Goal: Task Accomplishment & Management: Manage account settings

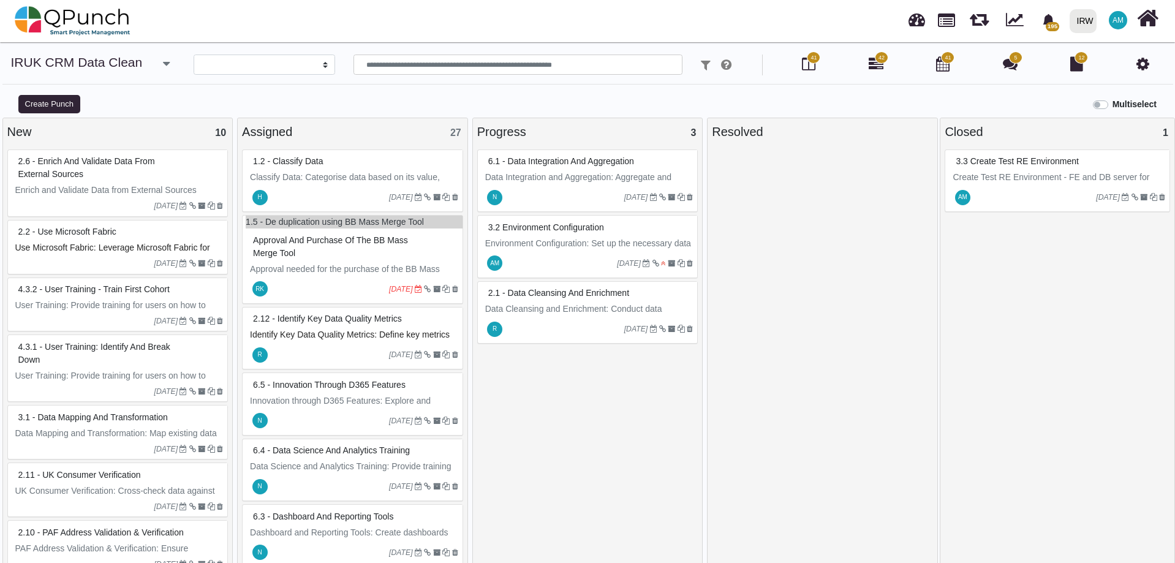
select select
click at [808, 66] on icon at bounding box center [808, 63] width 13 height 15
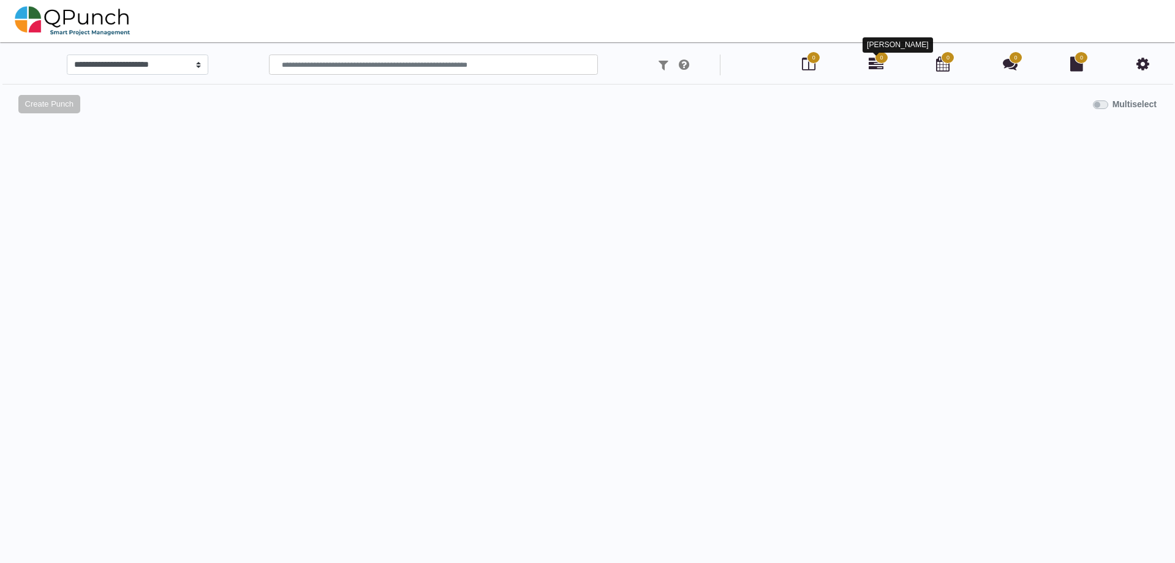
click at [878, 64] on icon at bounding box center [875, 63] width 15 height 15
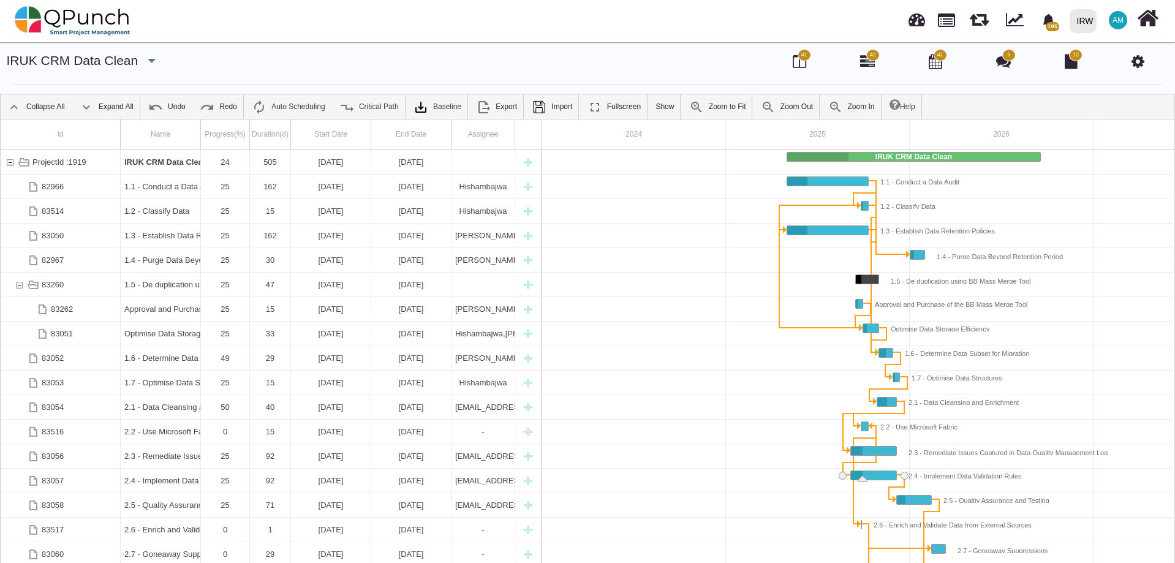
scroll to position [0, 104]
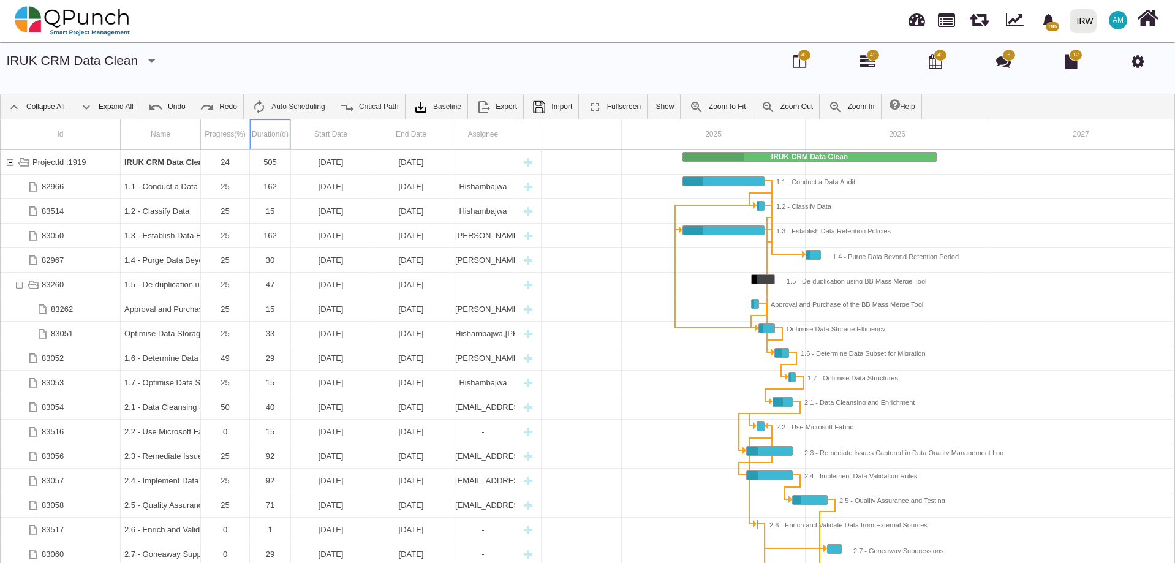
drag, startPoint x: 268, startPoint y: 122, endPoint x: 587, endPoint y: 149, distance: 320.2
click at [587, 149] on div "Id Name Progress(%) Duration(d) Start Date End Date Assignee ProjectId :1919 IR…" at bounding box center [587, 343] width 1173 height 448
drag, startPoint x: 260, startPoint y: 123, endPoint x: 475, endPoint y: 454, distance: 394.1
drag, startPoint x: 475, startPoint y: 454, endPoint x: 599, endPoint y: 124, distance: 352.7
click at [599, 124] on div "2024" at bounding box center [530, 134] width 184 height 30
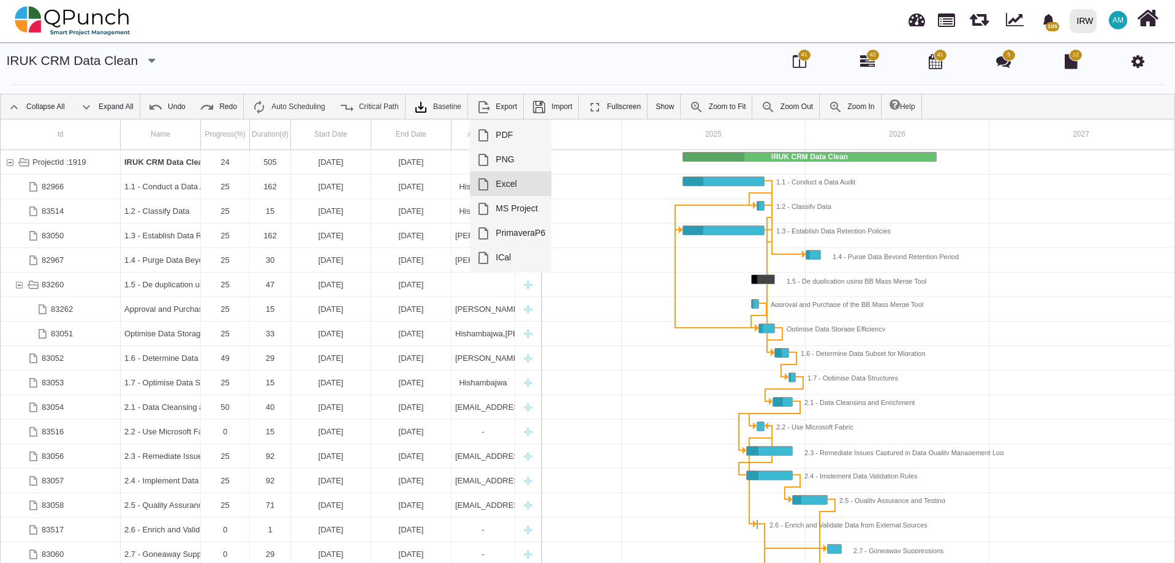
click at [503, 179] on link "Excel" at bounding box center [510, 183] width 81 height 24
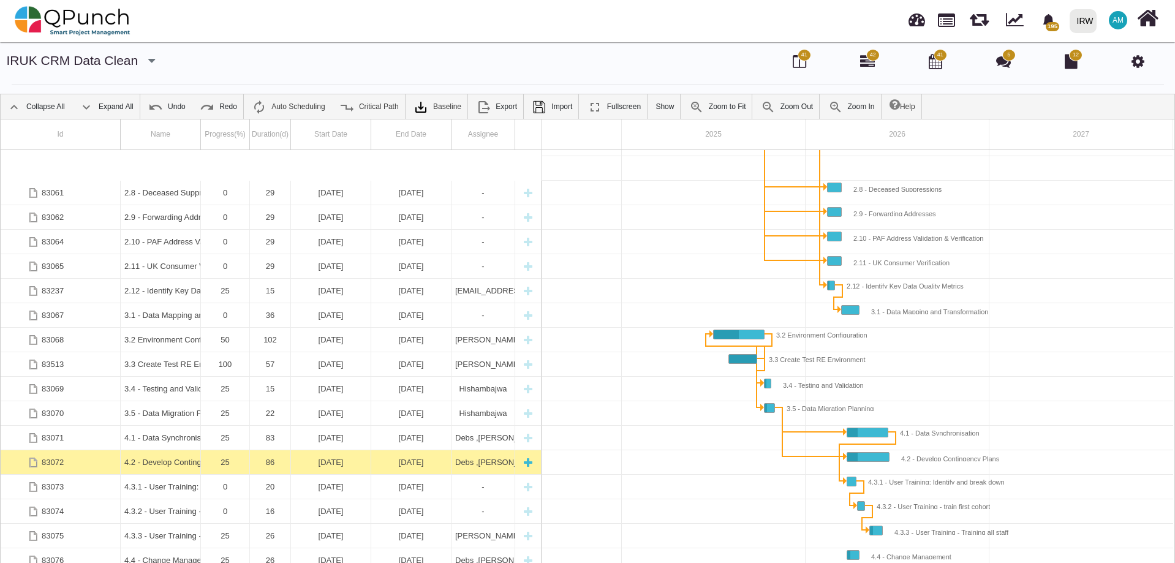
scroll to position [441, 0]
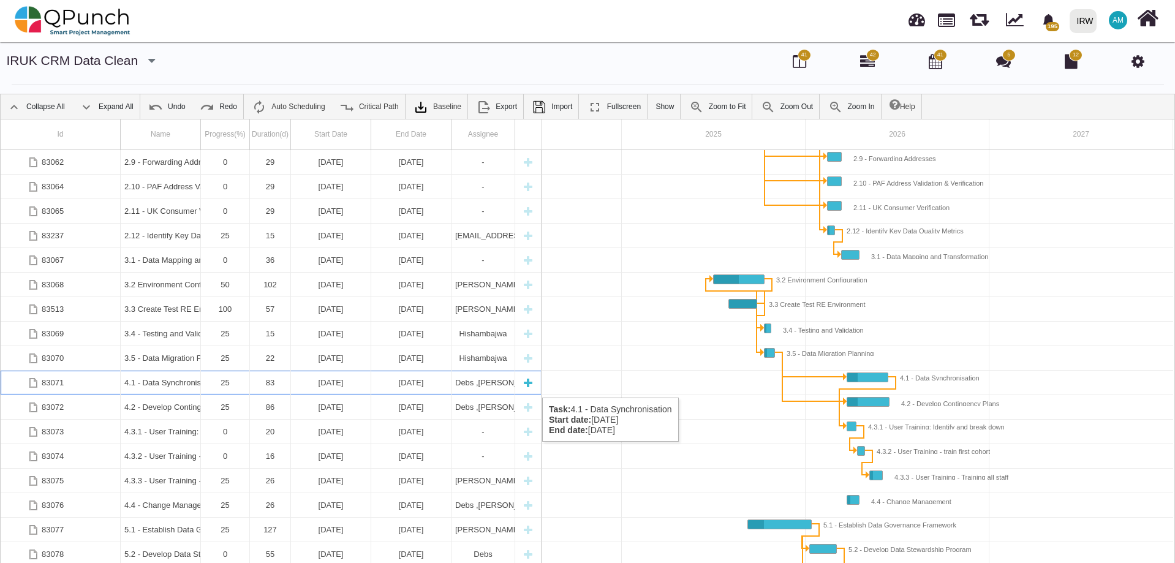
click at [163, 385] on div "4.1 - Data Synchronisation" at bounding box center [160, 382] width 72 height 24
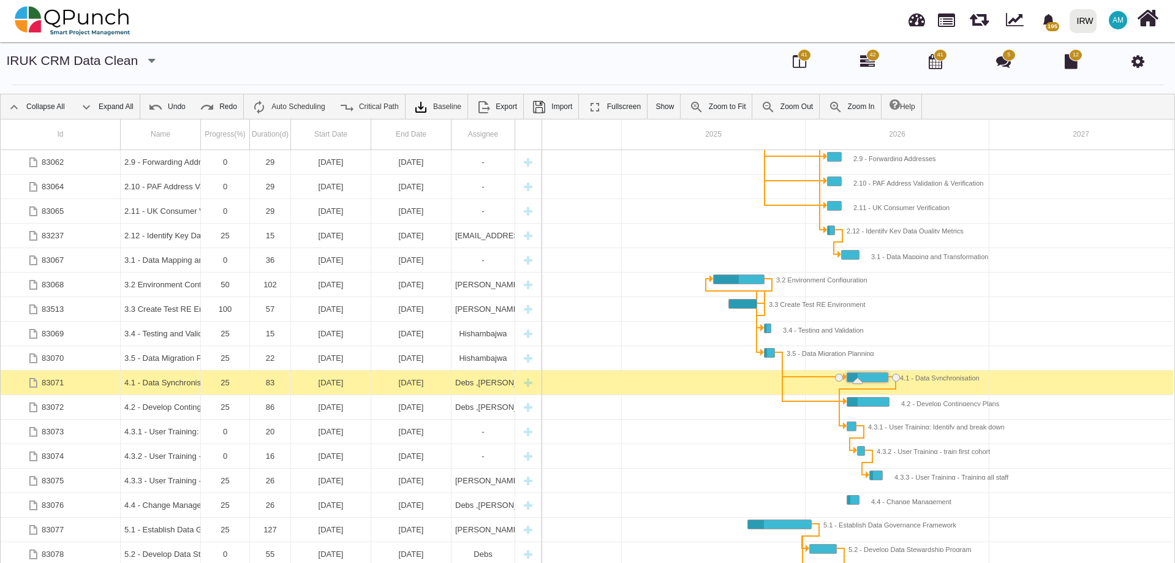
click at [163, 385] on div "4.1 - Data Synchronisation" at bounding box center [160, 382] width 72 height 24
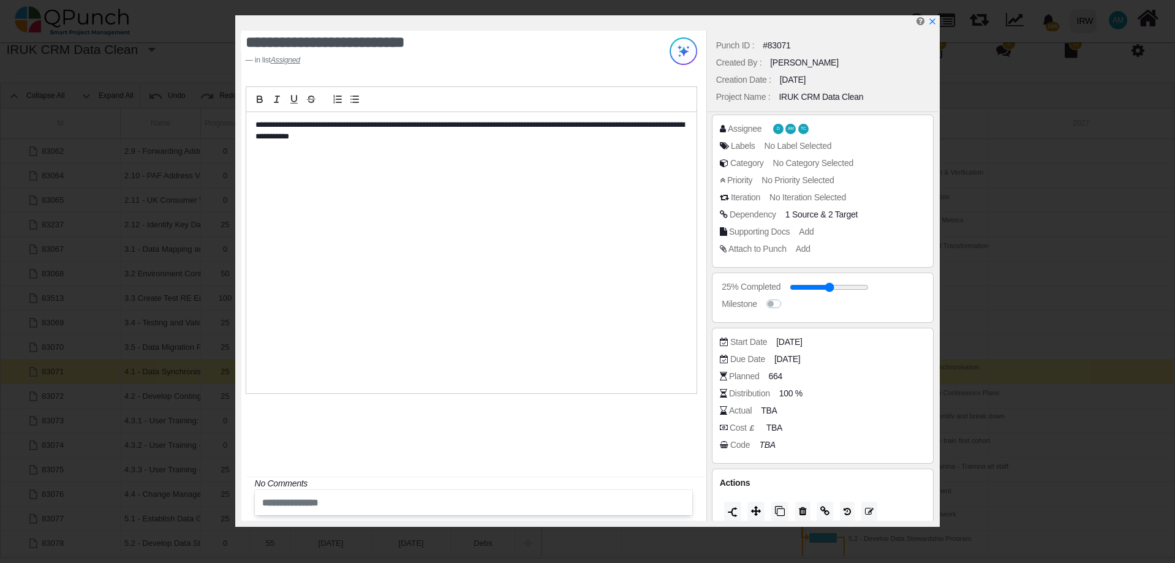
scroll to position [0, 0]
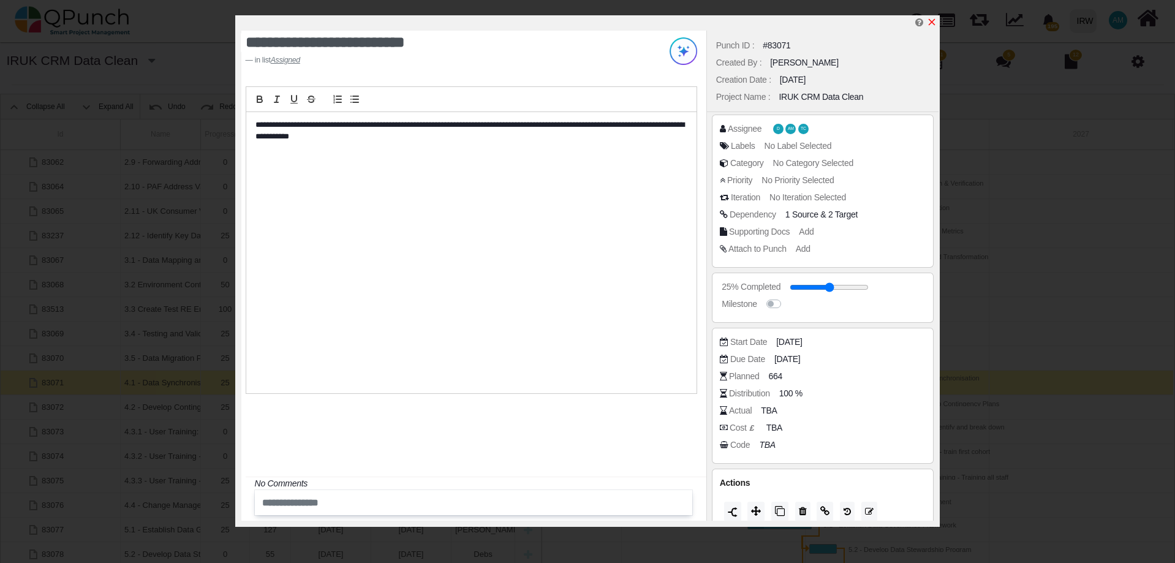
click at [933, 20] on icon "x" at bounding box center [932, 22] width 10 height 10
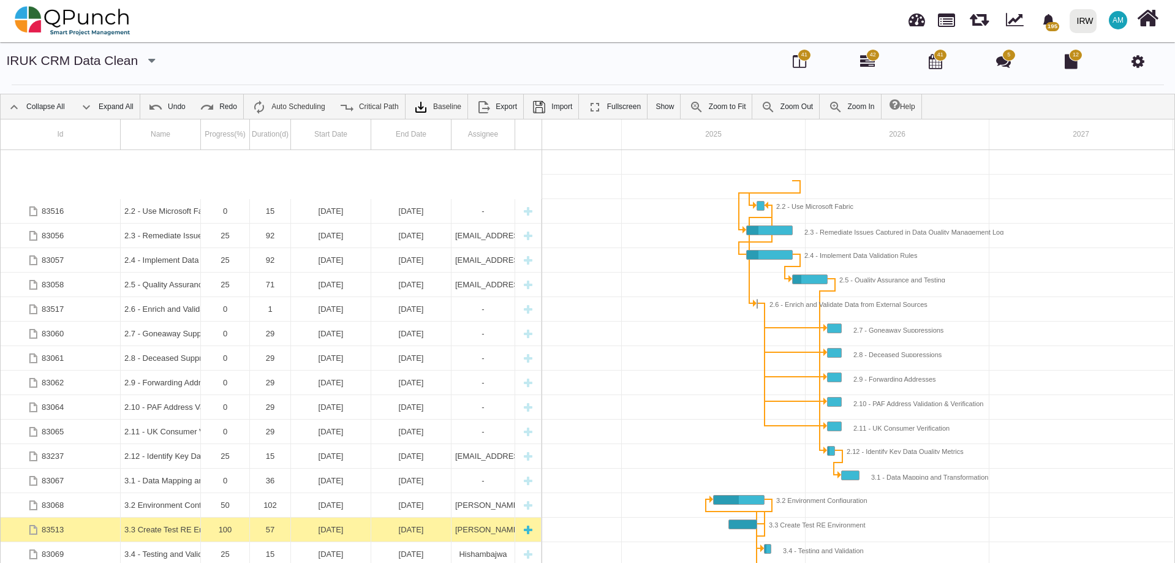
scroll to position [276, 0]
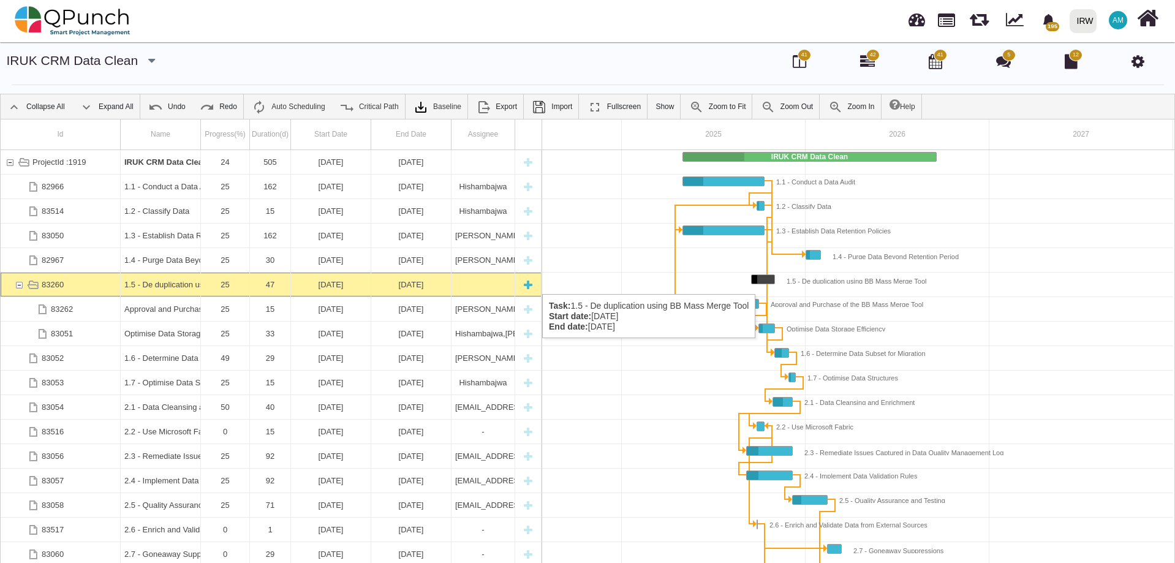
click at [17, 282] on div "83260" at bounding box center [18, 285] width 11 height 24
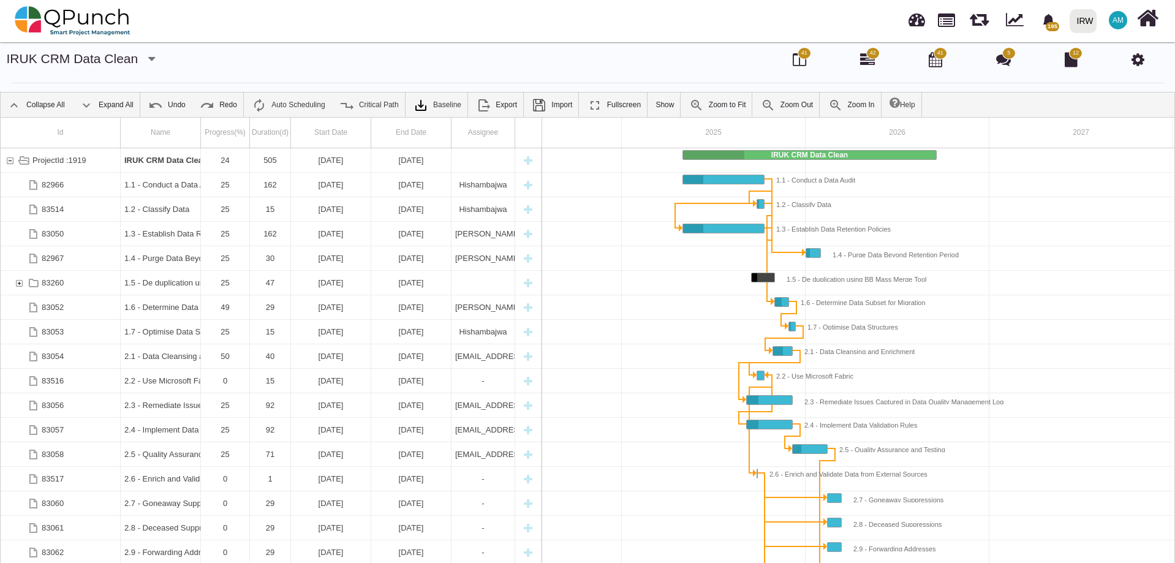
scroll to position [0, 0]
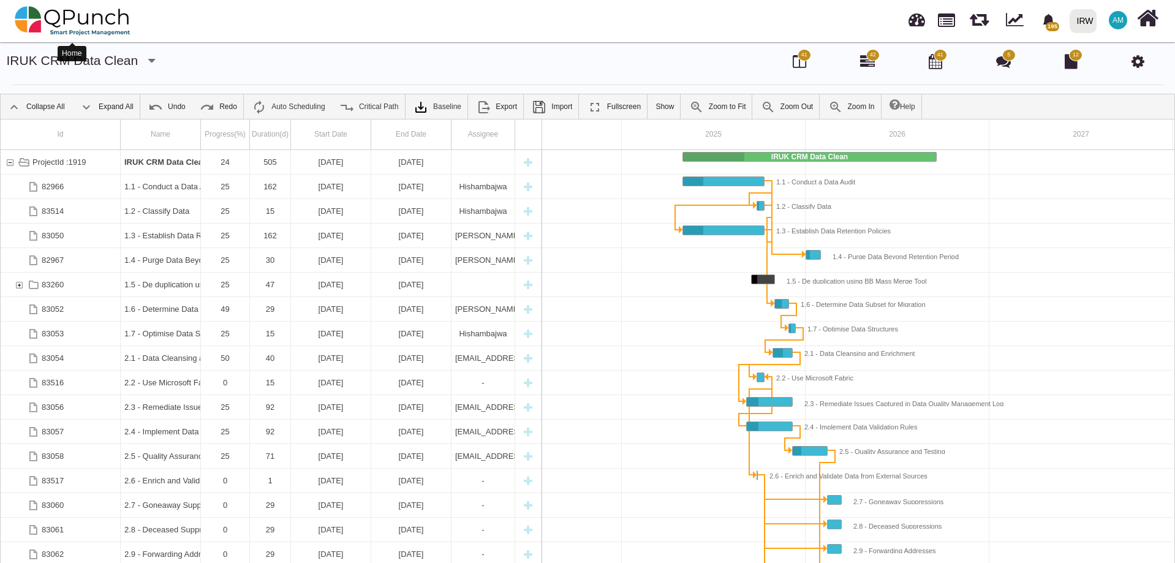
click at [66, 18] on img at bounding box center [73, 20] width 116 height 37
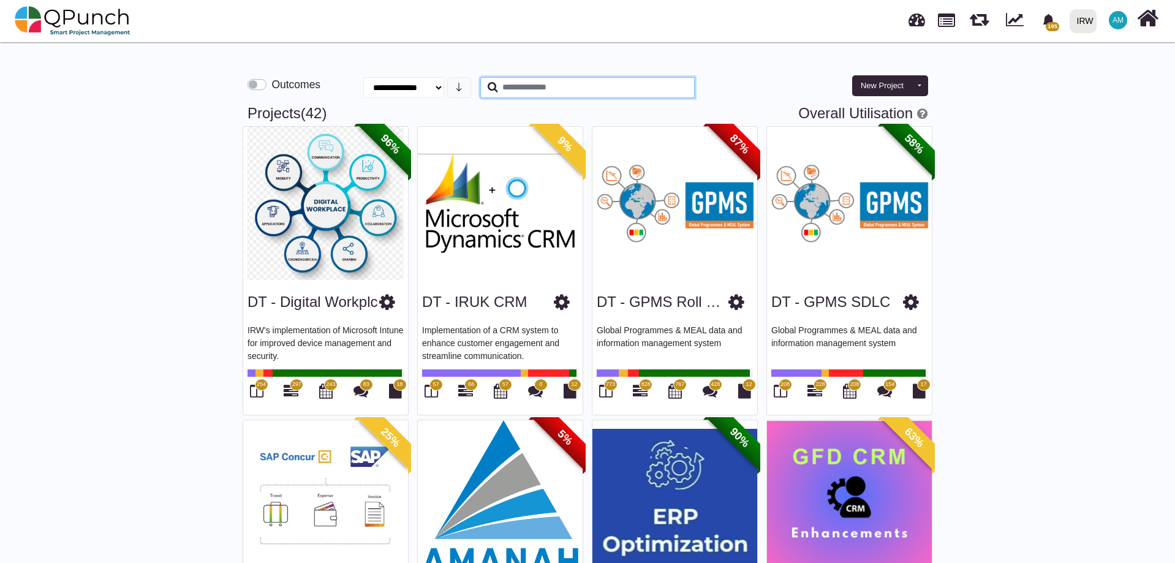
click at [566, 89] on input "text" at bounding box center [587, 87] width 214 height 21
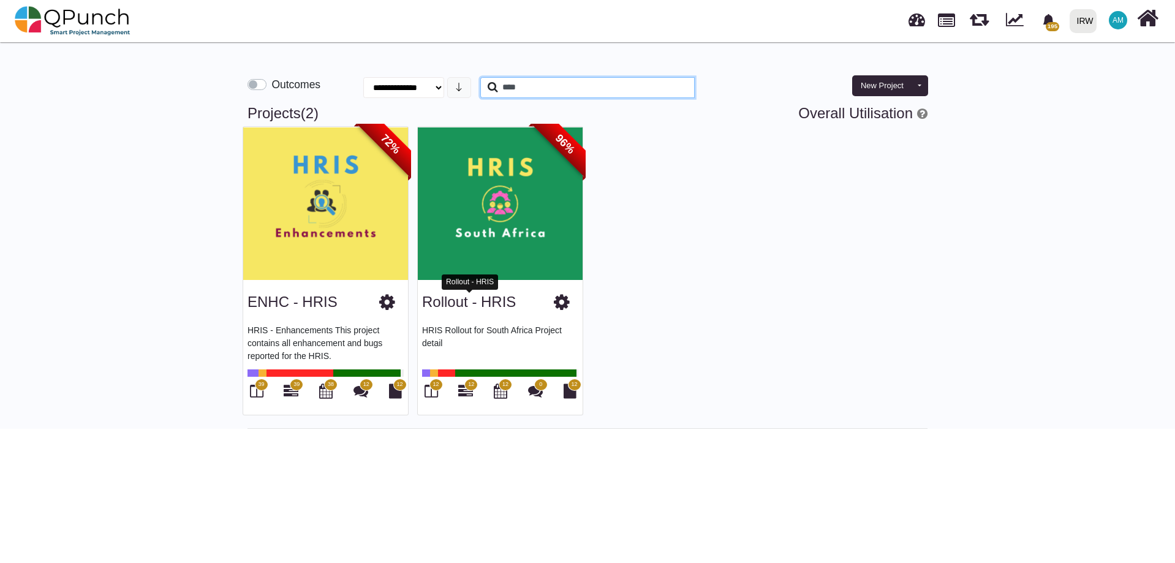
type input "****"
click at [475, 301] on link "Rollout - HRIS" at bounding box center [469, 301] width 94 height 17
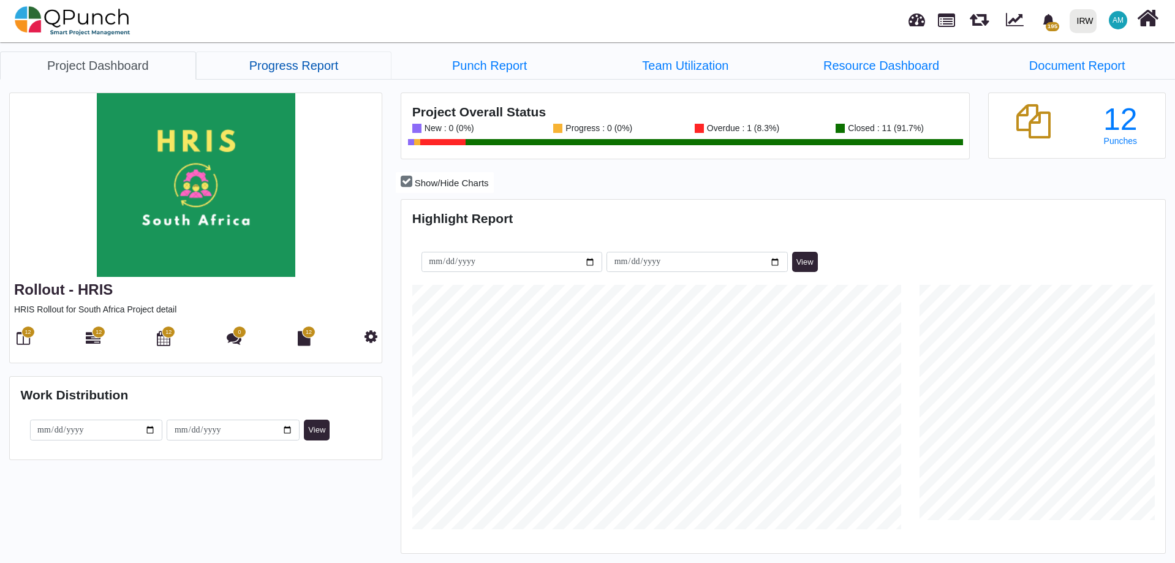
scroll to position [244, 254]
click at [92, 335] on icon at bounding box center [93, 338] width 15 height 15
click at [67, 21] on img at bounding box center [73, 20] width 116 height 37
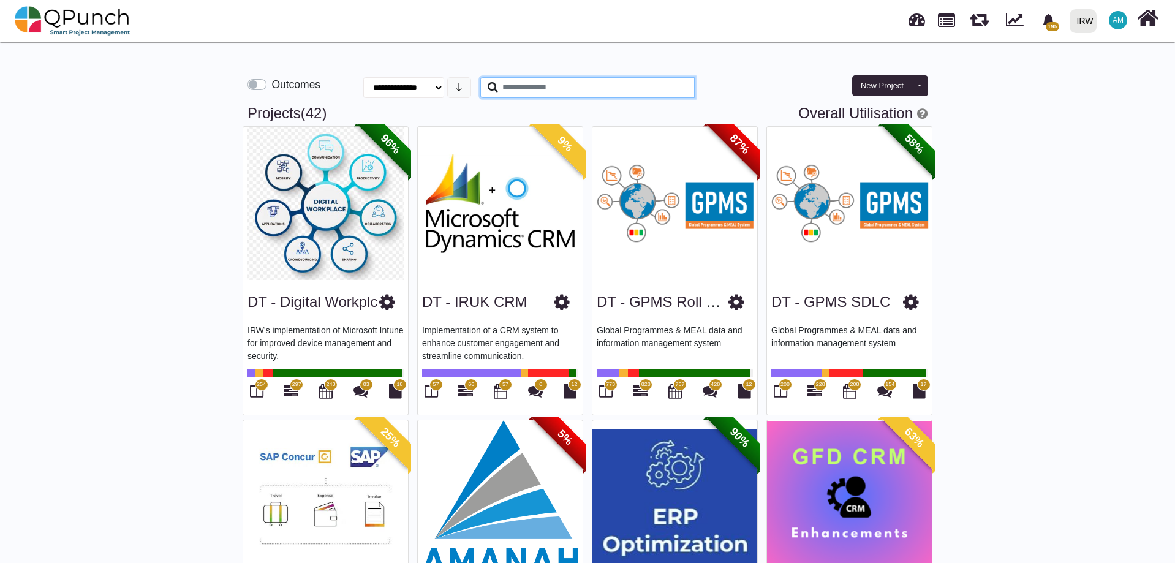
click at [568, 85] on input "text" at bounding box center [587, 87] width 214 height 21
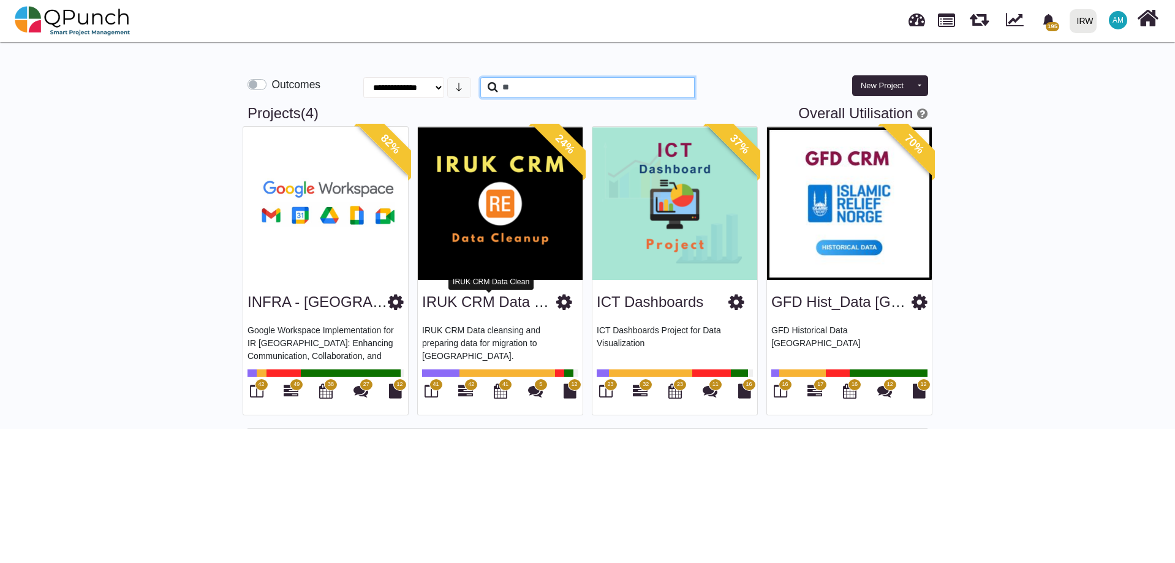
type input "**"
click at [480, 298] on link "IRUK CRM Data Clean" at bounding box center [497, 301] width 150 height 17
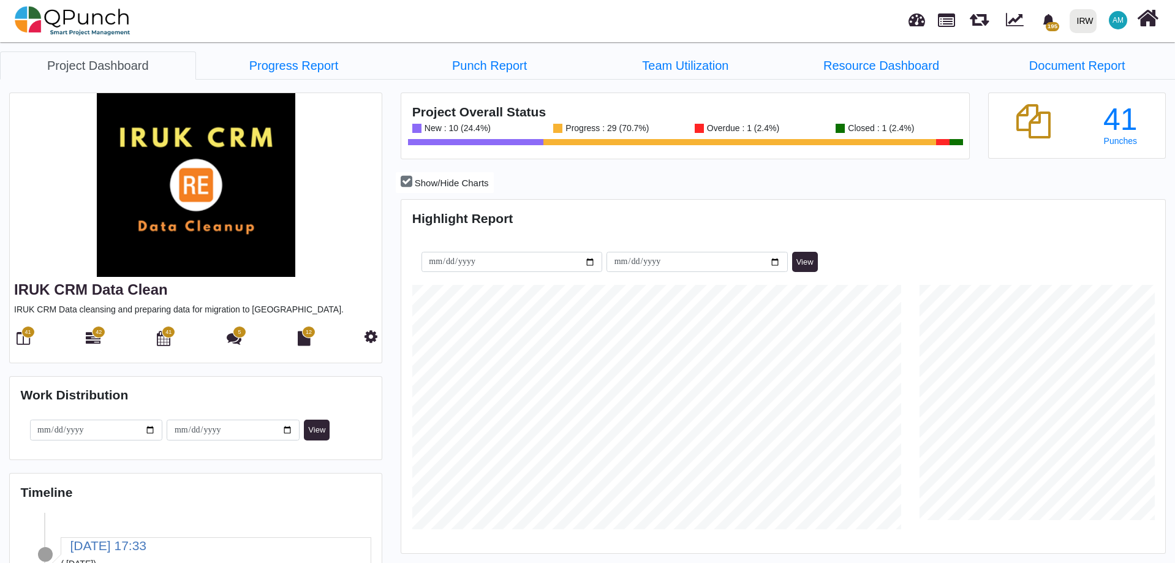
scroll to position [337, 760]
click at [92, 339] on icon at bounding box center [93, 338] width 15 height 15
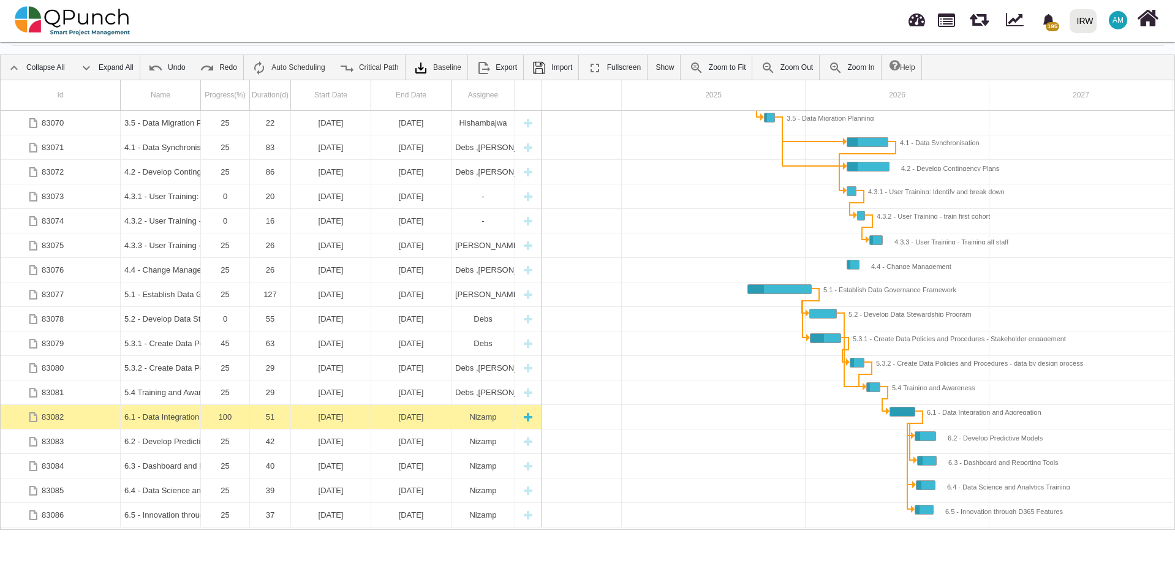
scroll to position [306, 0]
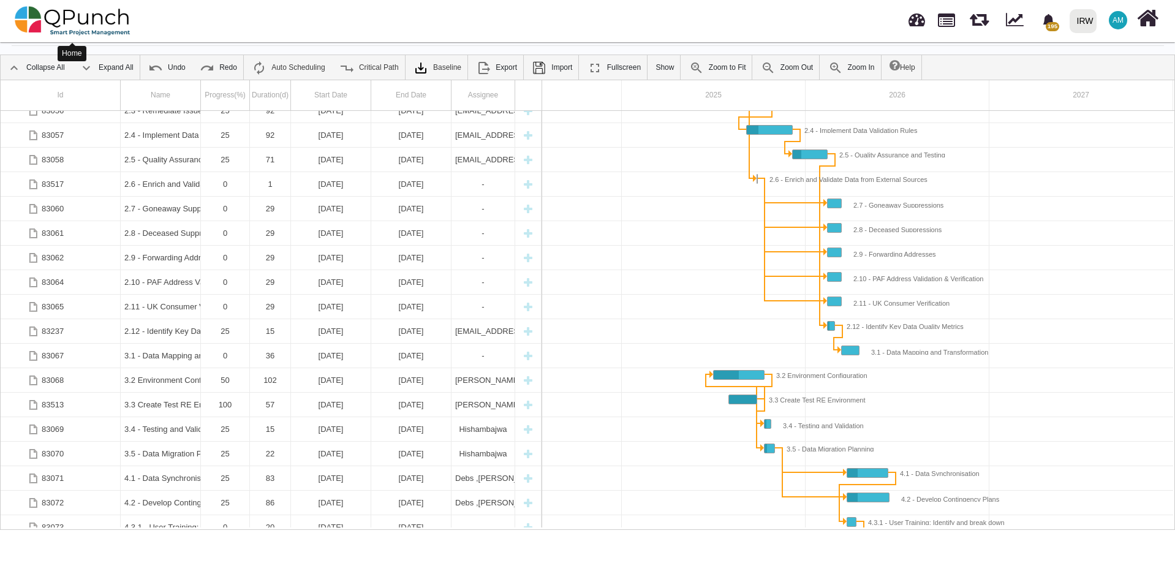
click at [94, 21] on img at bounding box center [73, 20] width 116 height 37
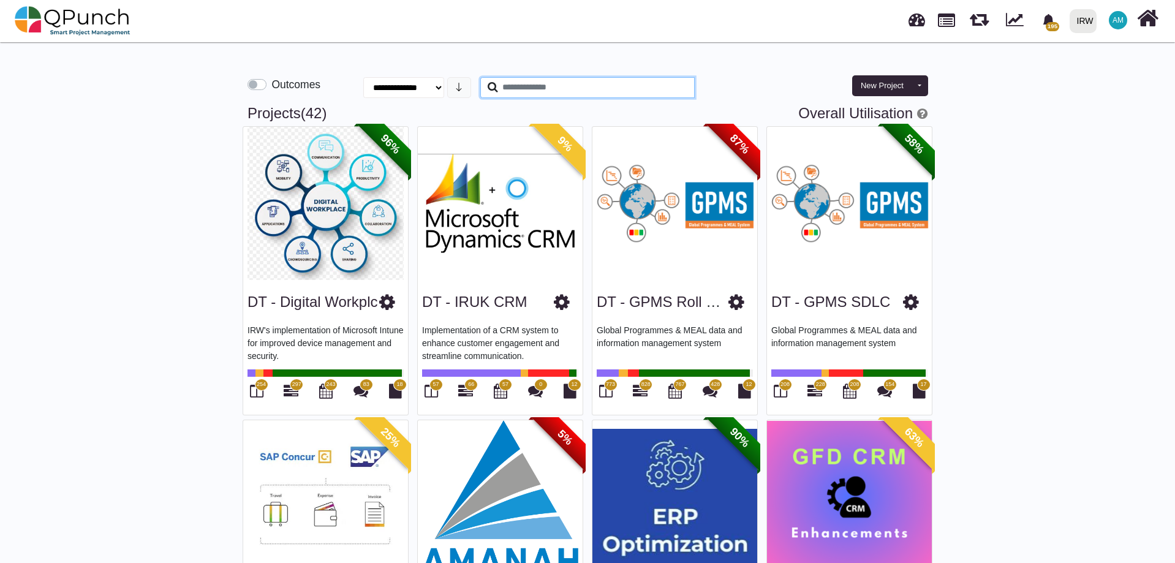
click at [528, 91] on input "text" at bounding box center [587, 87] width 214 height 21
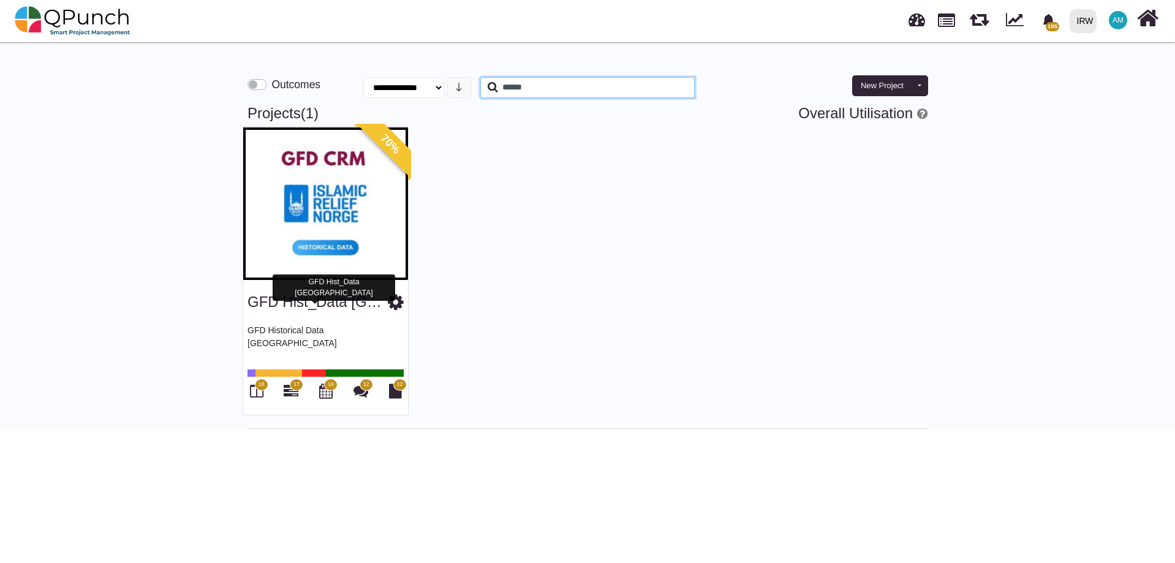
type input "******"
click at [352, 301] on link "GFD Hist_Data [GEOGRAPHIC_DATA]" at bounding box center [375, 301] width 257 height 17
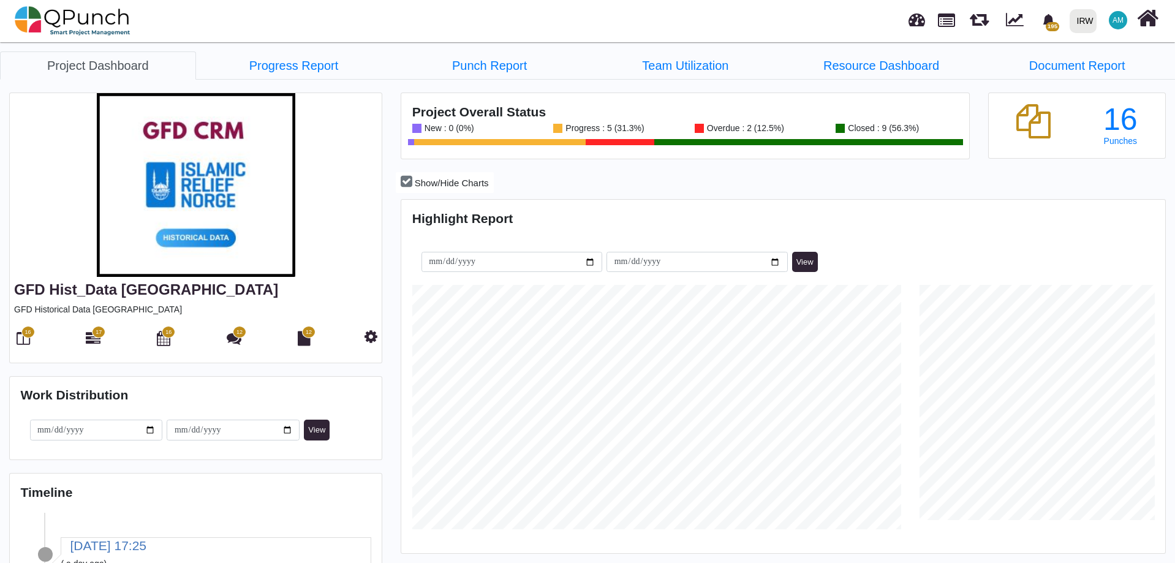
scroll to position [244, 254]
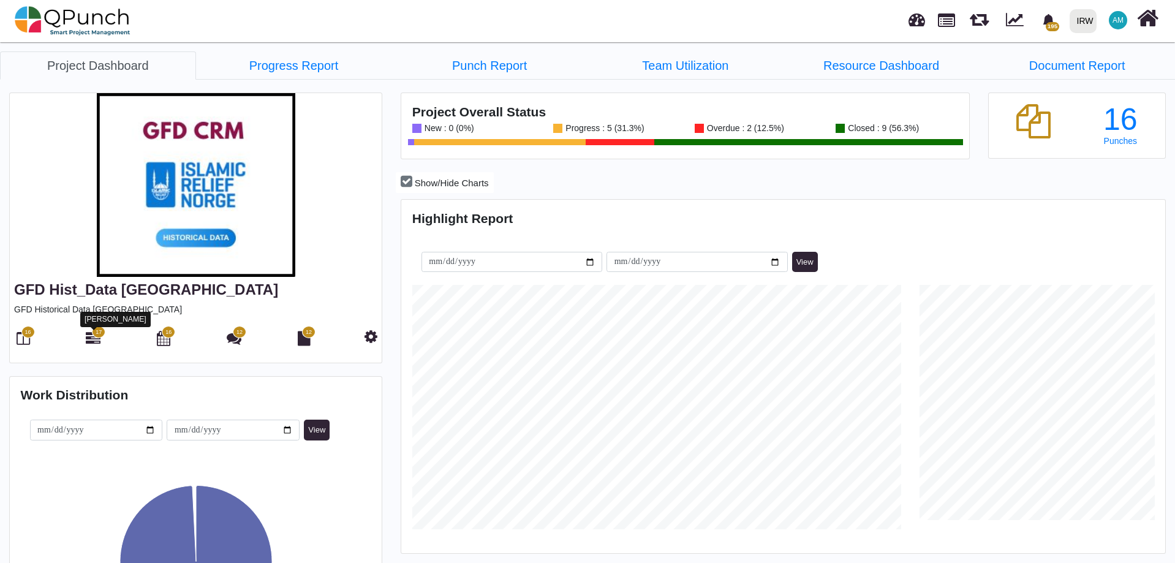
click at [100, 342] on icon at bounding box center [93, 338] width 15 height 15
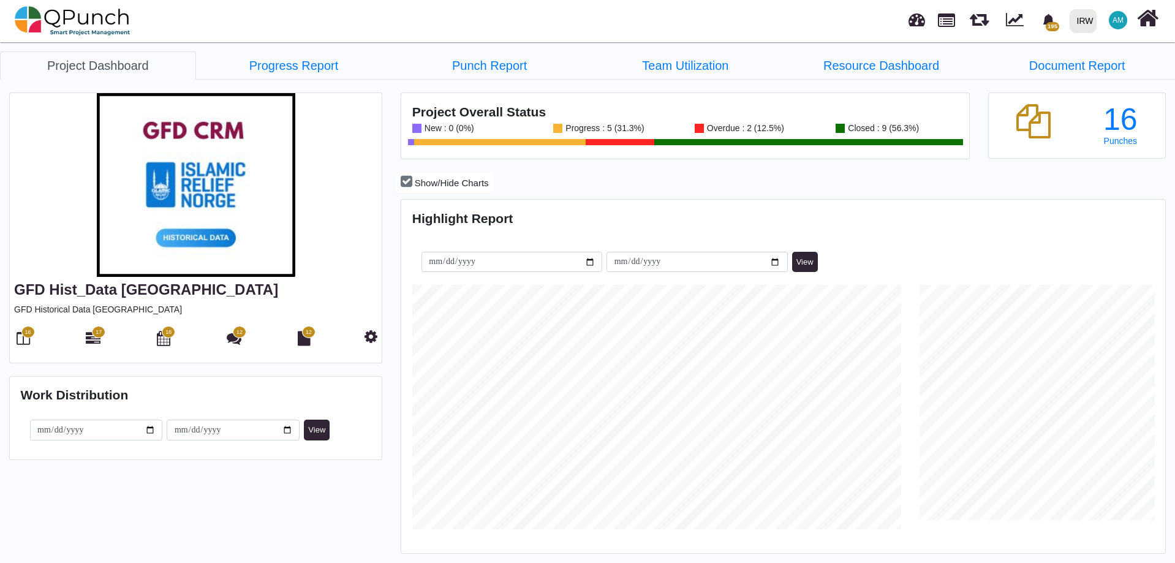
scroll to position [337, 760]
click at [704, 66] on link "Team Utilization" at bounding box center [685, 65] width 196 height 28
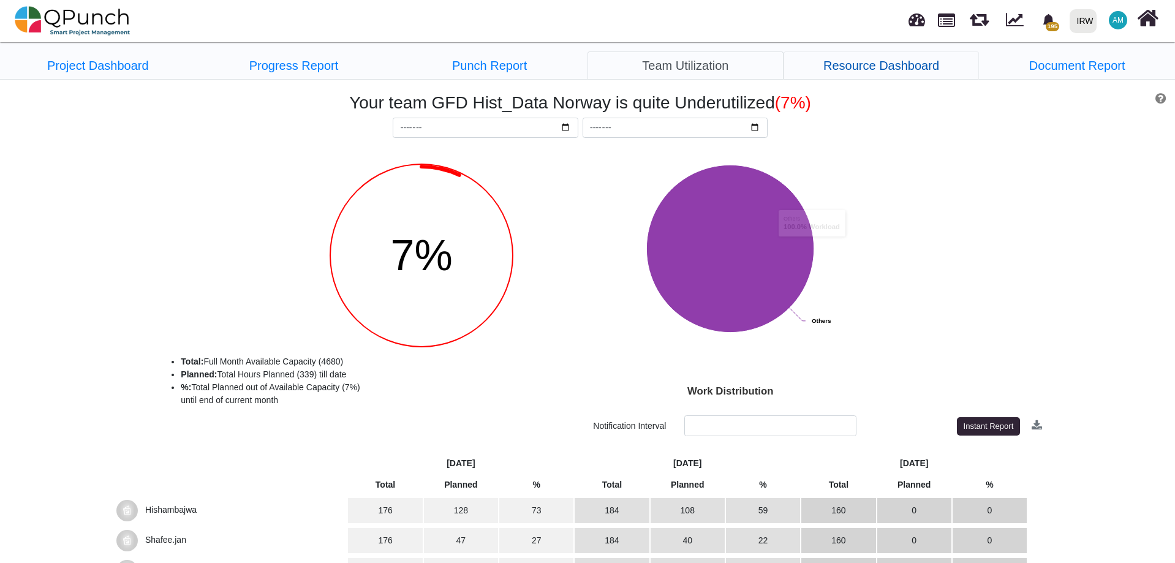
click at [907, 64] on link "Resource Dashboard" at bounding box center [881, 65] width 196 height 28
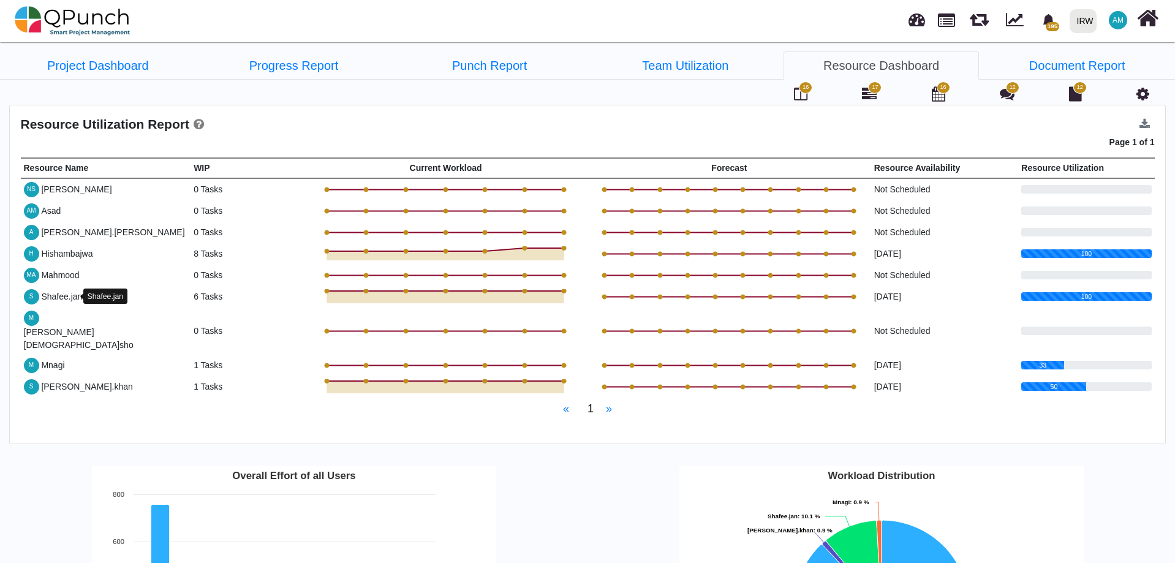
click at [50, 298] on div "Shafee.jan" at bounding box center [61, 296] width 41 height 13
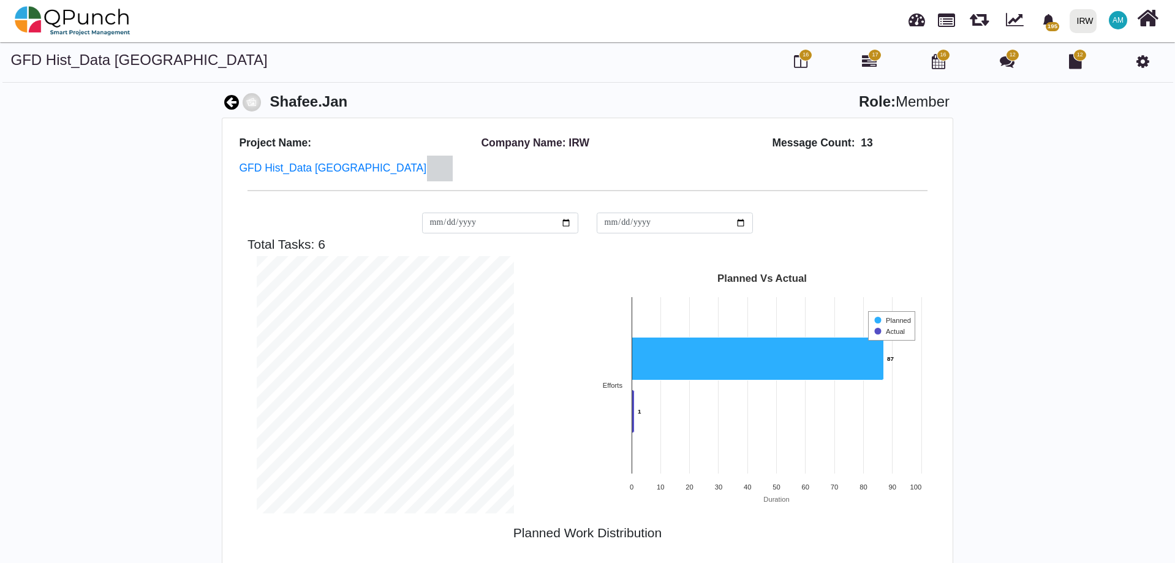
click at [230, 105] on icon at bounding box center [231, 102] width 15 height 17
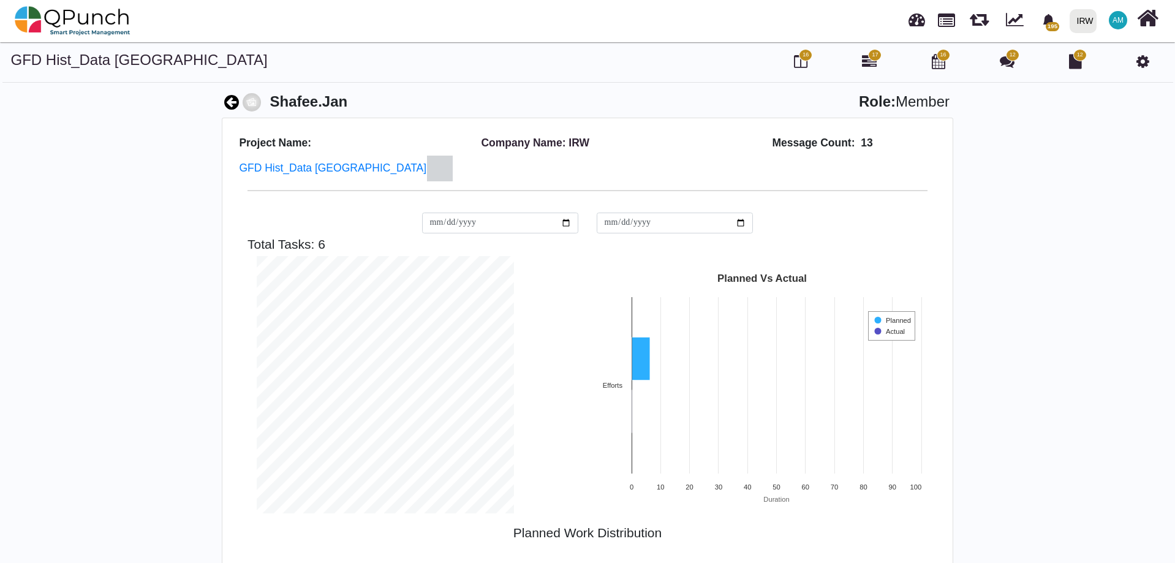
scroll to position [257, 276]
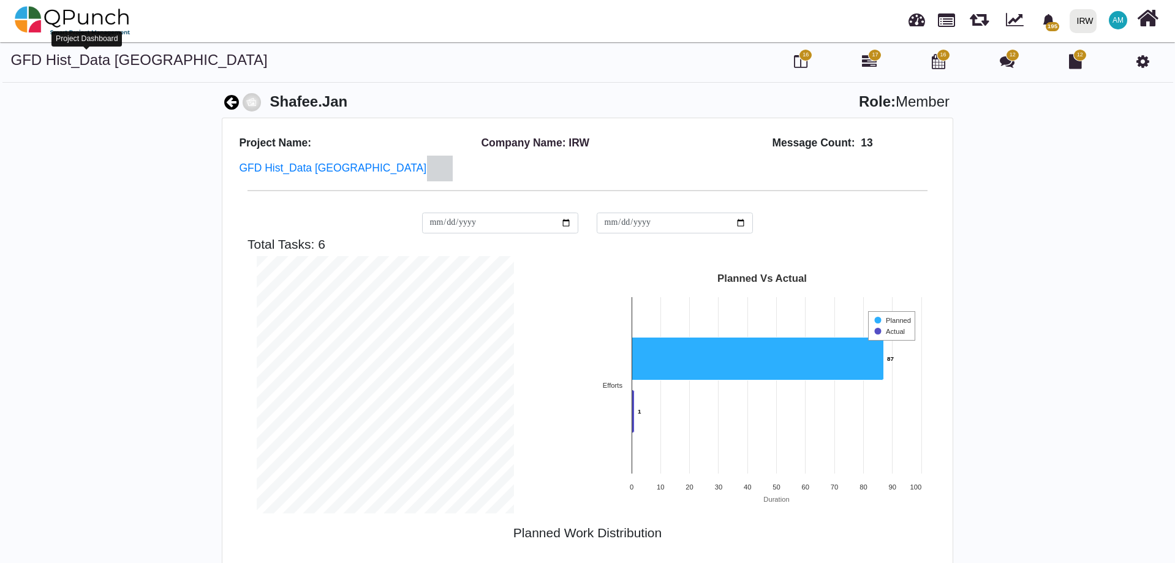
click at [50, 59] on link "GFD Hist_Data [GEOGRAPHIC_DATA]" at bounding box center [139, 59] width 257 height 17
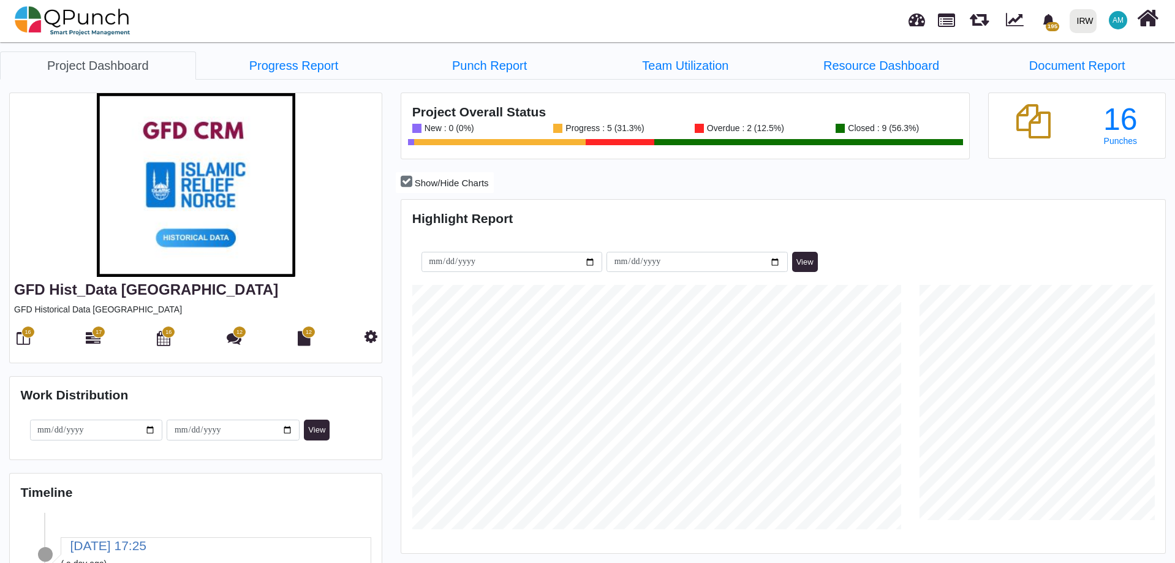
scroll to position [244, 254]
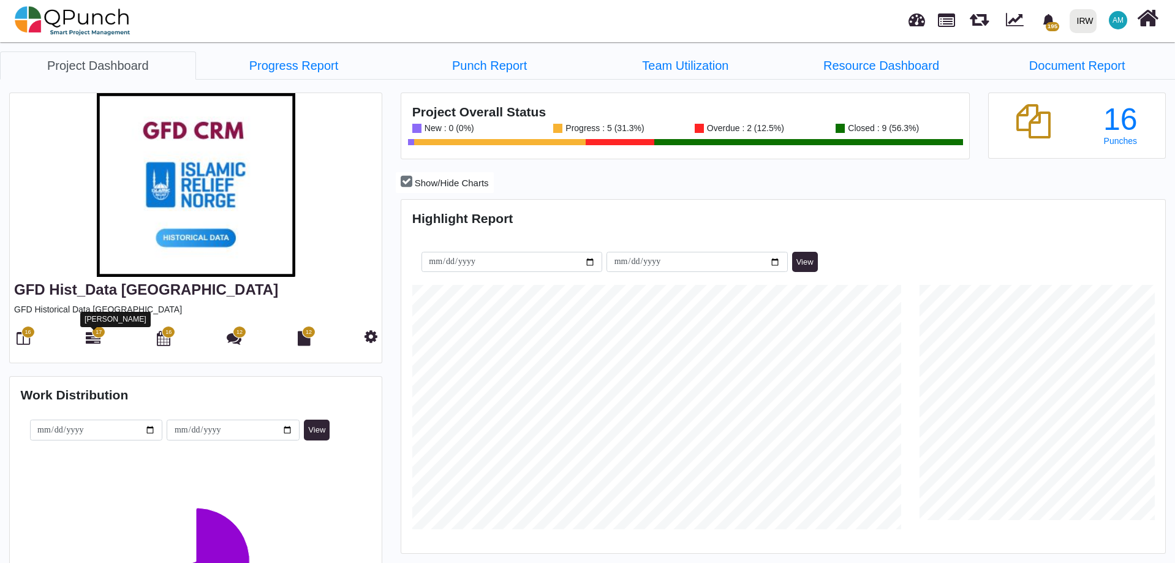
click at [97, 342] on icon at bounding box center [93, 338] width 15 height 15
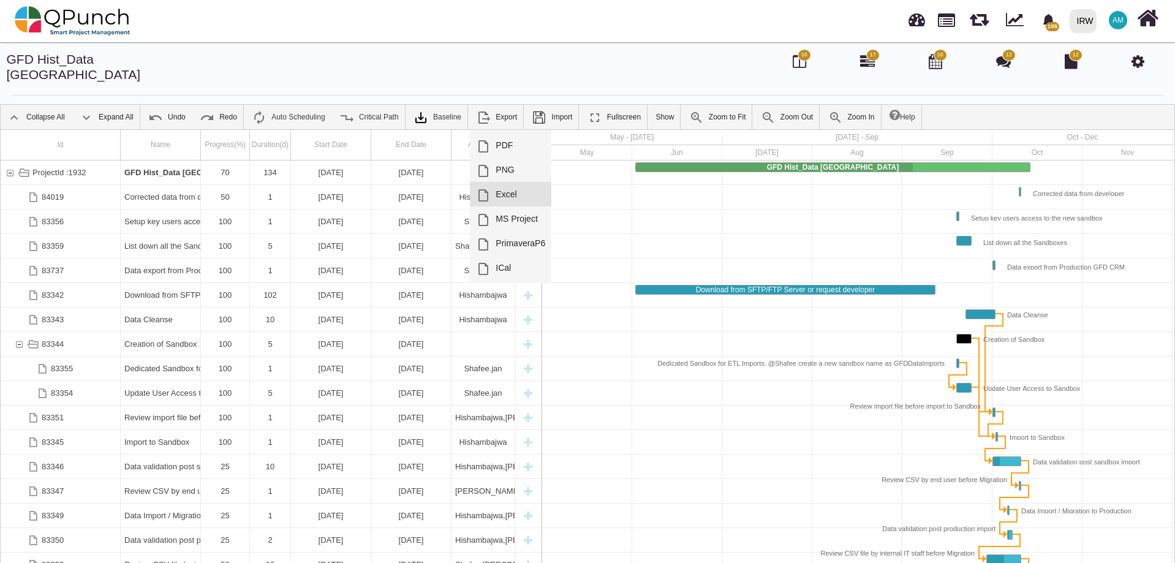
click at [497, 182] on link "Excel" at bounding box center [510, 194] width 81 height 24
click at [1143, 59] on icon at bounding box center [1137, 61] width 13 height 15
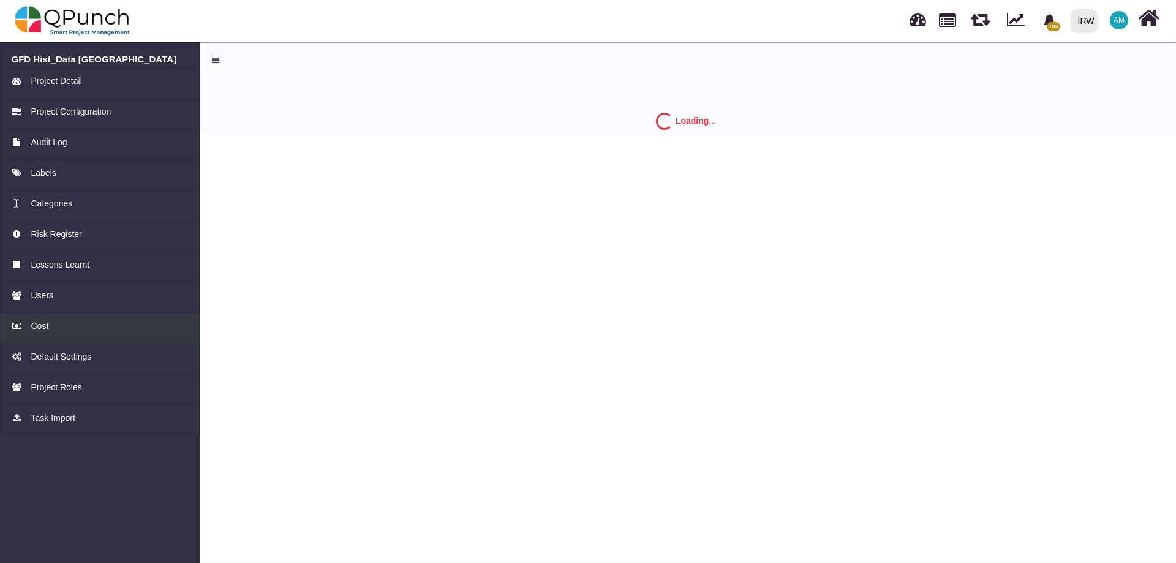
click at [43, 329] on span "Cost" at bounding box center [40, 326] width 18 height 13
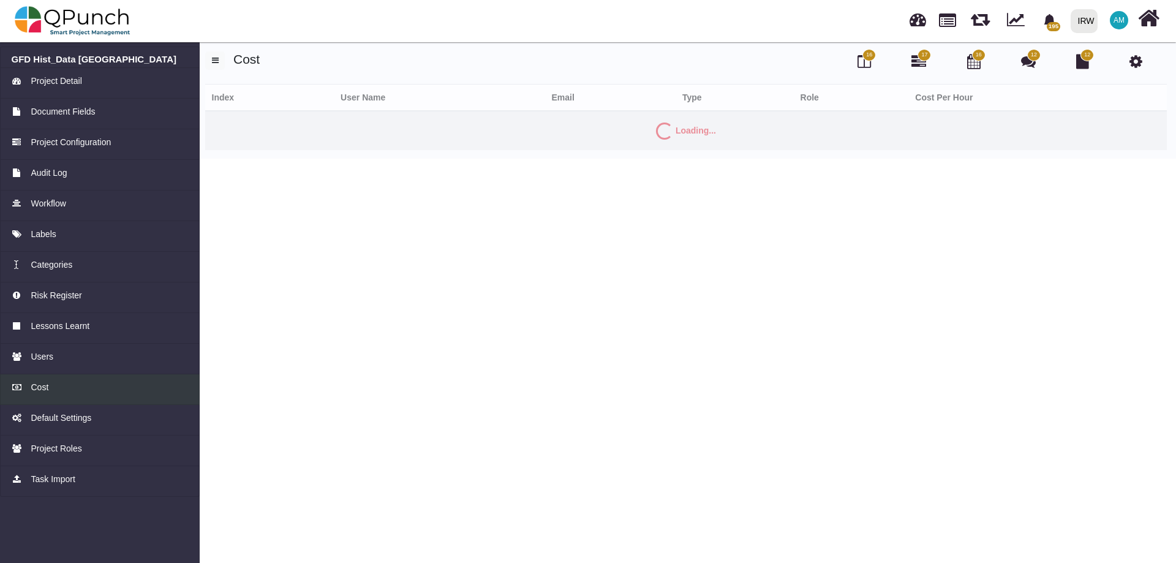
click at [34, 388] on span "Cost" at bounding box center [40, 387] width 18 height 13
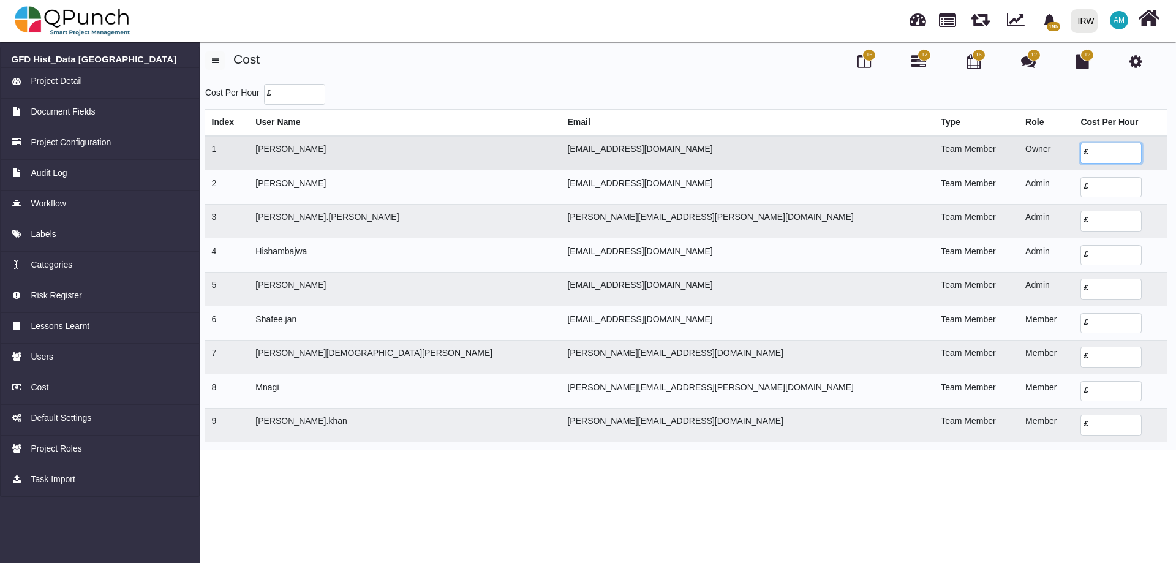
click at [1080, 152] on input "number" at bounding box center [1110, 153] width 61 height 21
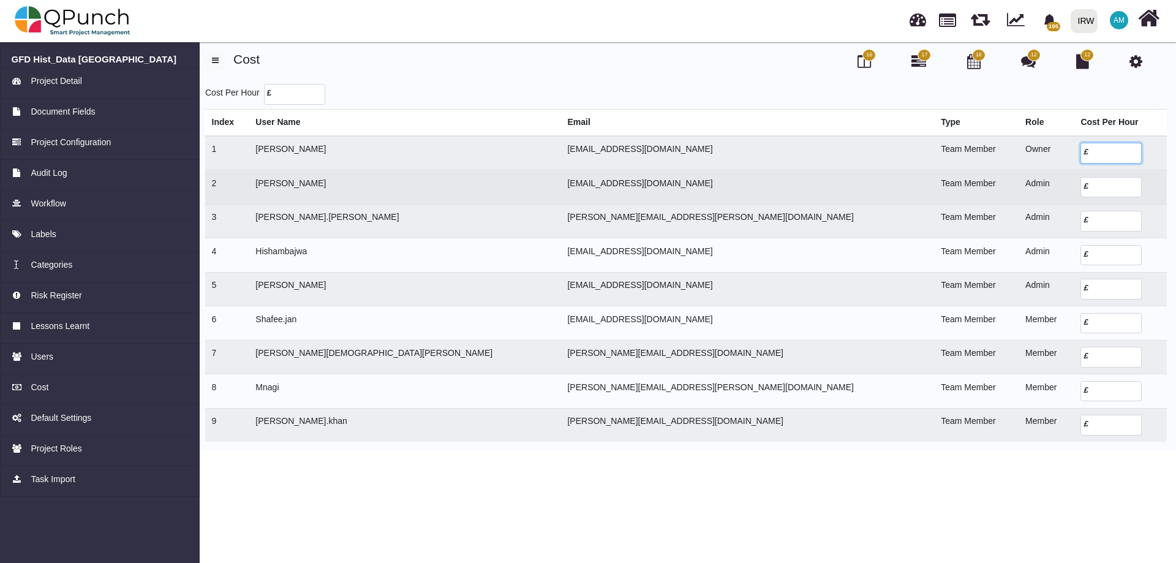
type input "*****"
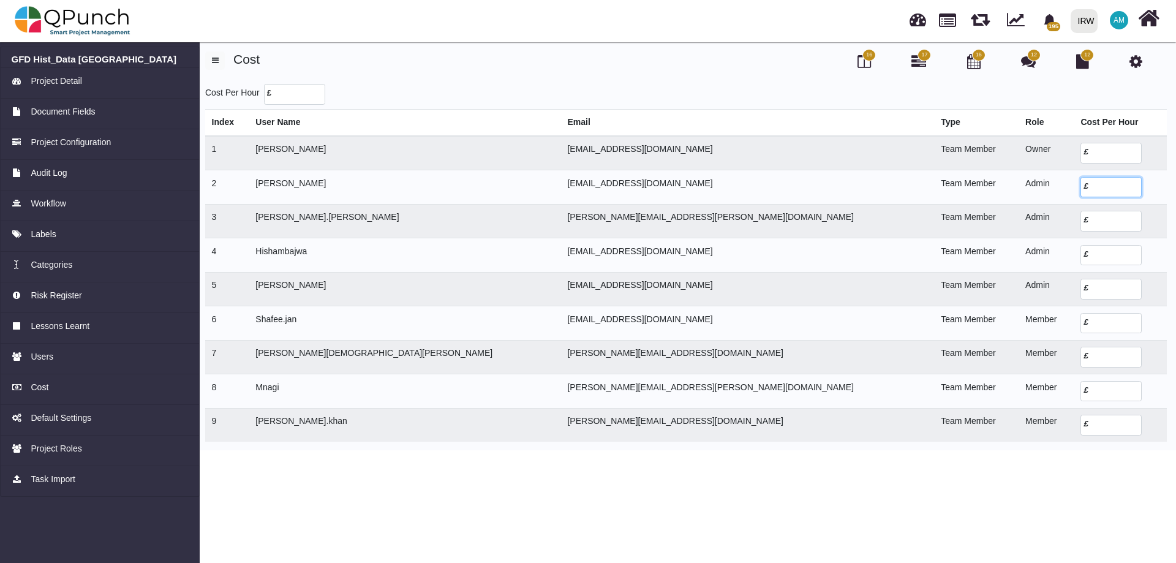
type input "*****"
click at [1074, 210] on td "£" at bounding box center [1120, 221] width 92 height 34
type input "*****"
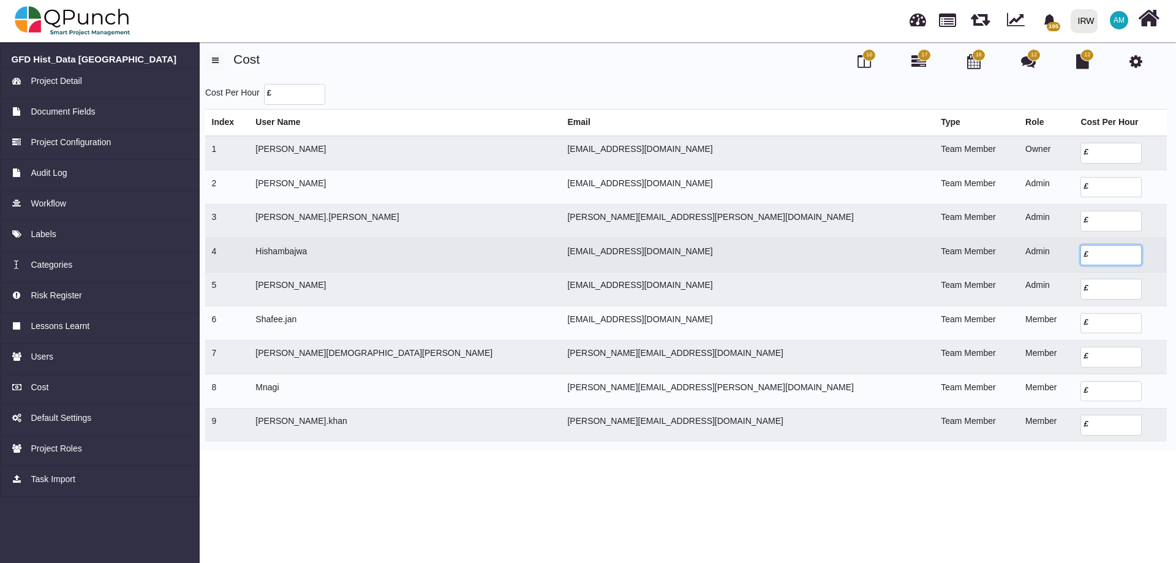
click at [1080, 248] on input "number" at bounding box center [1110, 255] width 61 height 21
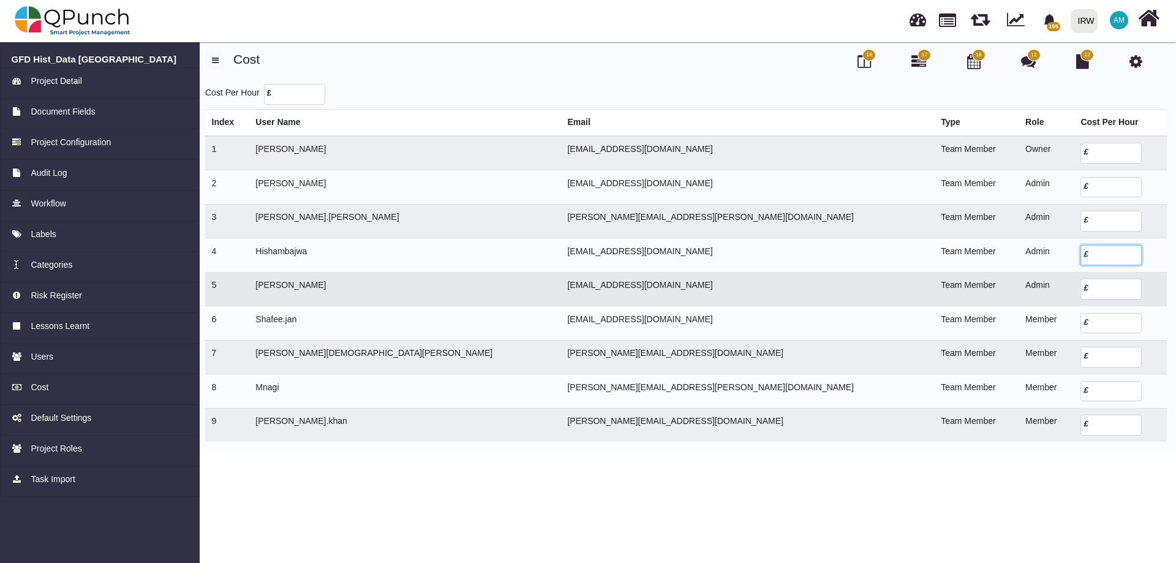
type input "*"
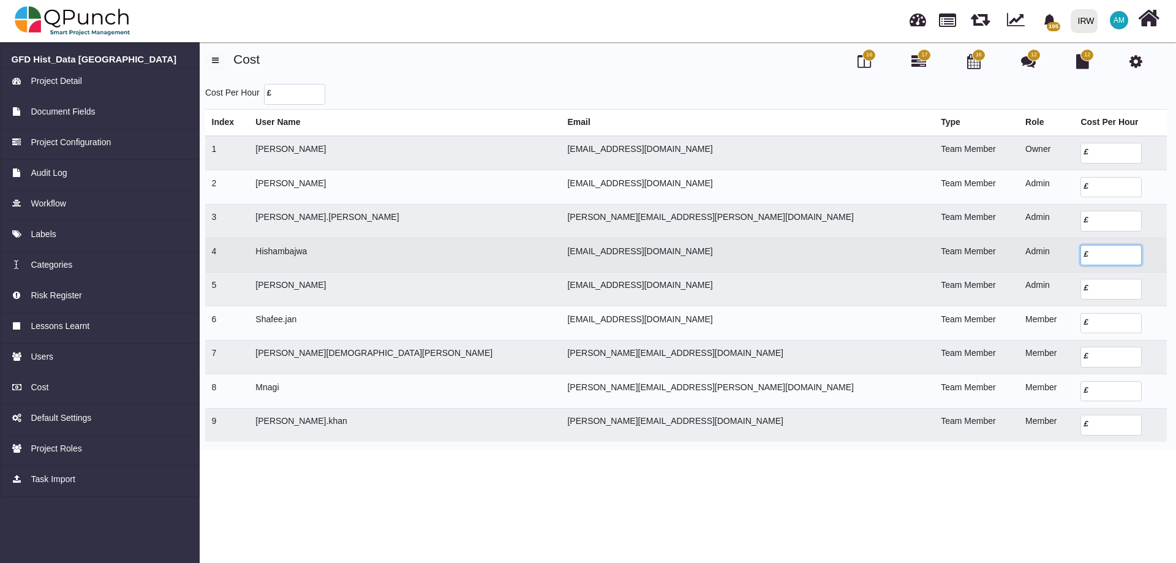
click at [1080, 255] on input "number" at bounding box center [1110, 255] width 61 height 21
type input "*****"
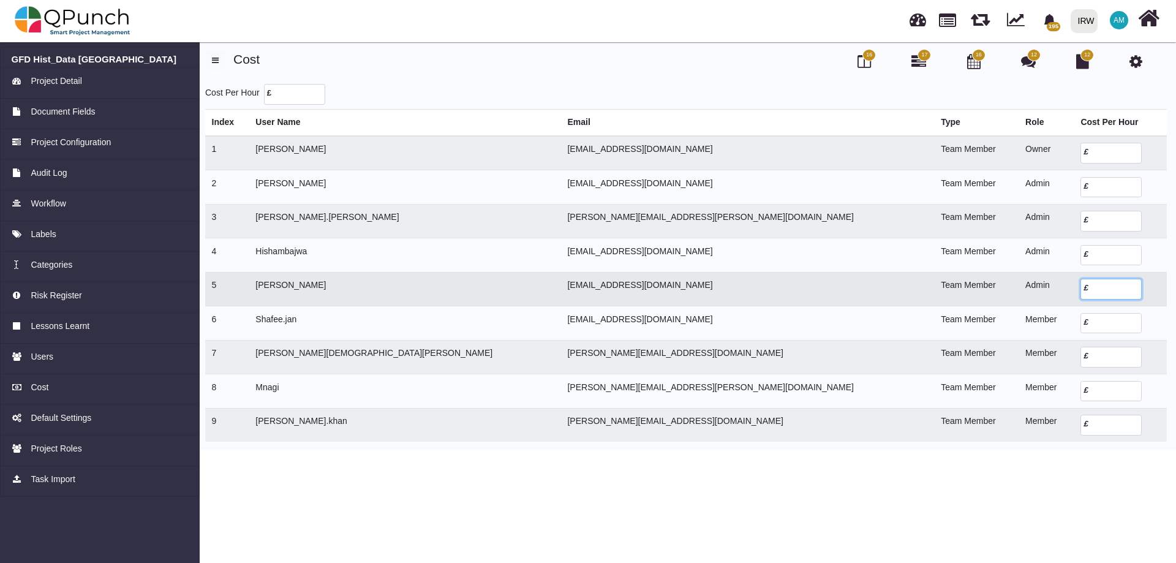
click at [1080, 291] on input "number" at bounding box center [1110, 289] width 61 height 21
click at [1080, 287] on input "number" at bounding box center [1110, 289] width 61 height 21
type input "*****"
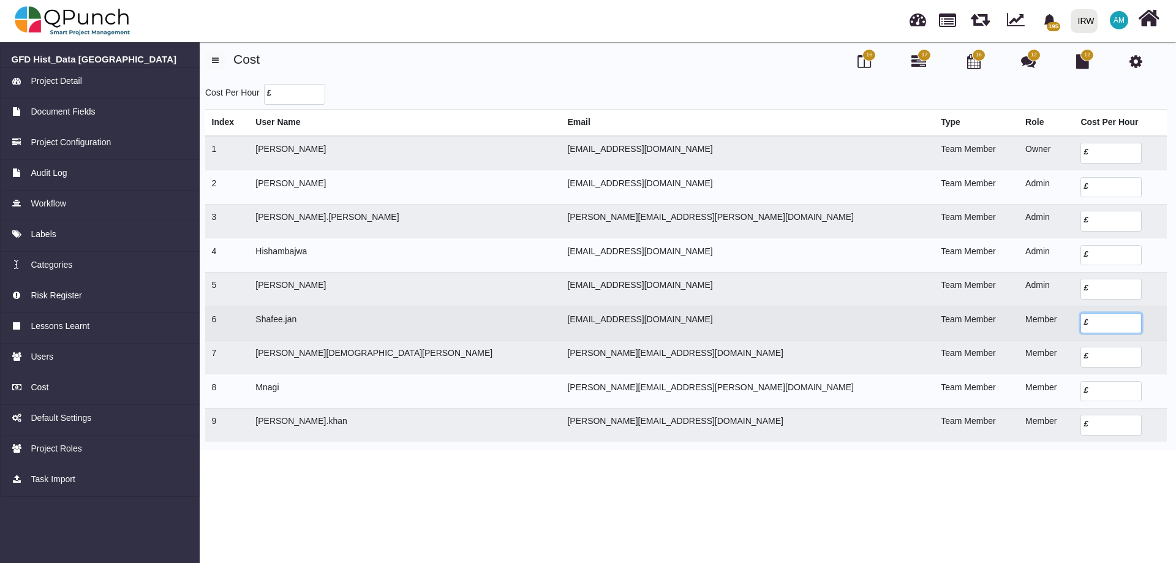
click at [1080, 325] on input "number" at bounding box center [1110, 323] width 61 height 21
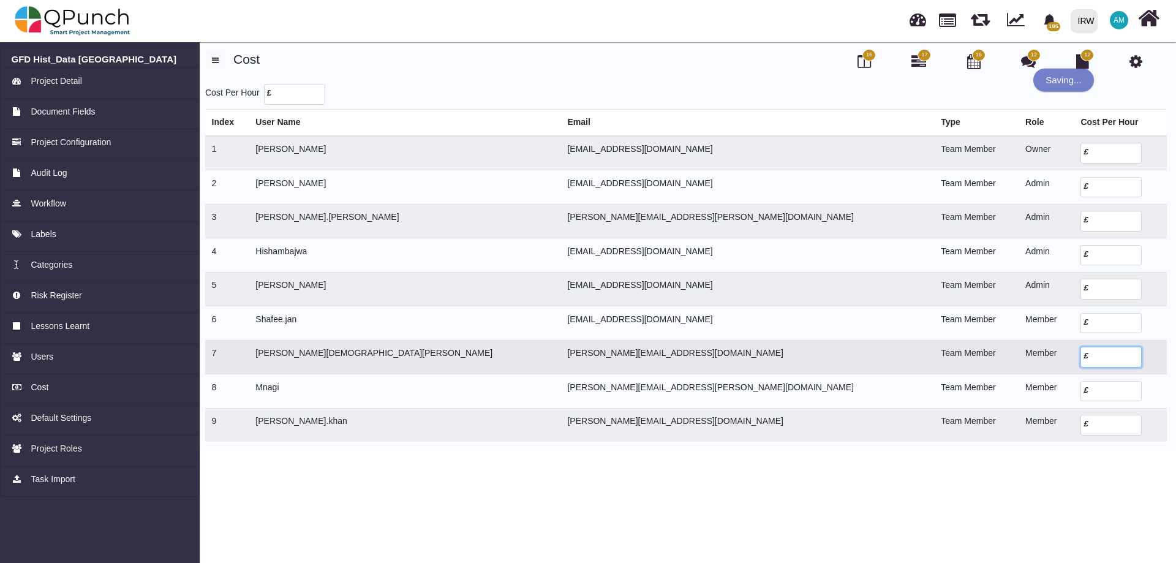
click at [1080, 352] on input "number" at bounding box center [1110, 357] width 61 height 21
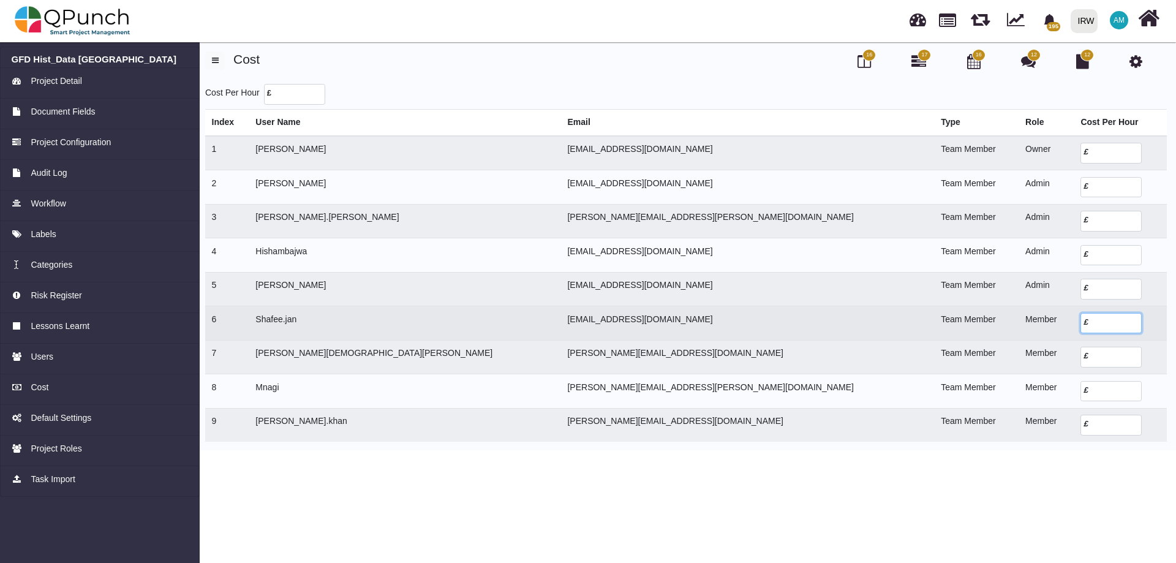
click at [1080, 323] on input "****" at bounding box center [1110, 323] width 61 height 21
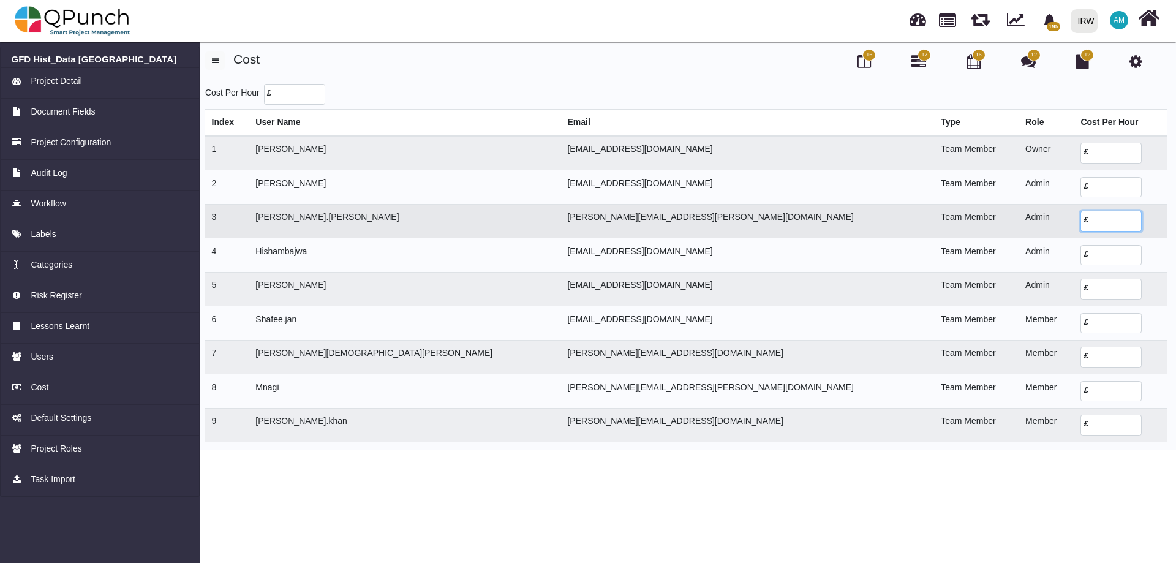
drag, startPoint x: 1042, startPoint y: 223, endPoint x: 1085, endPoint y: 218, distance: 42.5
click at [1085, 218] on div "£ *****" at bounding box center [1120, 221] width 80 height 21
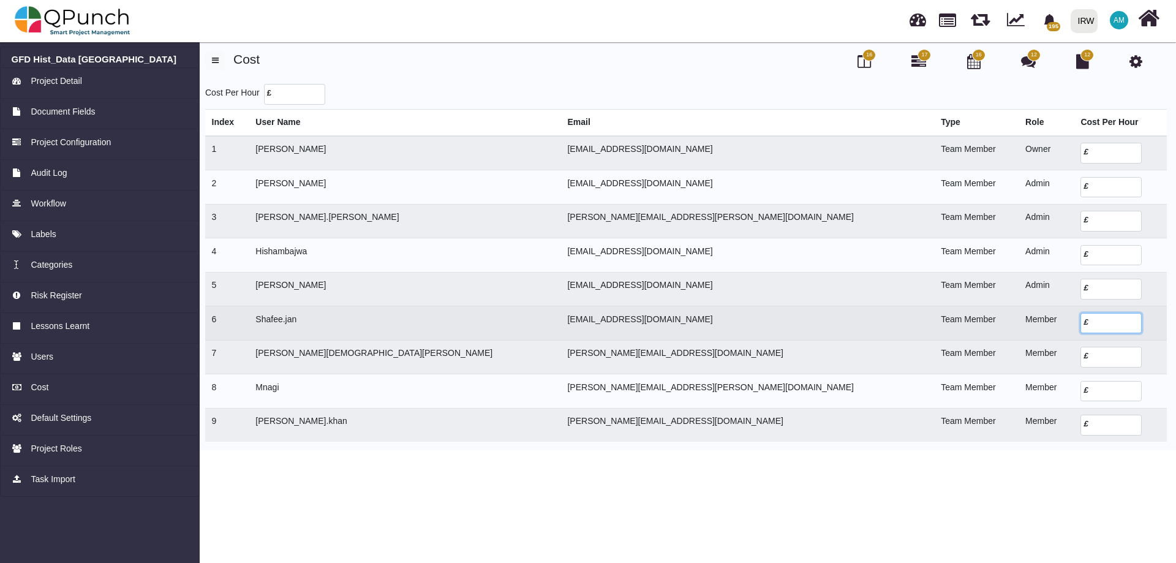
drag, startPoint x: 1044, startPoint y: 320, endPoint x: 1113, endPoint y: 326, distance: 69.4
click at [1114, 326] on div "£ ****" at bounding box center [1120, 323] width 80 height 21
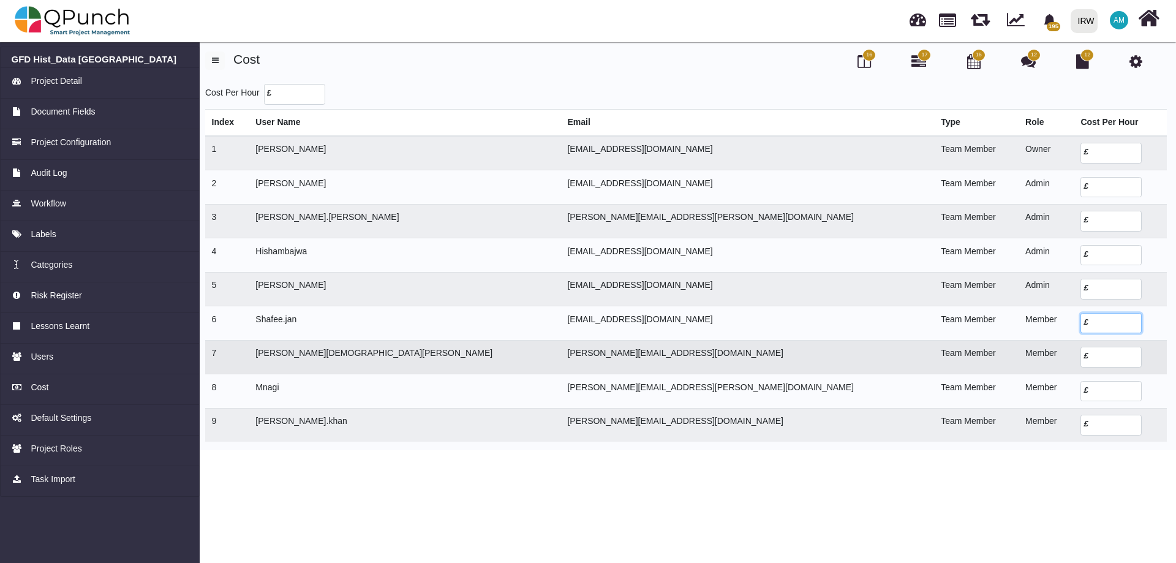
paste input "*"
type input "*****"
click at [1080, 358] on input "number" at bounding box center [1110, 357] width 61 height 21
paste input "*****"
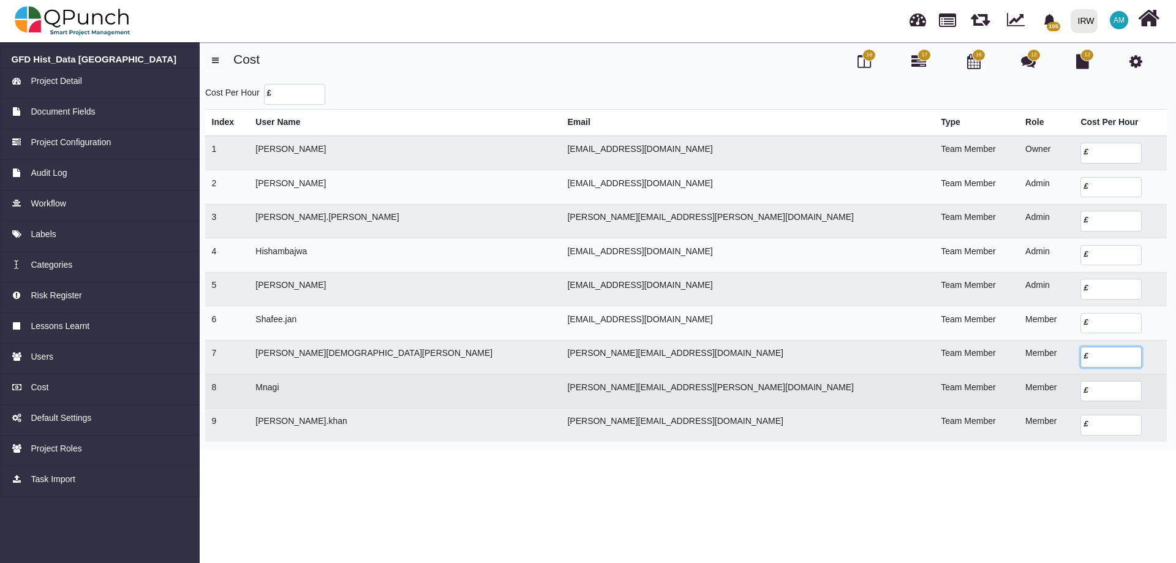
type input "*****"
click at [1080, 387] on input "number" at bounding box center [1110, 391] width 61 height 21
click at [1080, 392] on input "number" at bounding box center [1110, 391] width 61 height 21
type input "*****"
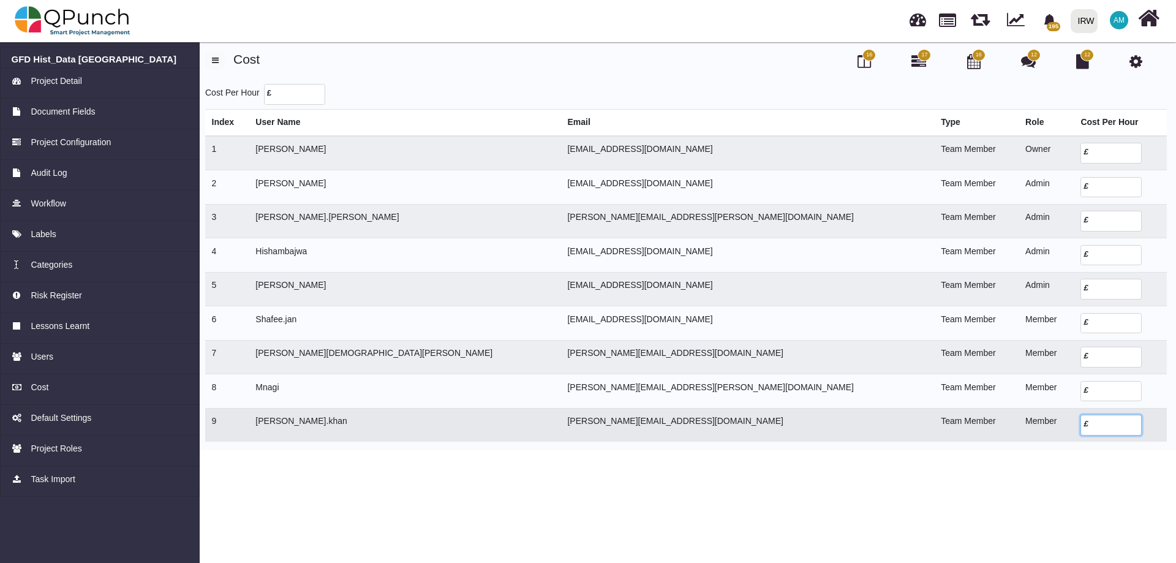
click at [1080, 434] on input "number" at bounding box center [1110, 425] width 61 height 21
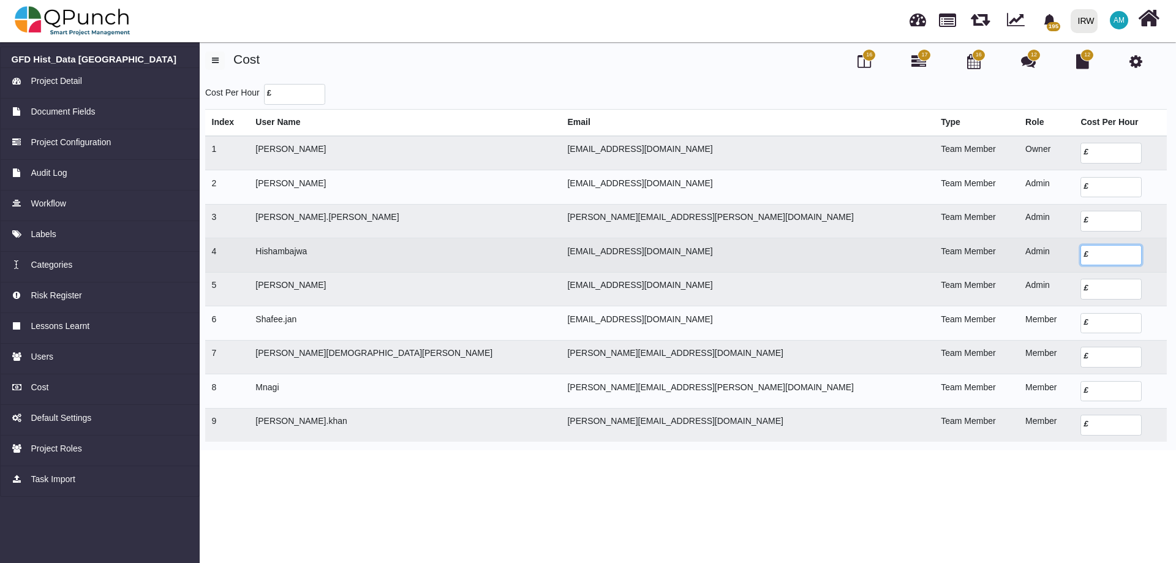
drag, startPoint x: 1039, startPoint y: 251, endPoint x: 1094, endPoint y: 249, distance: 54.5
click at [1094, 249] on div "£ *****" at bounding box center [1120, 255] width 80 height 21
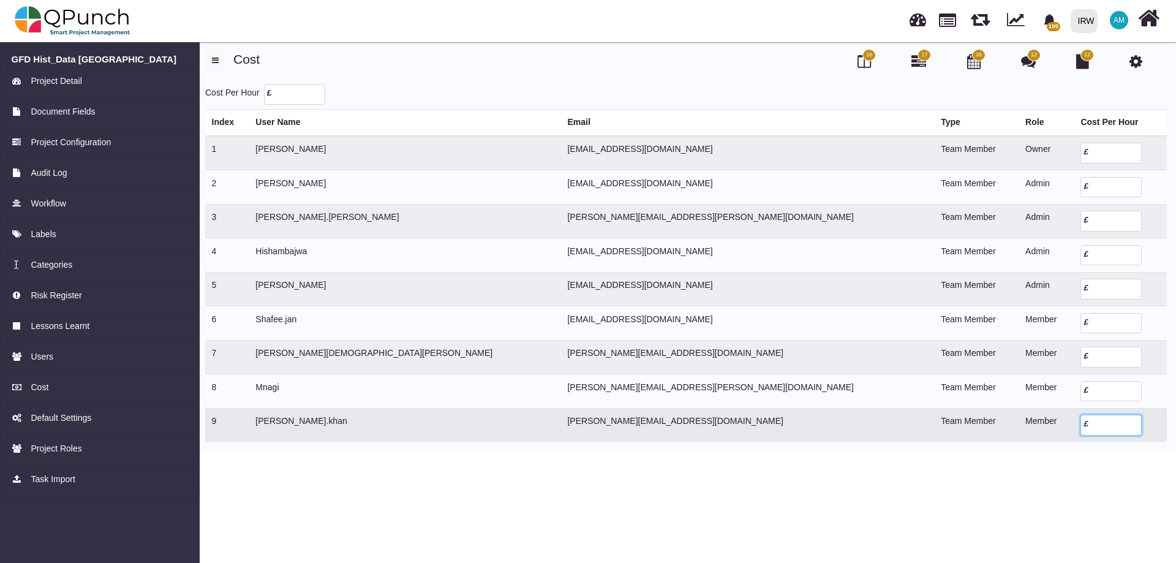
click at [1080, 426] on input "number" at bounding box center [1110, 425] width 61 height 21
paste input "*****"
type input "*****"
click at [1059, 500] on body "195 Notification Clear Sample data file reveiw Adil.shahzad 08-10-2025 13-10-20…" at bounding box center [588, 281] width 1176 height 563
click at [808, 521] on body "195 Notification Clear Sample data file reveiw Adil.shahzad 08-10-2025 13-10-20…" at bounding box center [588, 281] width 1176 height 563
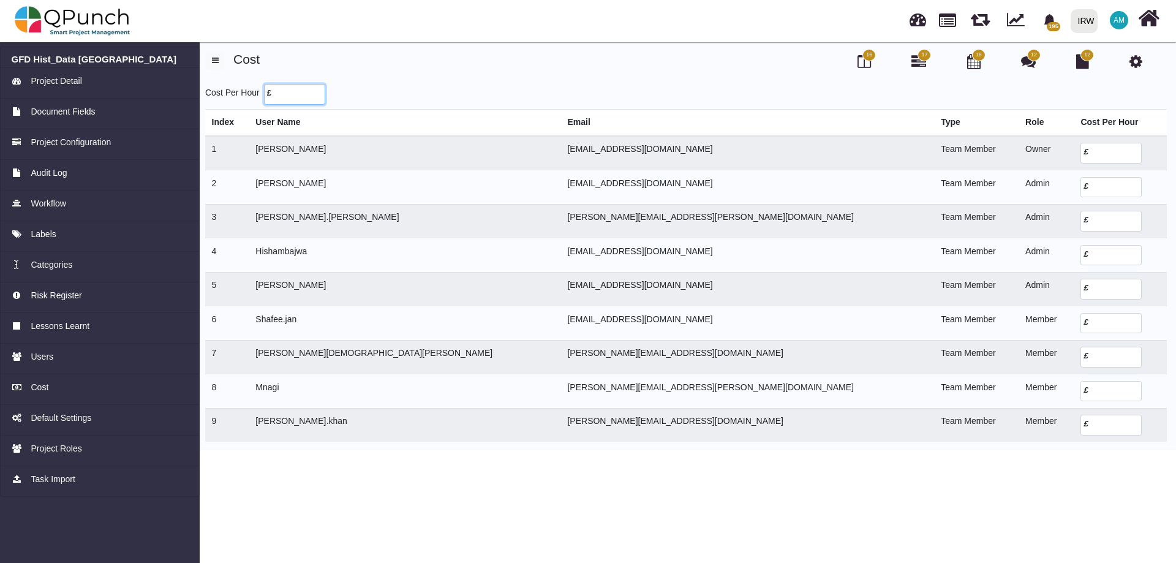
click at [420, 92] on div "Cost Per Hour £" at bounding box center [685, 94] width 961 height 21
click at [404, 78] on div "16 17 16 12 12 Cost Cost Per Hour £ Index User Name Email Type Role Cost Per Ho…" at bounding box center [685, 246] width 961 height 390
click at [740, 543] on body "195 Notification Clear Sample data file reveiw Adil.shahzad 08-10-2025 13-10-20…" at bounding box center [588, 281] width 1176 height 563
click at [31, 362] on span "Users" at bounding box center [42, 356] width 23 height 13
click at [38, 356] on span "Users" at bounding box center [42, 356] width 23 height 13
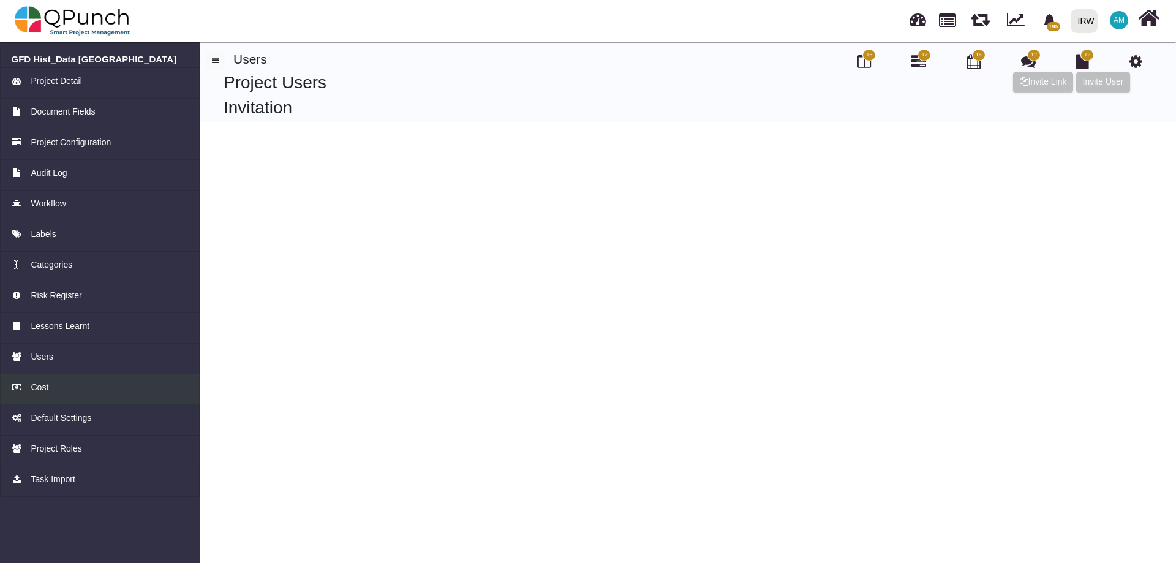
click at [46, 392] on span "Cost" at bounding box center [40, 387] width 18 height 13
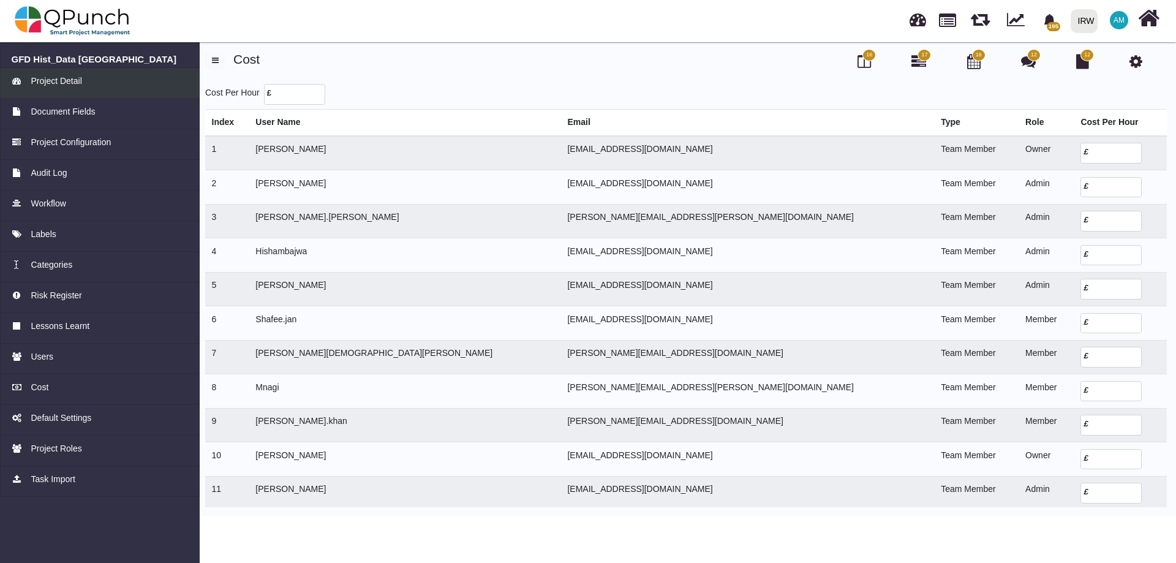
click at [58, 83] on span "Project Detail" at bounding box center [56, 81] width 51 height 13
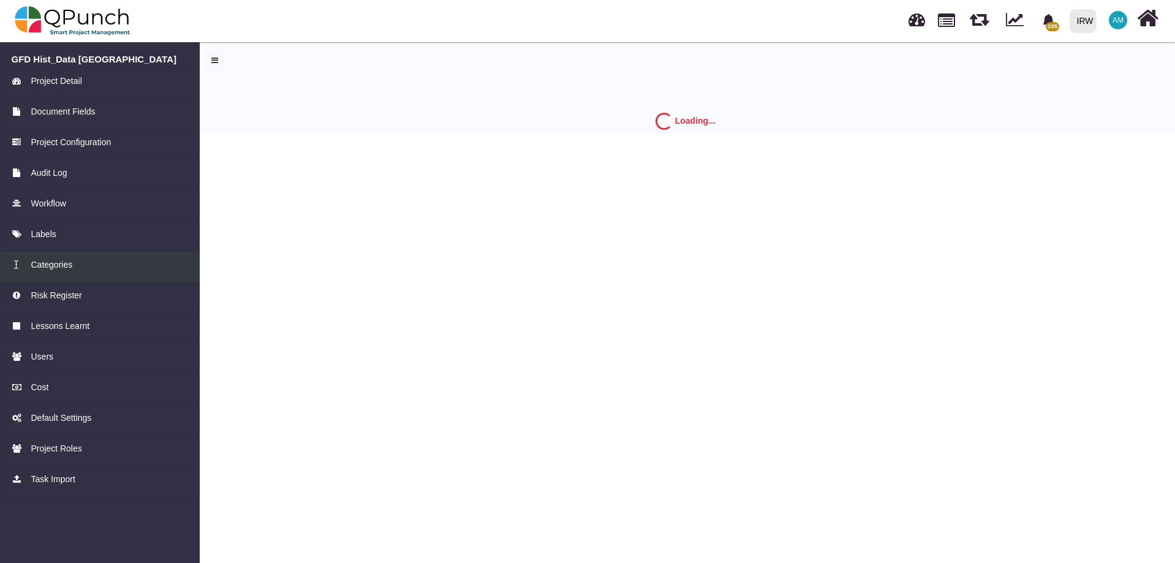
select select "*"
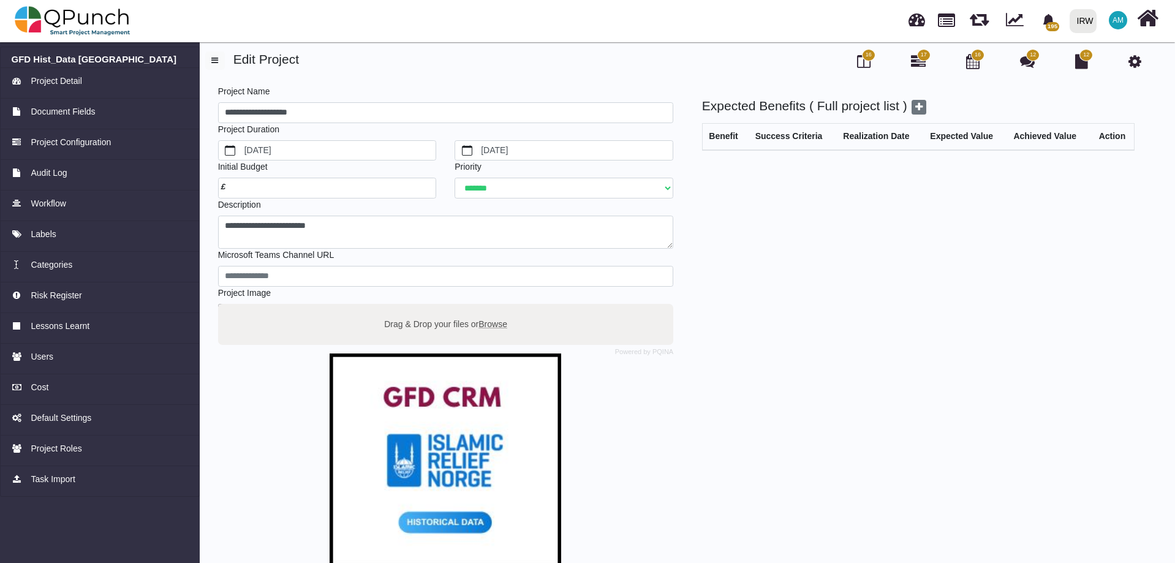
click at [921, 58] on span "17" at bounding box center [923, 55] width 6 height 9
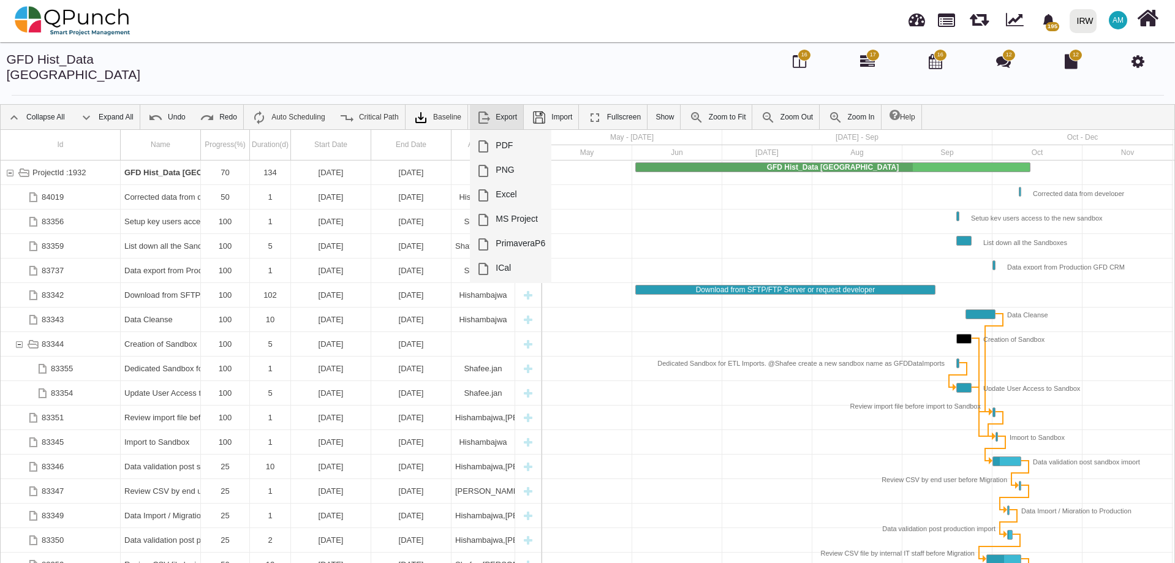
click at [498, 106] on link "Export" at bounding box center [496, 117] width 53 height 24
click at [489, 182] on link "Excel" at bounding box center [510, 194] width 81 height 24
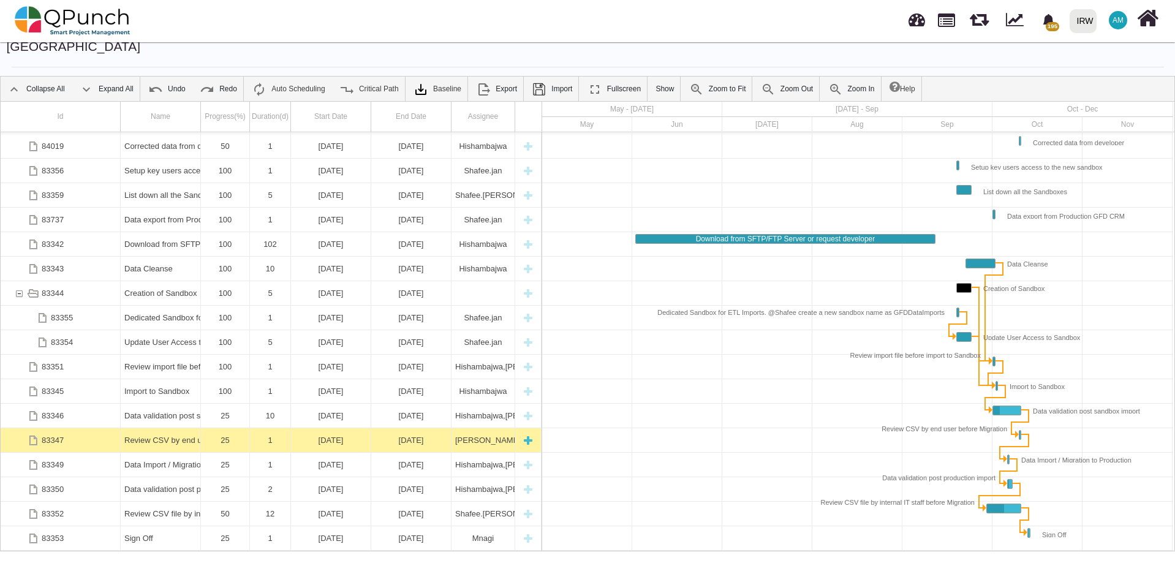
scroll to position [39, 0]
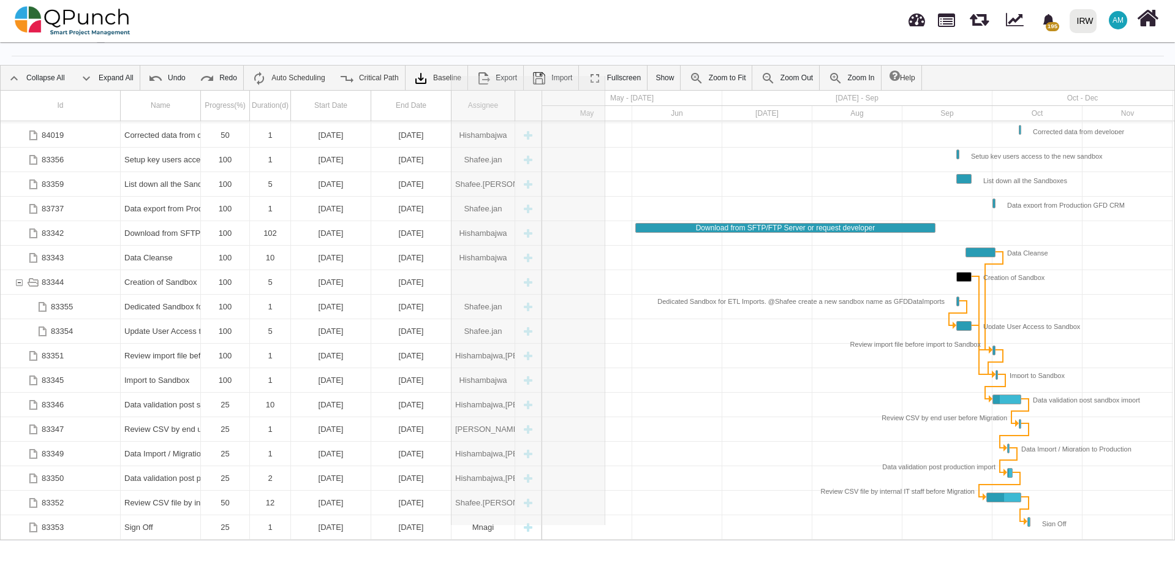
drag, startPoint x: 517, startPoint y: 90, endPoint x: 605, endPoint y: 86, distance: 88.3
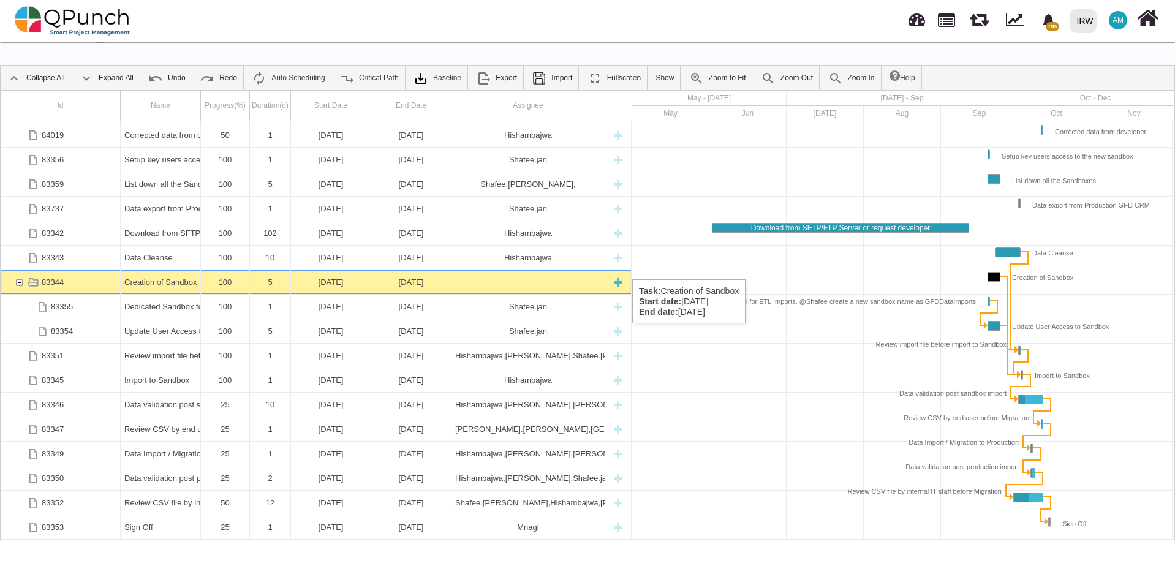
click at [20, 270] on div "83344" at bounding box center [18, 282] width 11 height 24
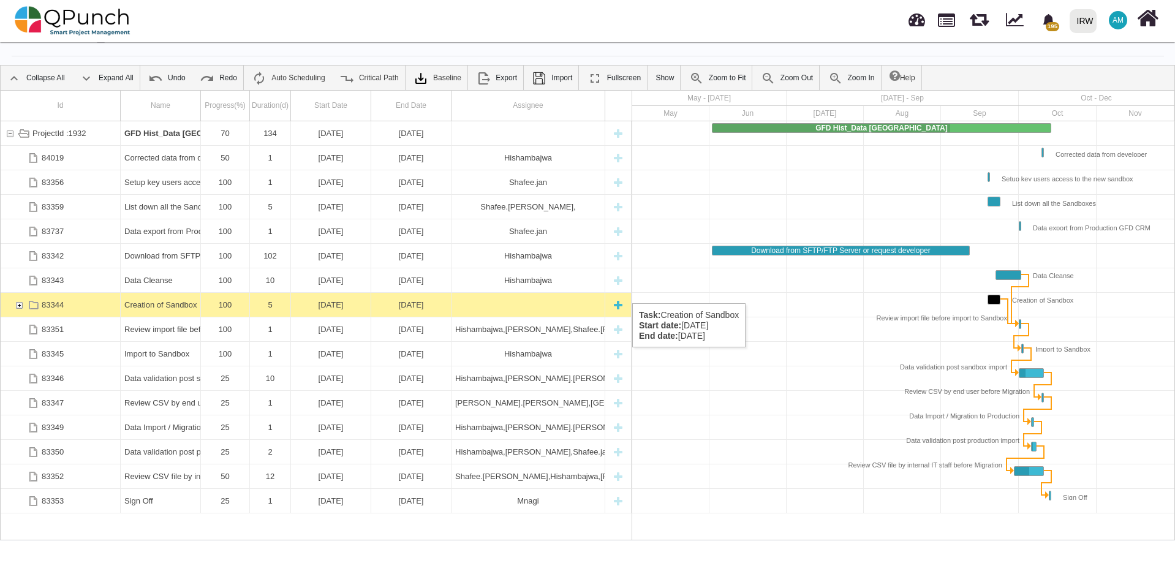
click at [15, 293] on div "83344" at bounding box center [18, 305] width 11 height 24
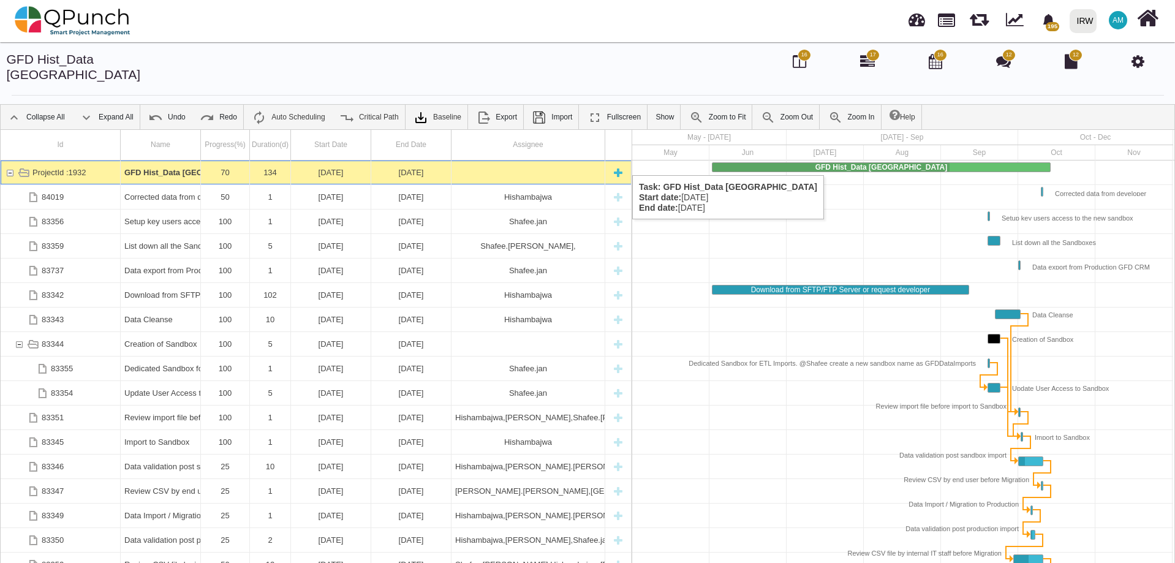
click at [8, 163] on div "ProjectId :1932" at bounding box center [9, 172] width 11 height 24
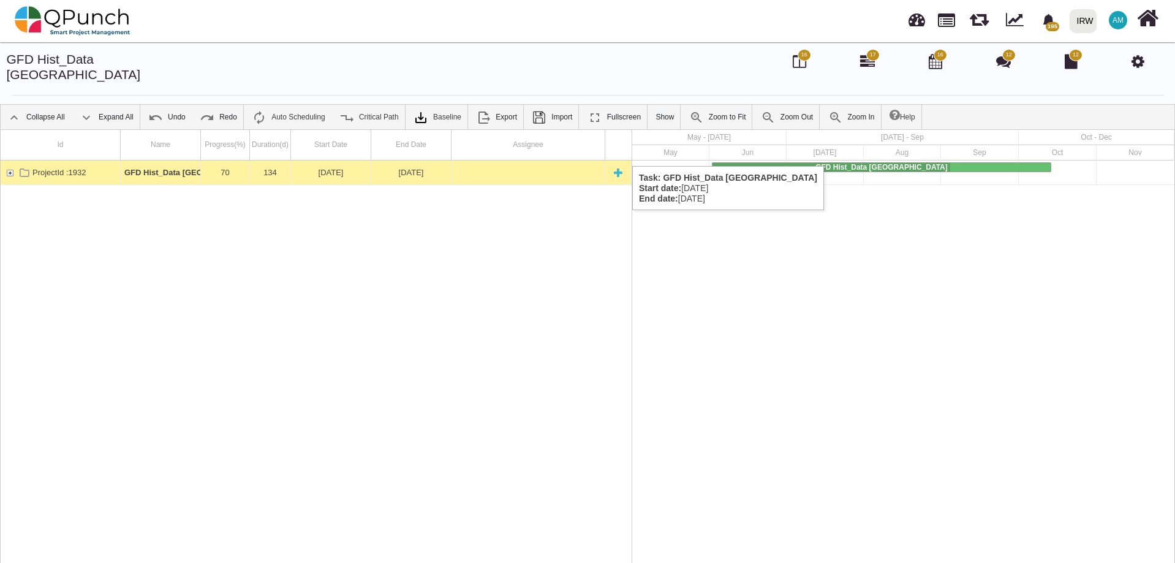
click at [10, 160] on div "ProjectId :1932" at bounding box center [9, 172] width 11 height 24
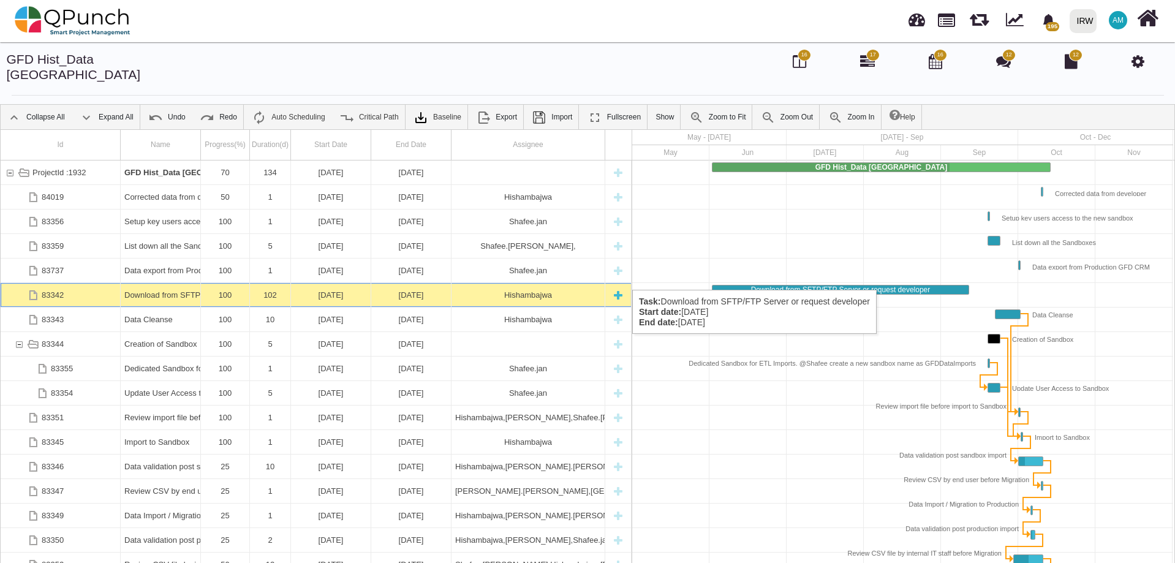
click at [256, 283] on div "102" at bounding box center [270, 295] width 33 height 24
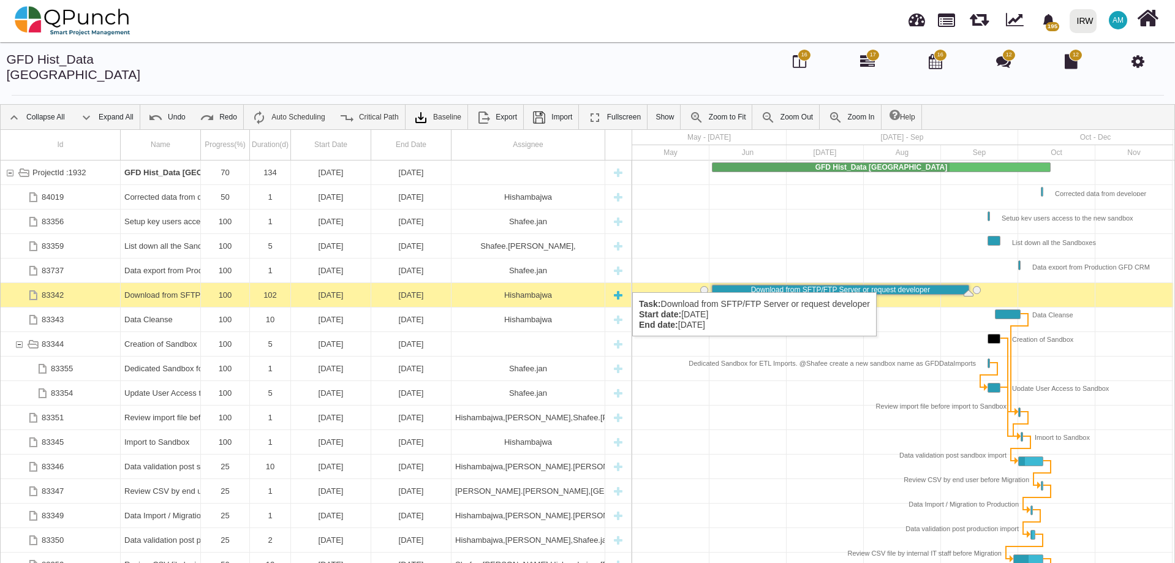
click at [160, 283] on div "Download from SFTP/FTP Server or request developer" at bounding box center [160, 295] width 72 height 24
click at [162, 283] on div "Download from SFTP/FTP Server or request developer" at bounding box center [160, 295] width 72 height 24
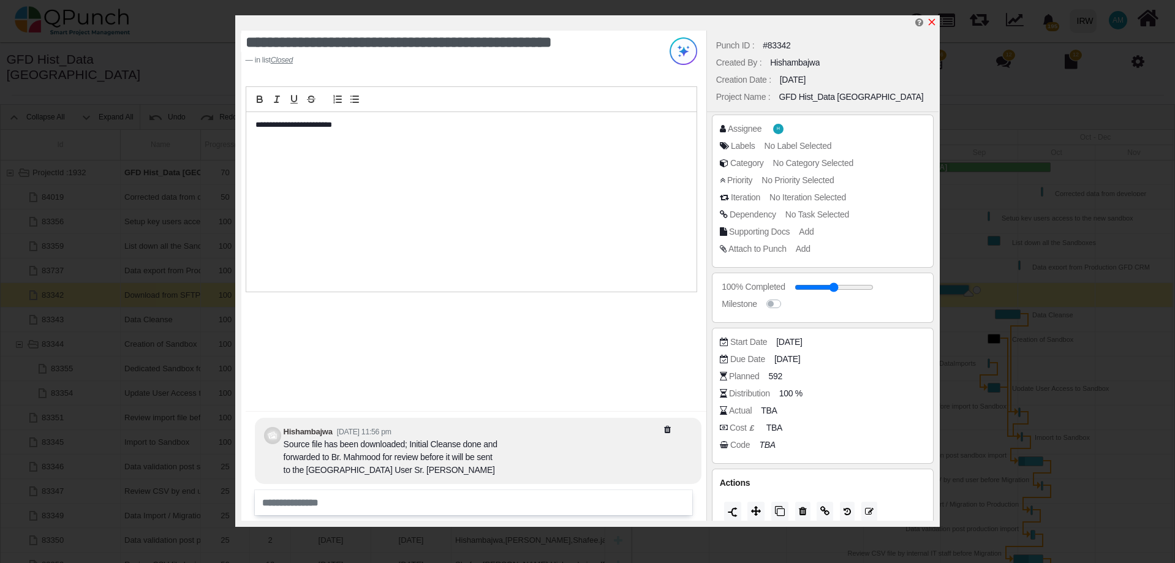
click at [933, 25] on icon "x" at bounding box center [932, 22] width 10 height 10
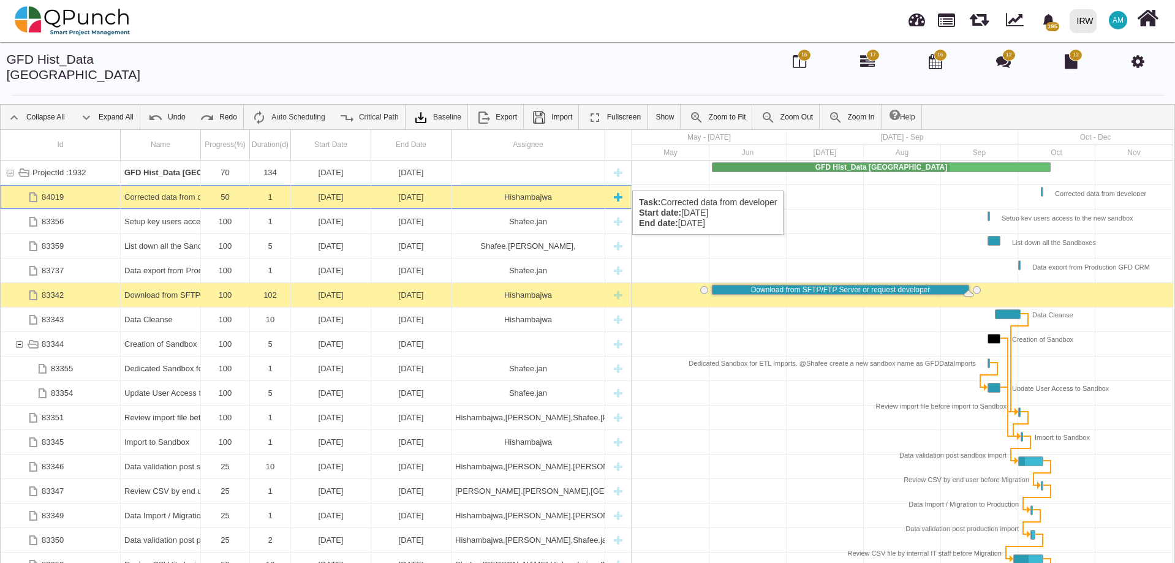
click at [176, 185] on div "Corrected data from developer" at bounding box center [160, 197] width 72 height 24
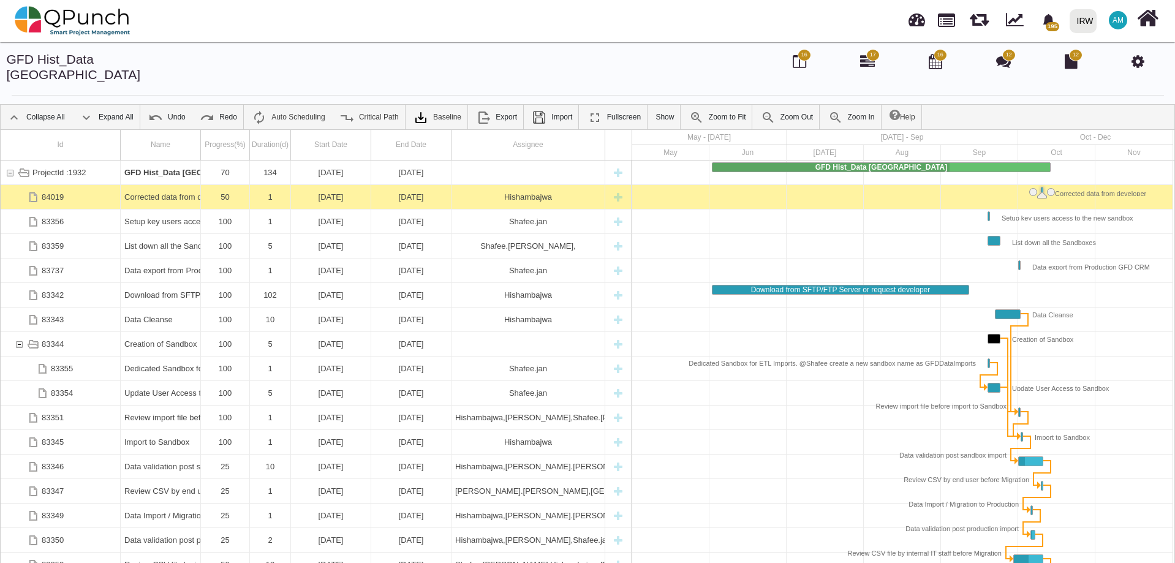
click at [176, 185] on div "Corrected data from developer" at bounding box center [160, 197] width 72 height 24
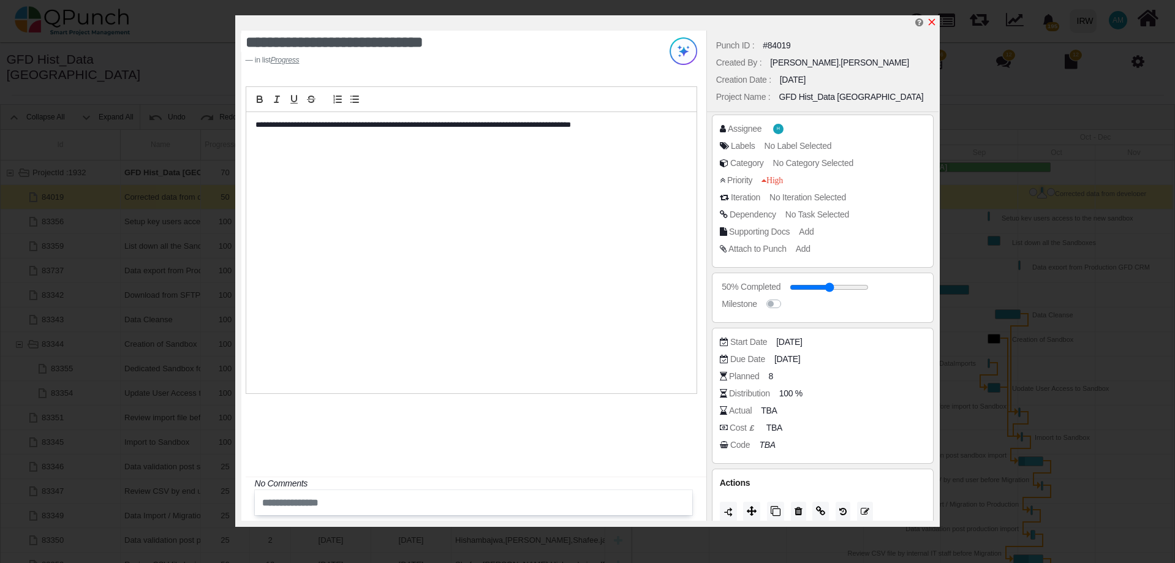
click at [933, 20] on icon "x" at bounding box center [932, 22] width 10 height 10
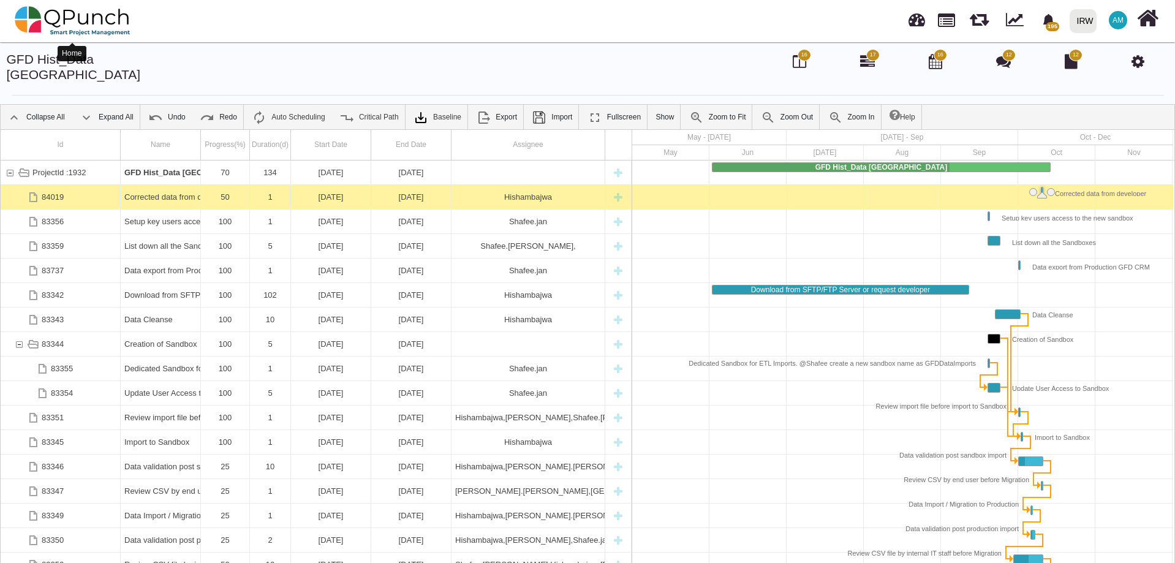
click at [72, 42] on div at bounding box center [73, 21] width 116 height 42
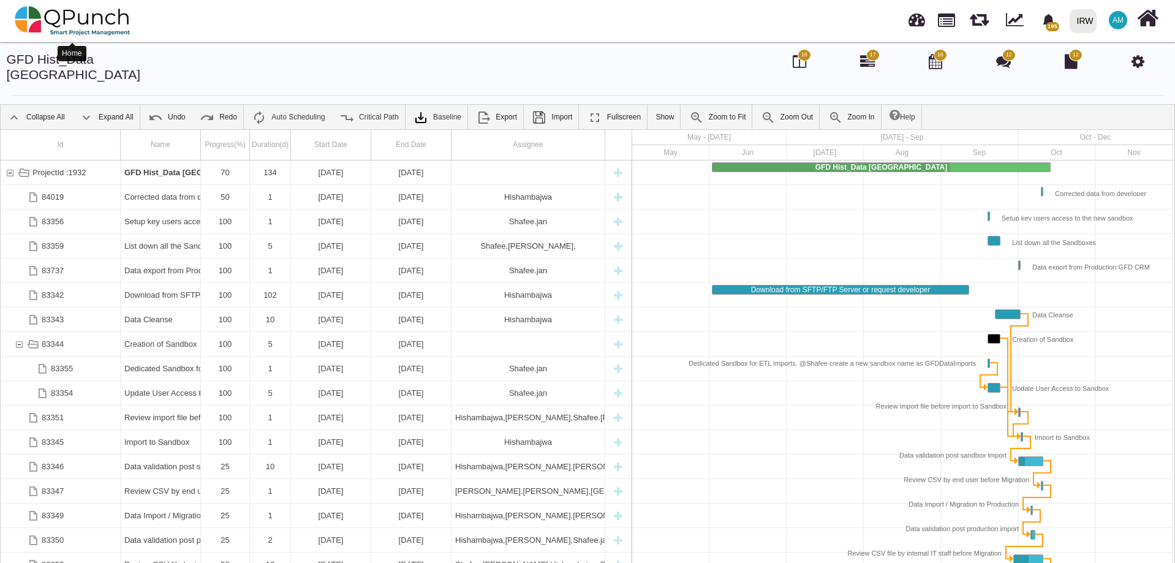
click at [73, 23] on img at bounding box center [73, 20] width 116 height 37
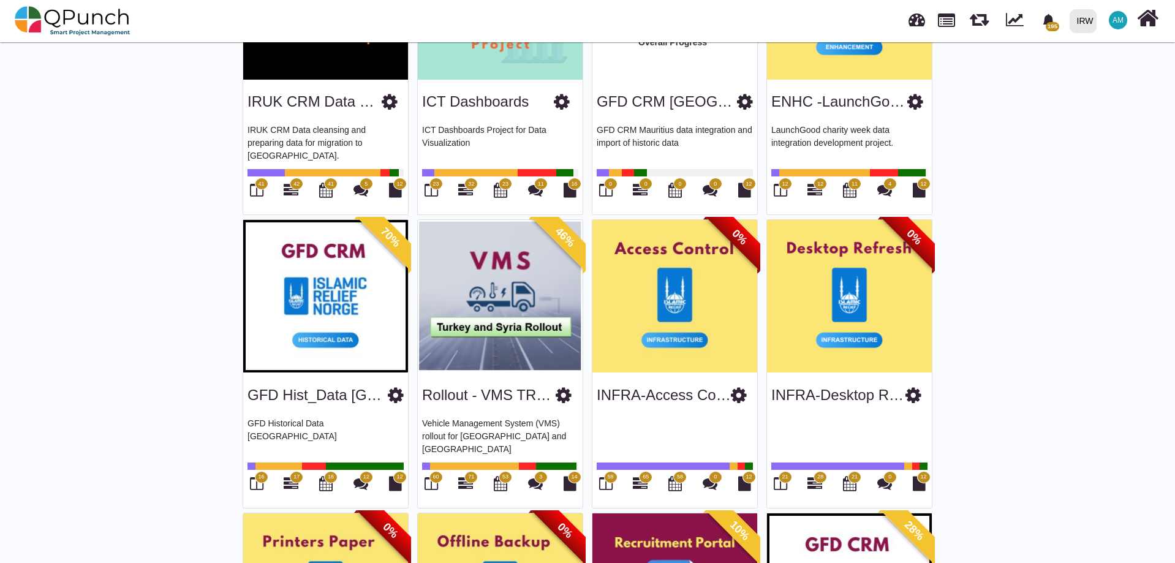
scroll to position [1837, 0]
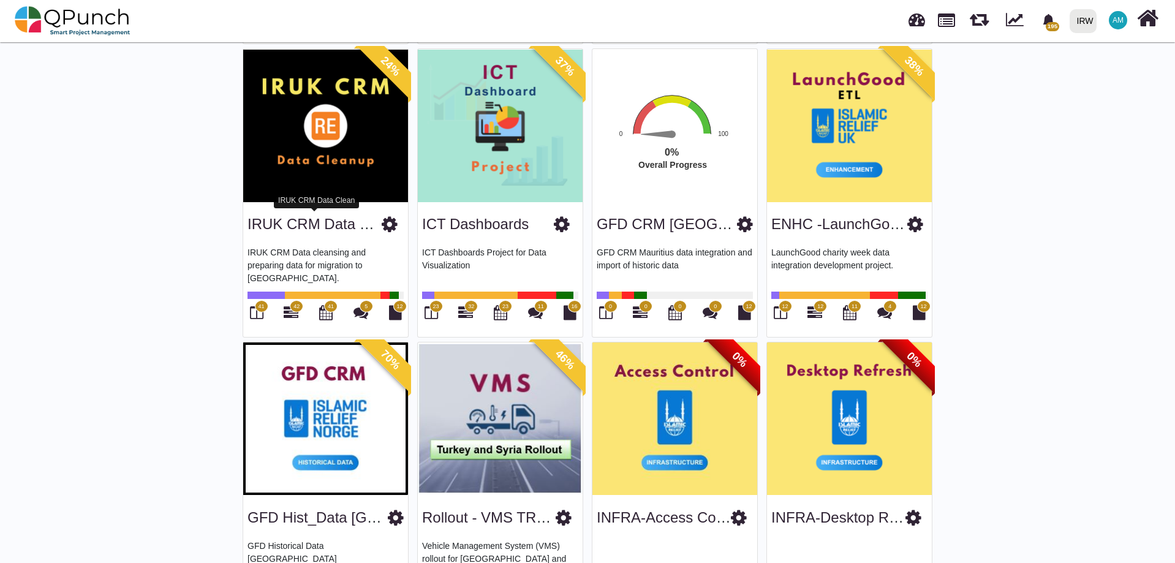
click at [280, 223] on link "IRUK CRM Data Clean" at bounding box center [322, 224] width 150 height 17
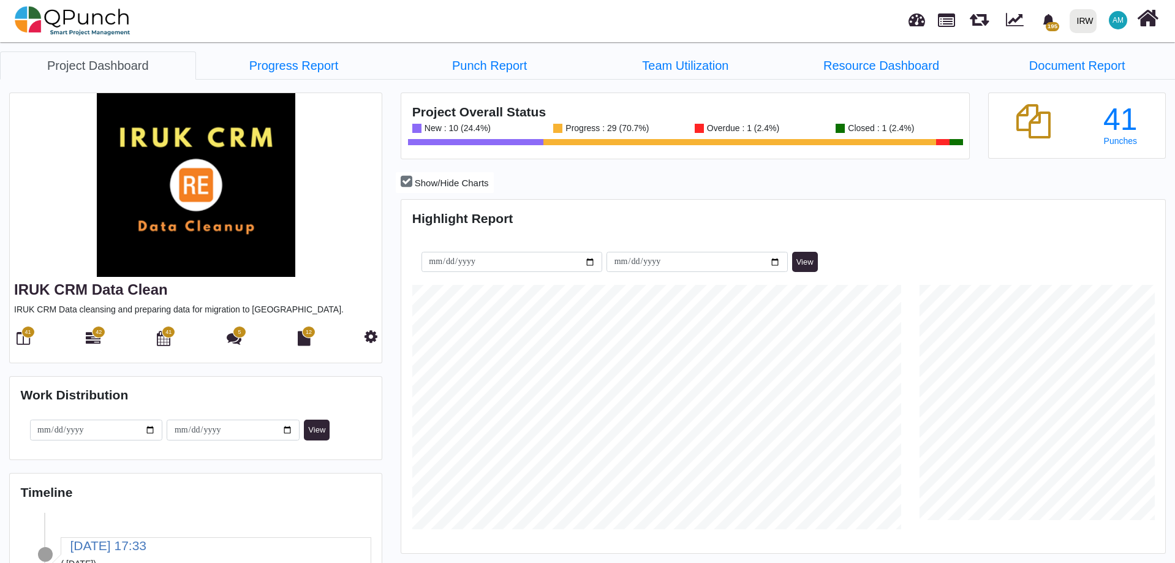
scroll to position [244, 254]
click at [96, 334] on span "42" at bounding box center [99, 332] width 6 height 9
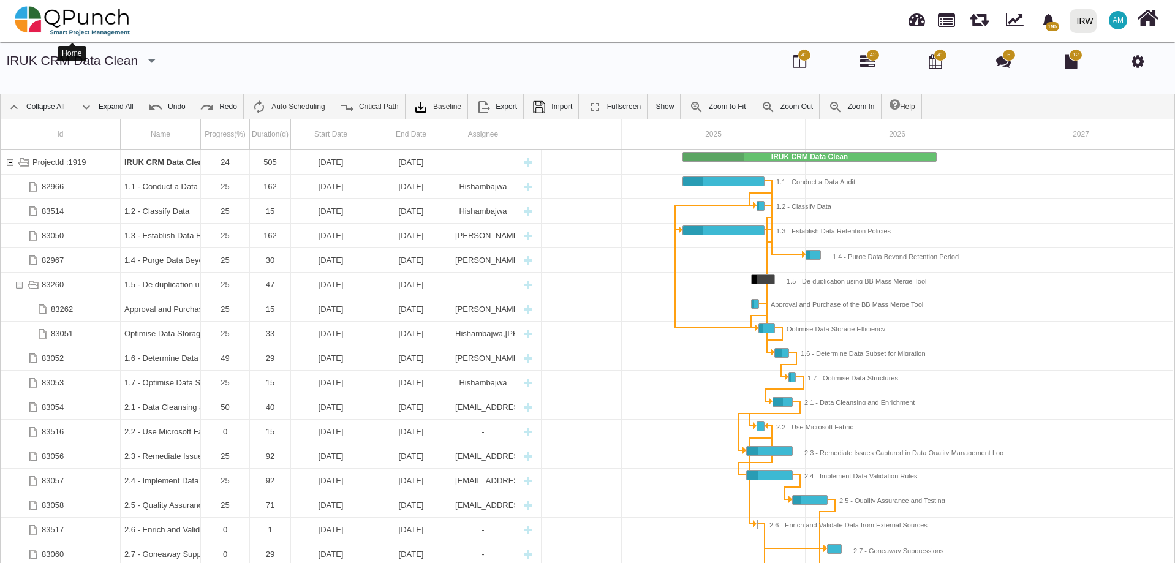
click at [45, 19] on img at bounding box center [73, 20] width 116 height 37
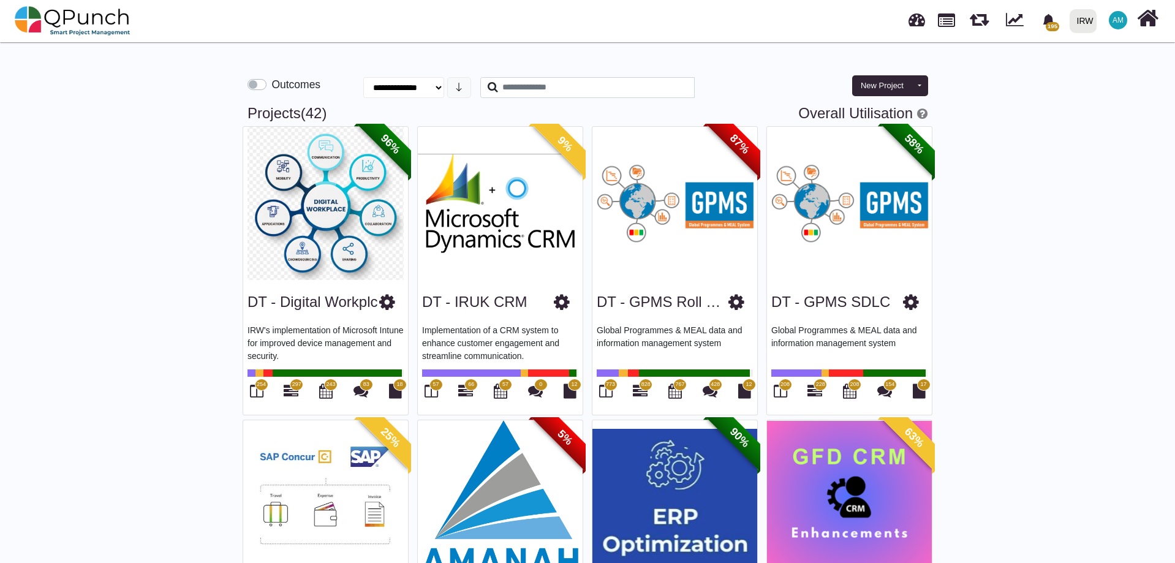
click at [448, 288] on div "DT - IRUK CRM" at bounding box center [500, 299] width 156 height 31
click at [549, 84] on input "text" at bounding box center [587, 87] width 214 height 21
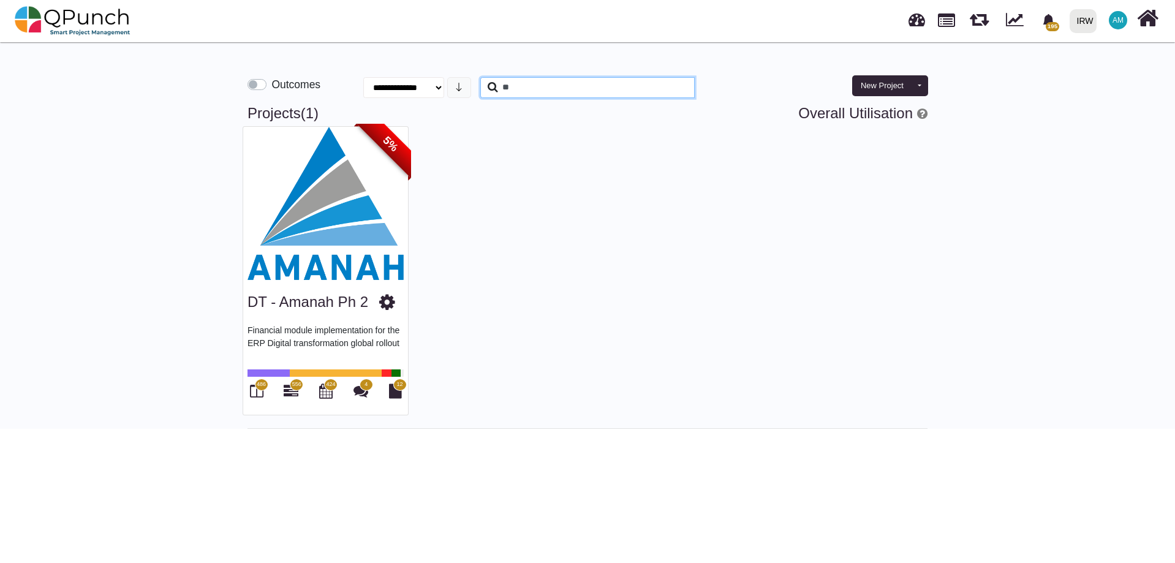
type input "*"
type input "**"
click at [321, 308] on link "DT - Amanah Ph 2" at bounding box center [307, 301] width 121 height 17
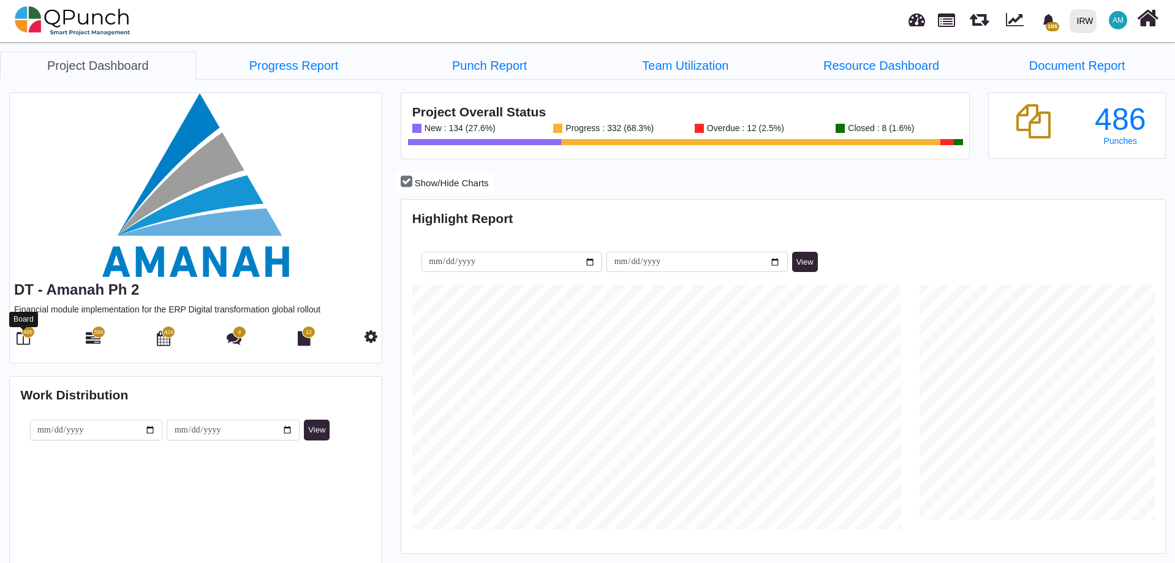
scroll to position [244, 254]
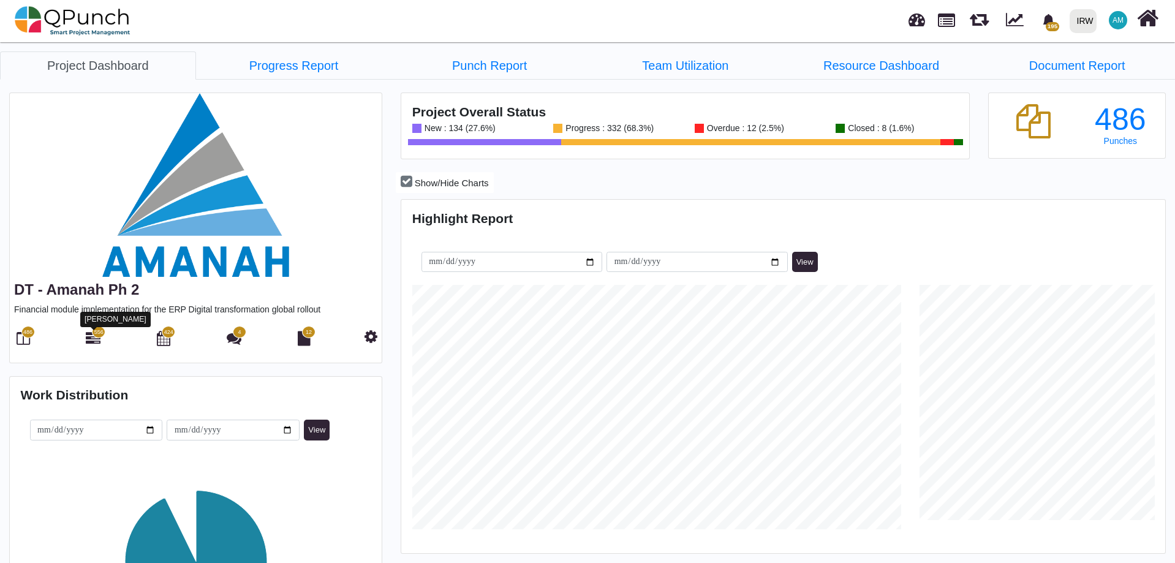
click at [99, 341] on icon at bounding box center [93, 338] width 15 height 15
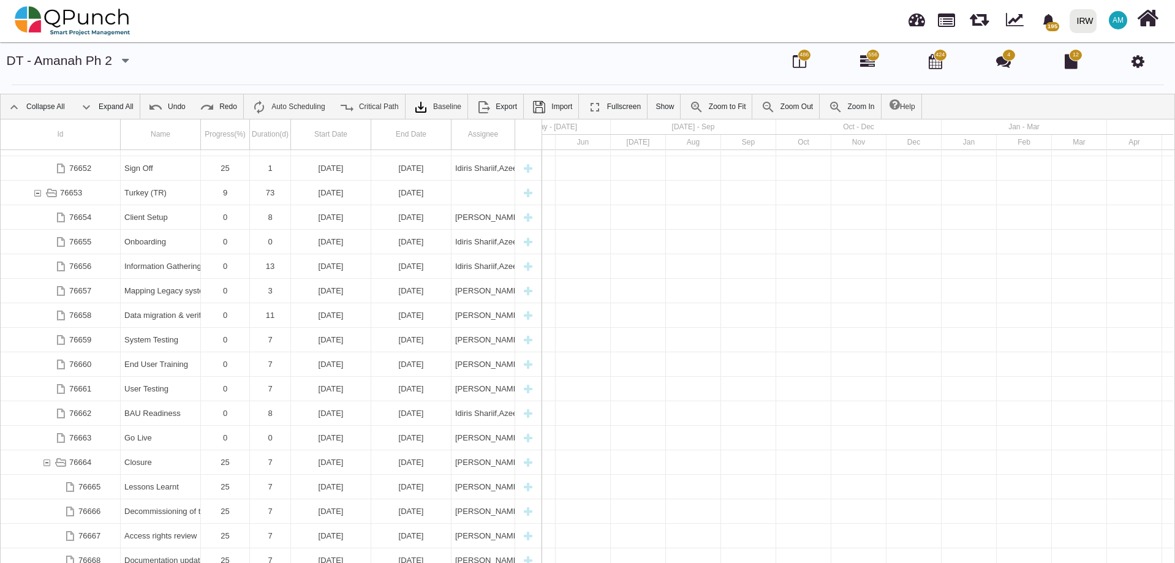
scroll to position [3141, 0]
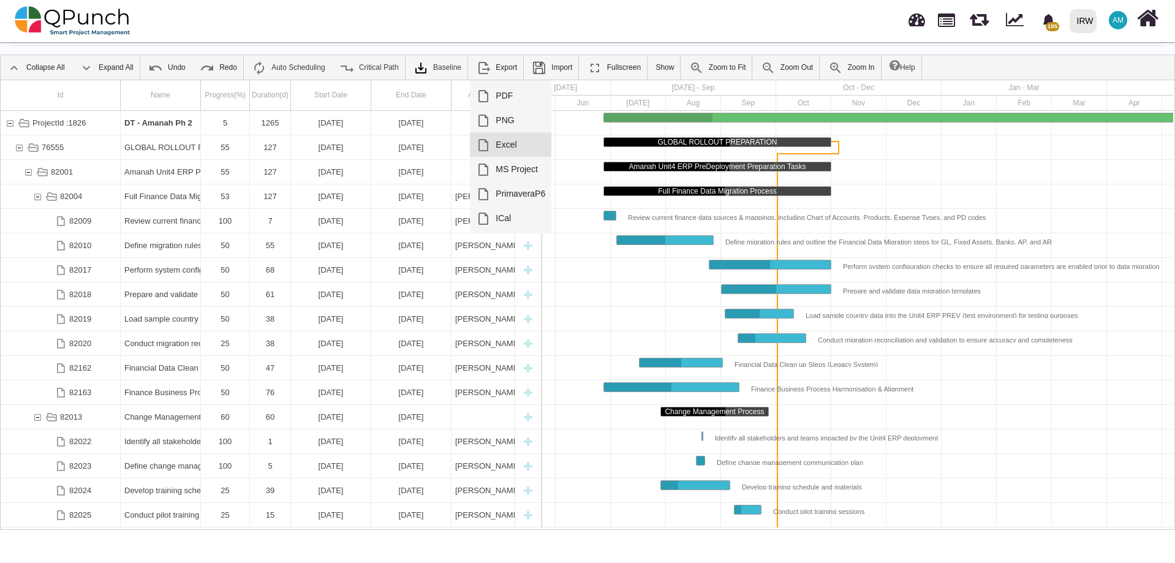
click at [506, 151] on link "Excel" at bounding box center [510, 144] width 81 height 24
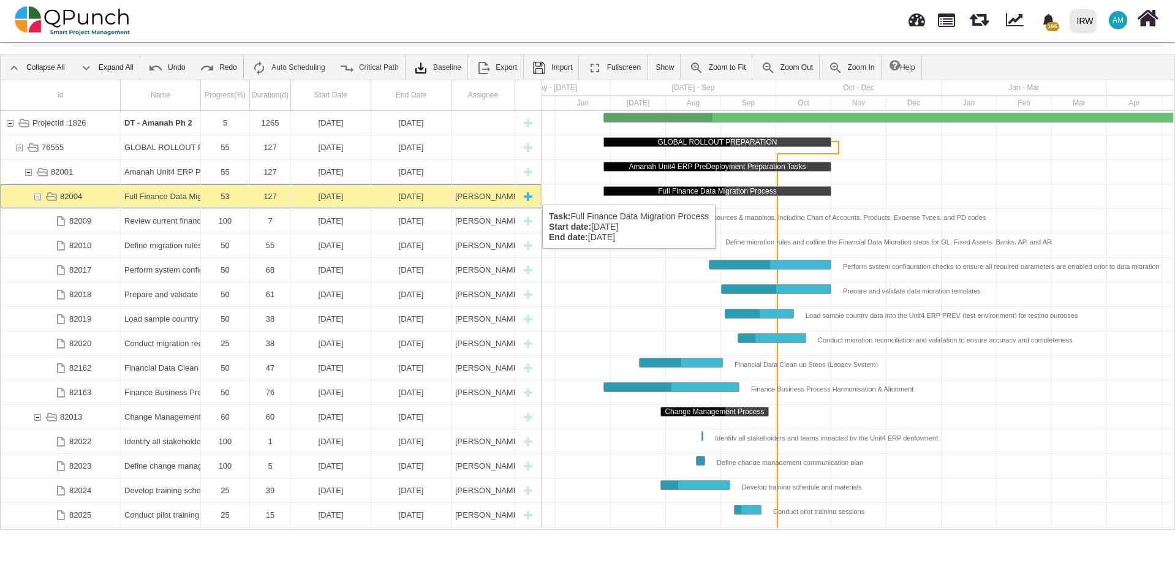
click at [36, 193] on div "82004" at bounding box center [37, 196] width 11 height 24
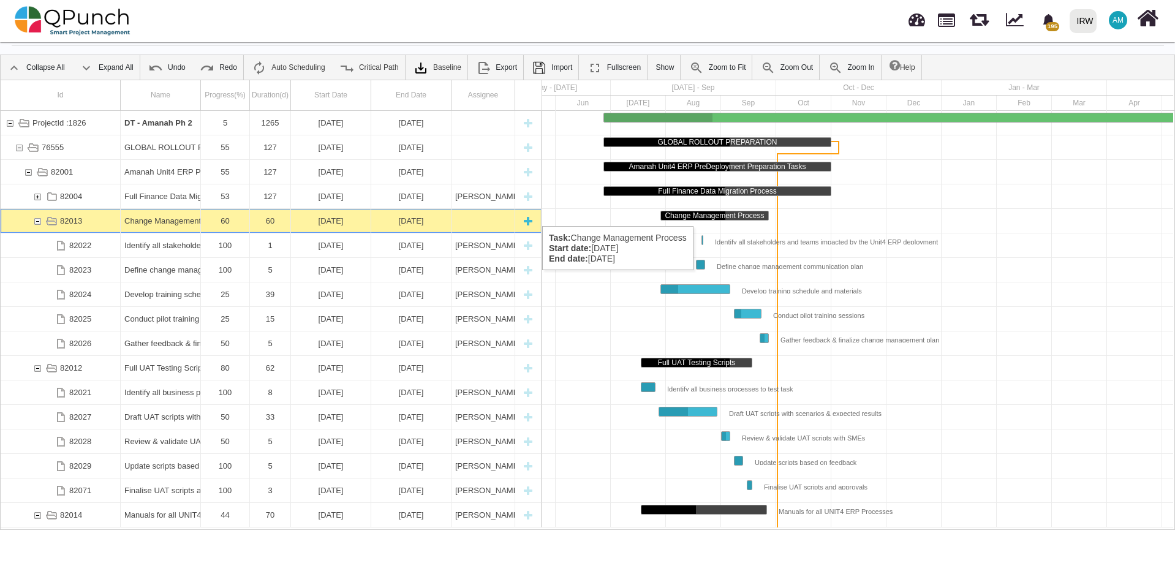
click at [38, 214] on div "82013" at bounding box center [37, 221] width 11 height 24
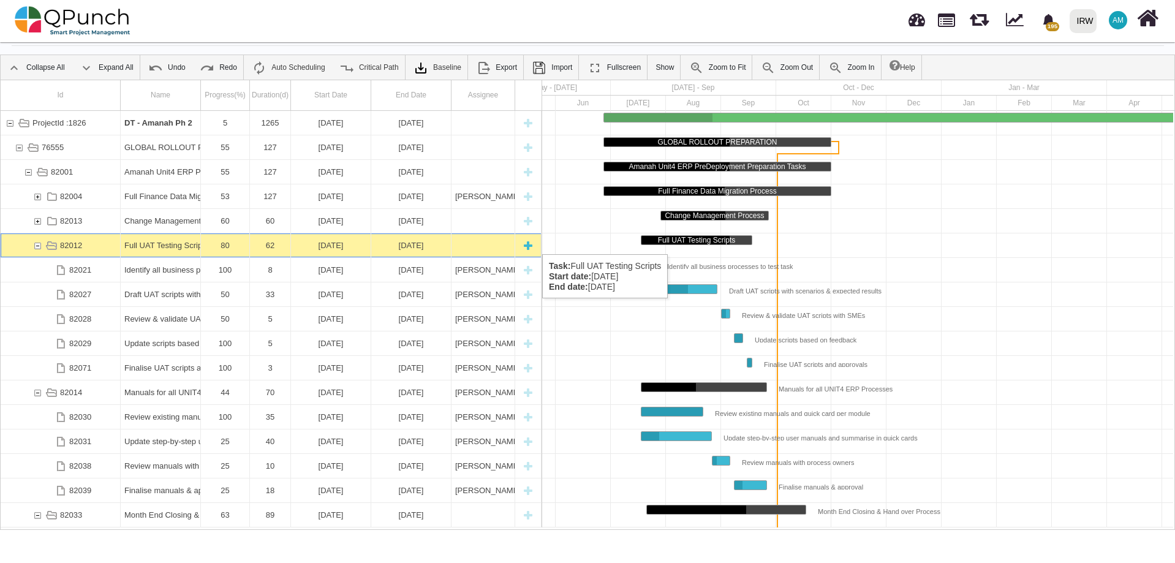
click at [37, 242] on div "82012" at bounding box center [37, 245] width 11 height 24
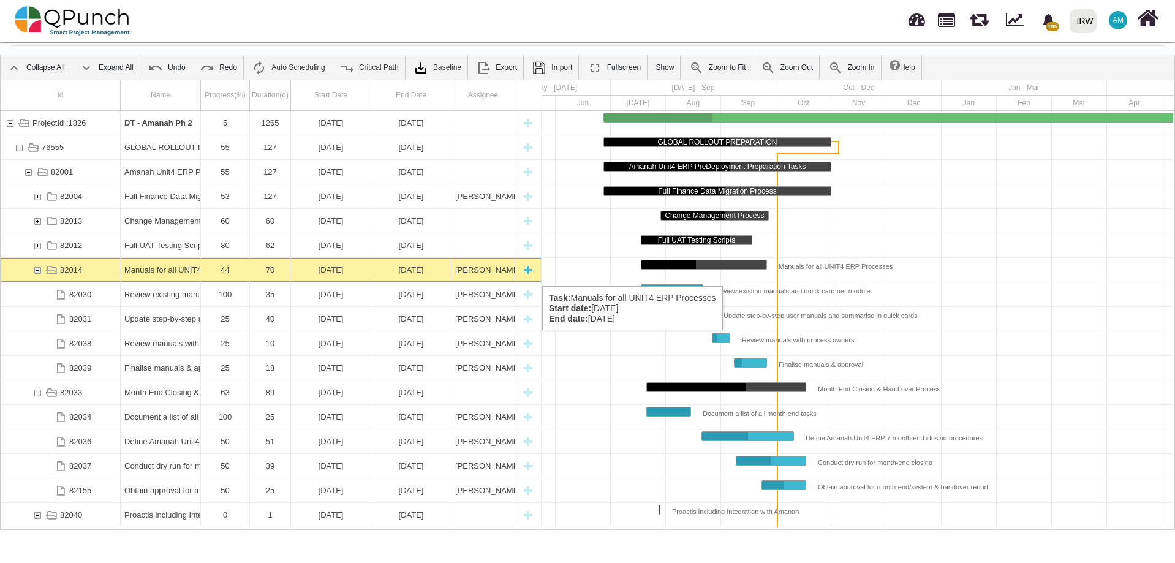
click at [37, 274] on div "82014" at bounding box center [37, 270] width 11 height 24
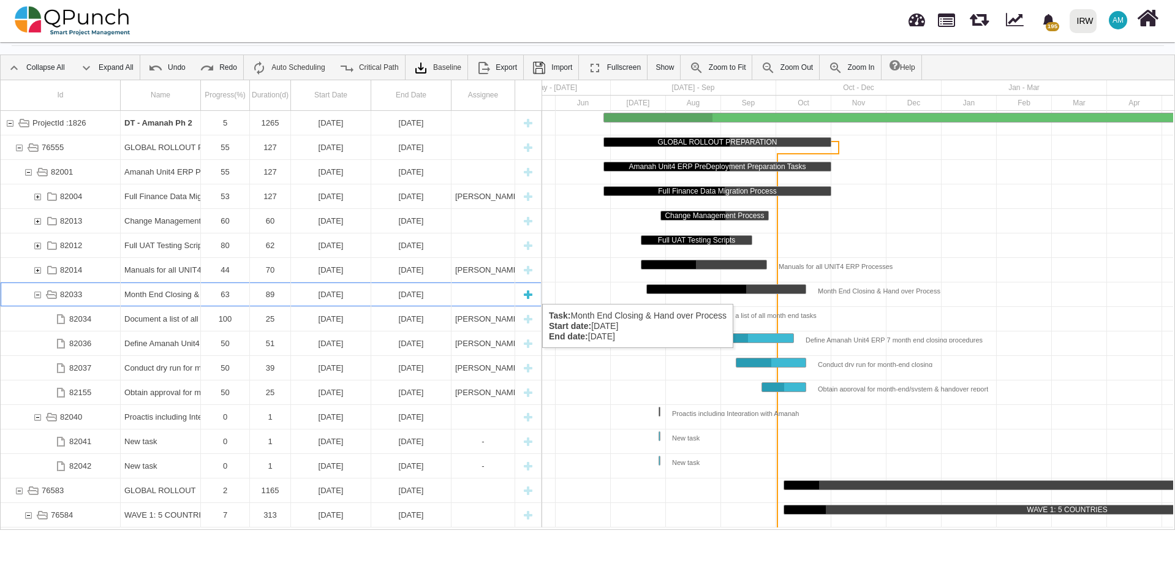
click at [40, 291] on div "82033" at bounding box center [37, 294] width 11 height 24
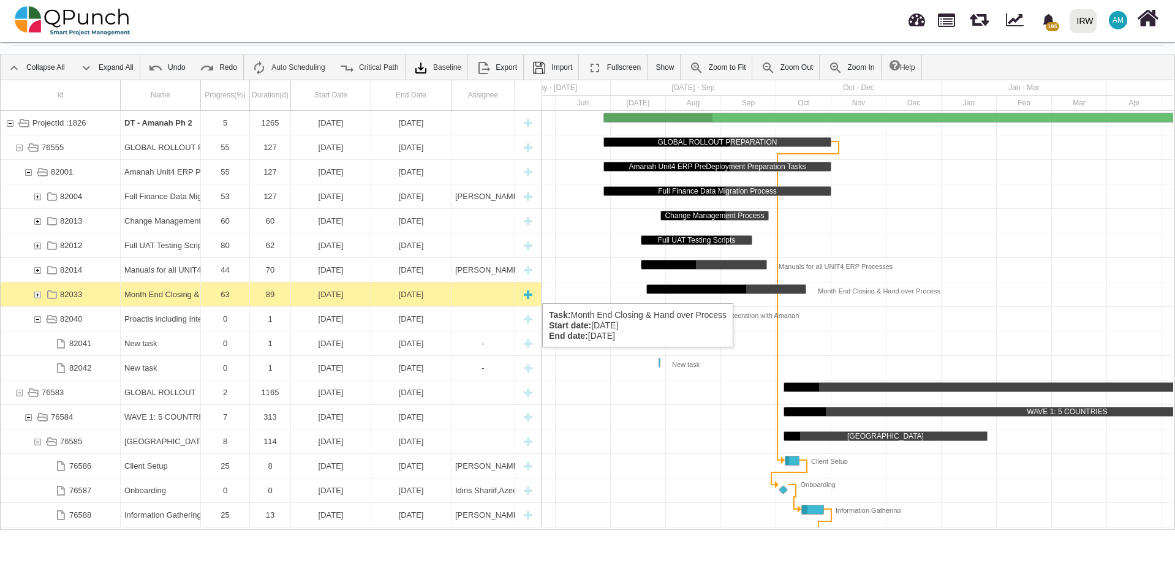
click at [38, 291] on div "82033" at bounding box center [37, 294] width 11 height 24
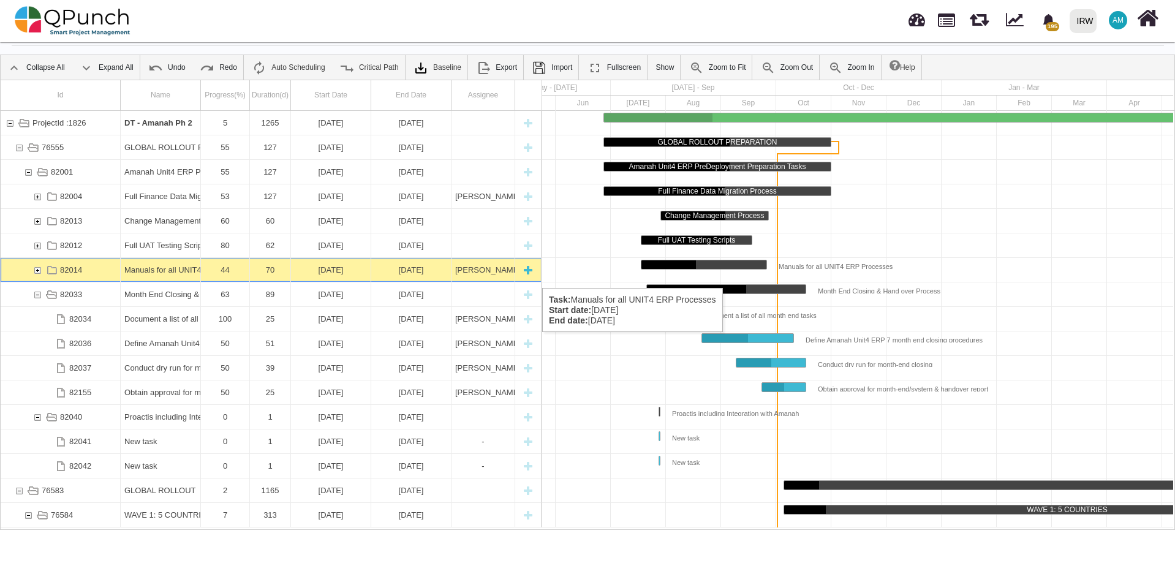
click at [36, 276] on div "82014" at bounding box center [37, 270] width 11 height 24
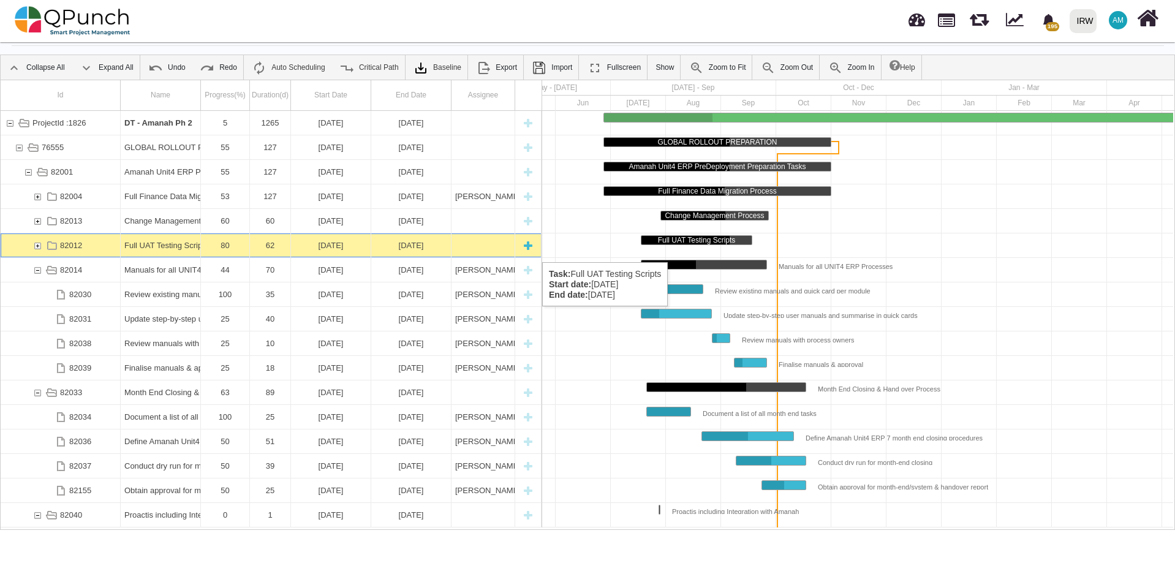
click at [36, 246] on div "82012" at bounding box center [37, 245] width 11 height 24
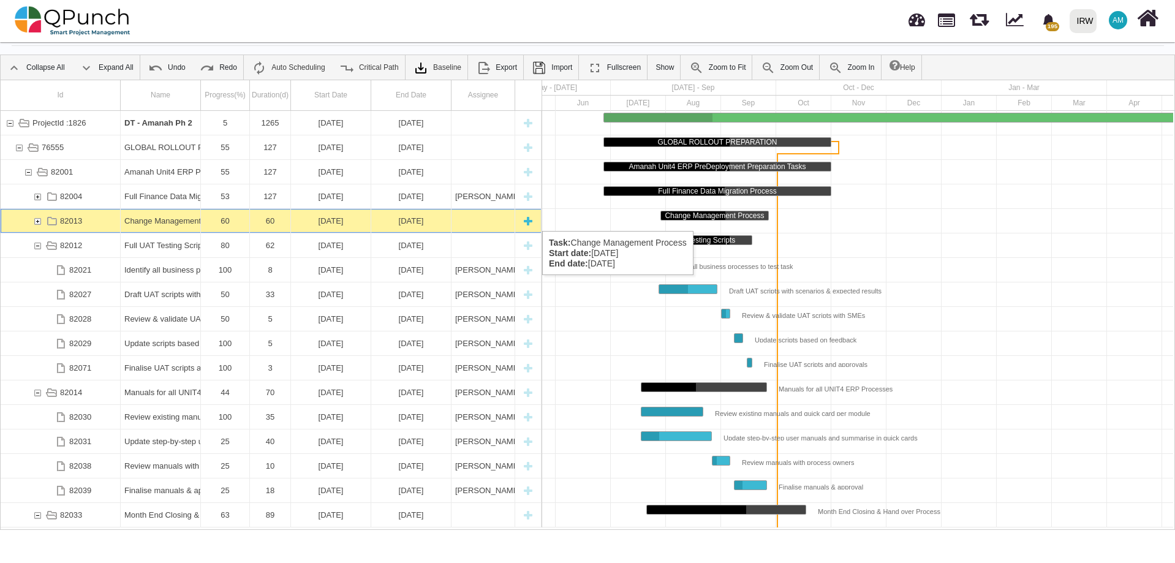
click at [41, 217] on div "82013" at bounding box center [37, 221] width 11 height 24
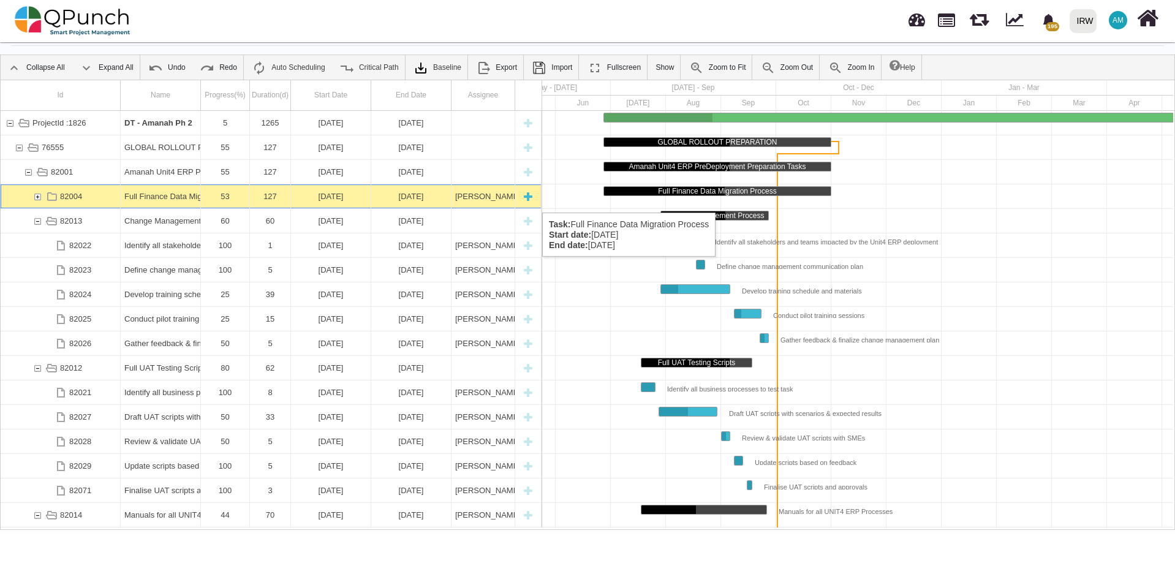
click at [40, 200] on div "82004" at bounding box center [37, 196] width 11 height 24
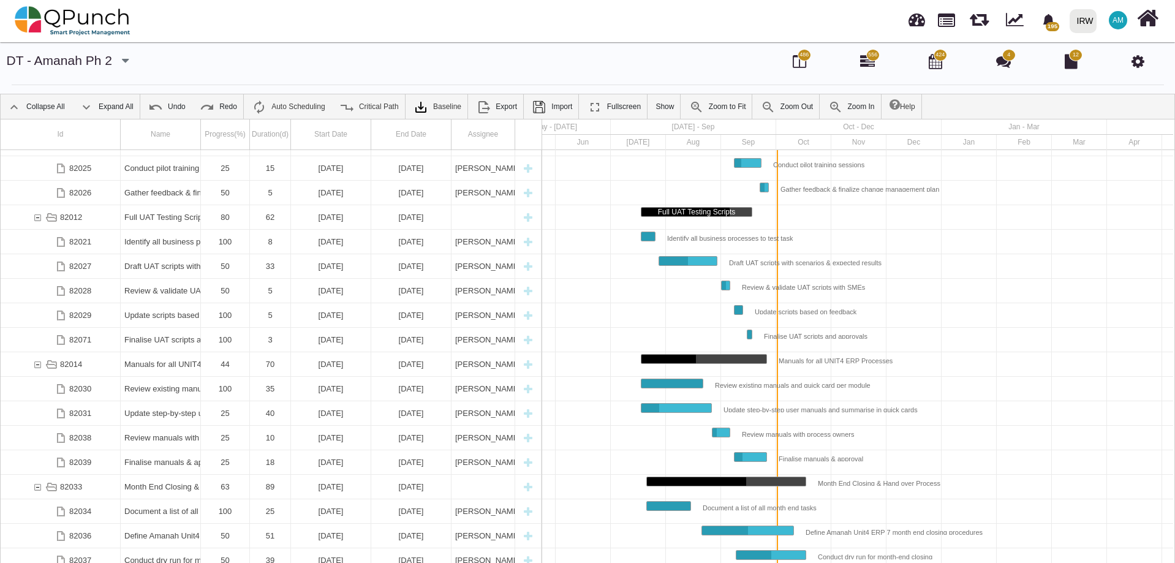
scroll to position [0, 0]
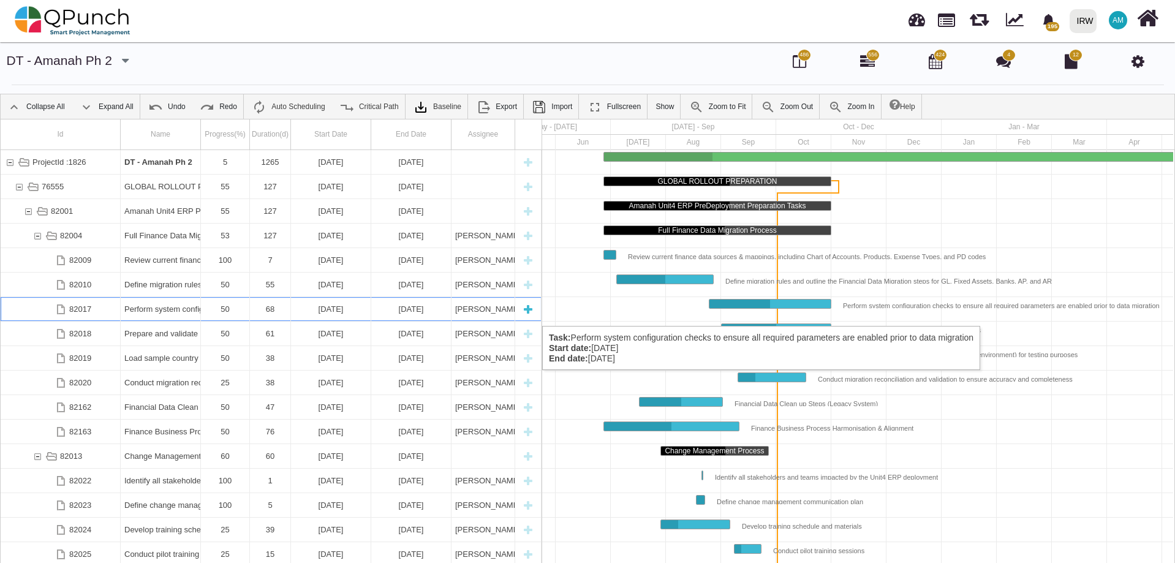
click at [489, 314] on div "[PERSON_NAME].[PERSON_NAME].khan," at bounding box center [483, 309] width 56 height 24
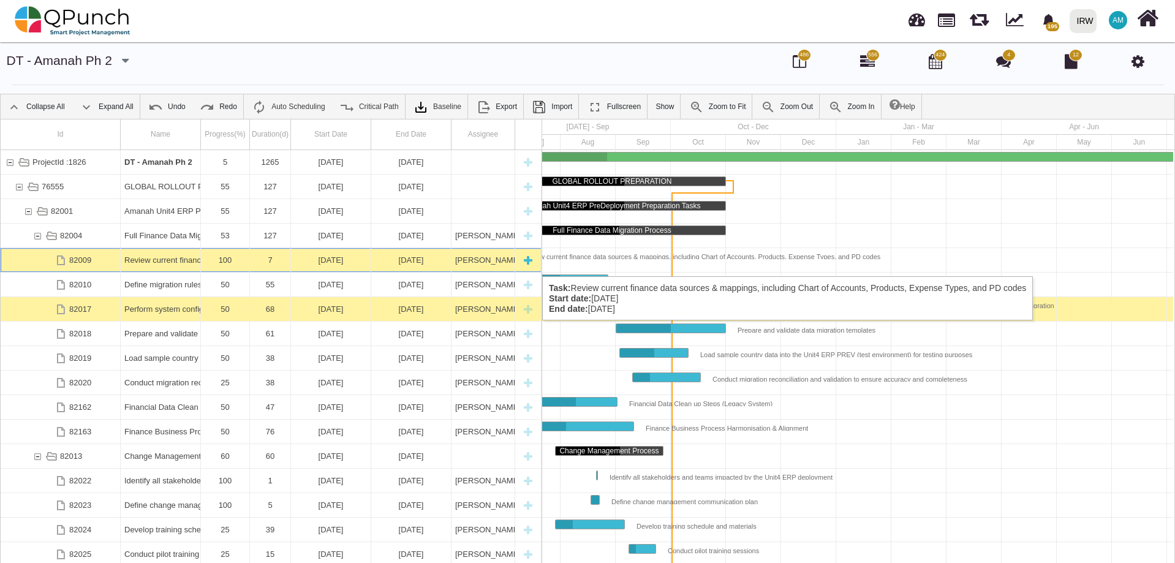
click at [271, 264] on div "7" at bounding box center [270, 260] width 33 height 24
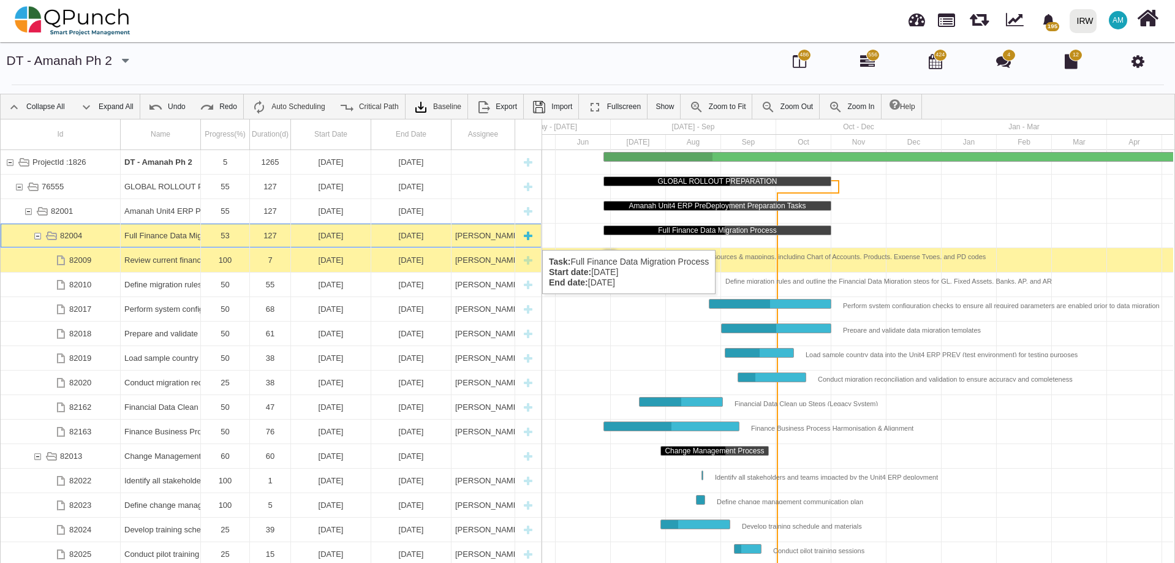
click at [35, 238] on div "82004" at bounding box center [37, 236] width 11 height 24
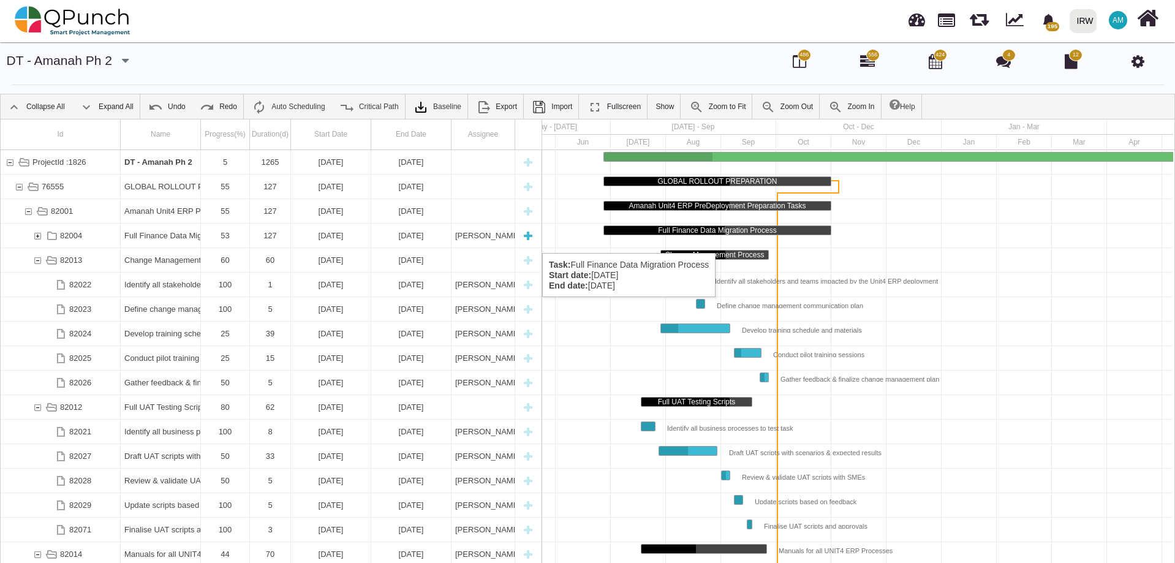
click at [36, 241] on div "82004" at bounding box center [37, 236] width 11 height 24
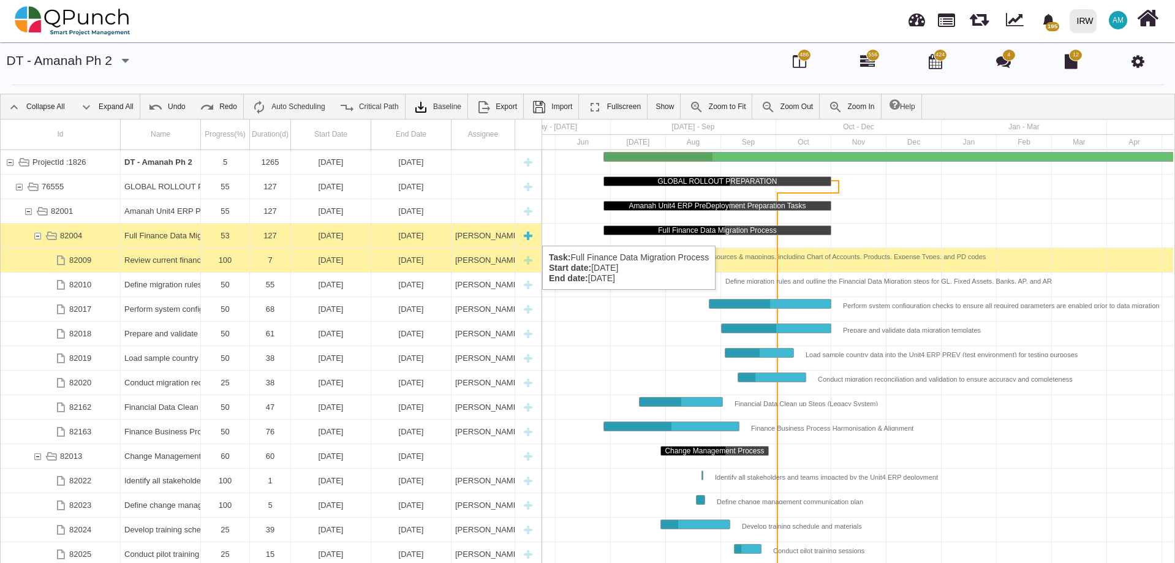
click at [208, 233] on div "53" at bounding box center [225, 236] width 41 height 24
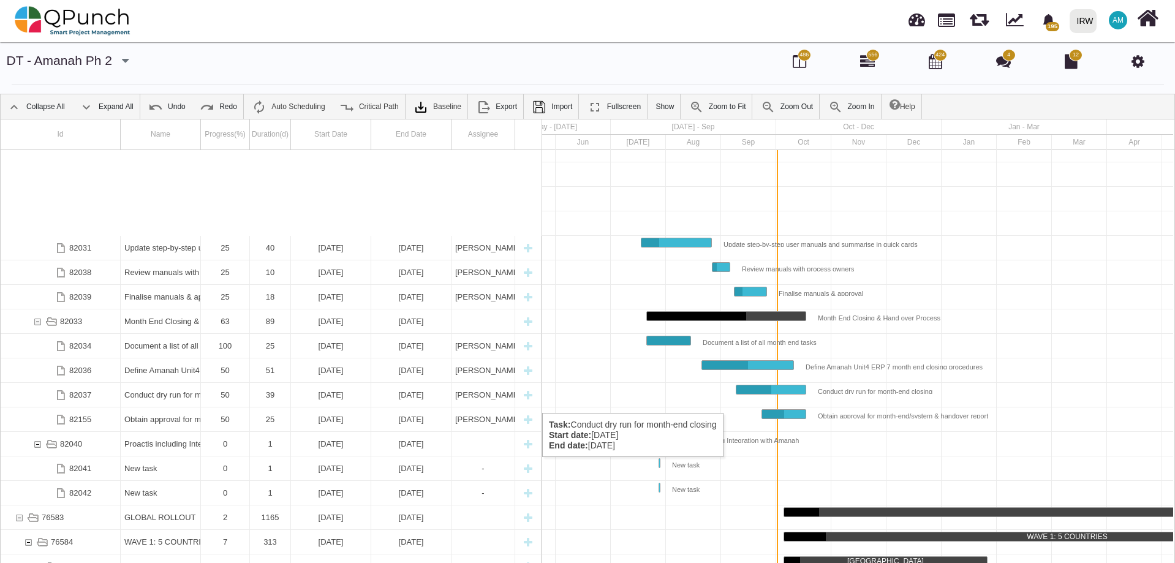
scroll to position [882, 0]
